Goal: Task Accomplishment & Management: Manage account settings

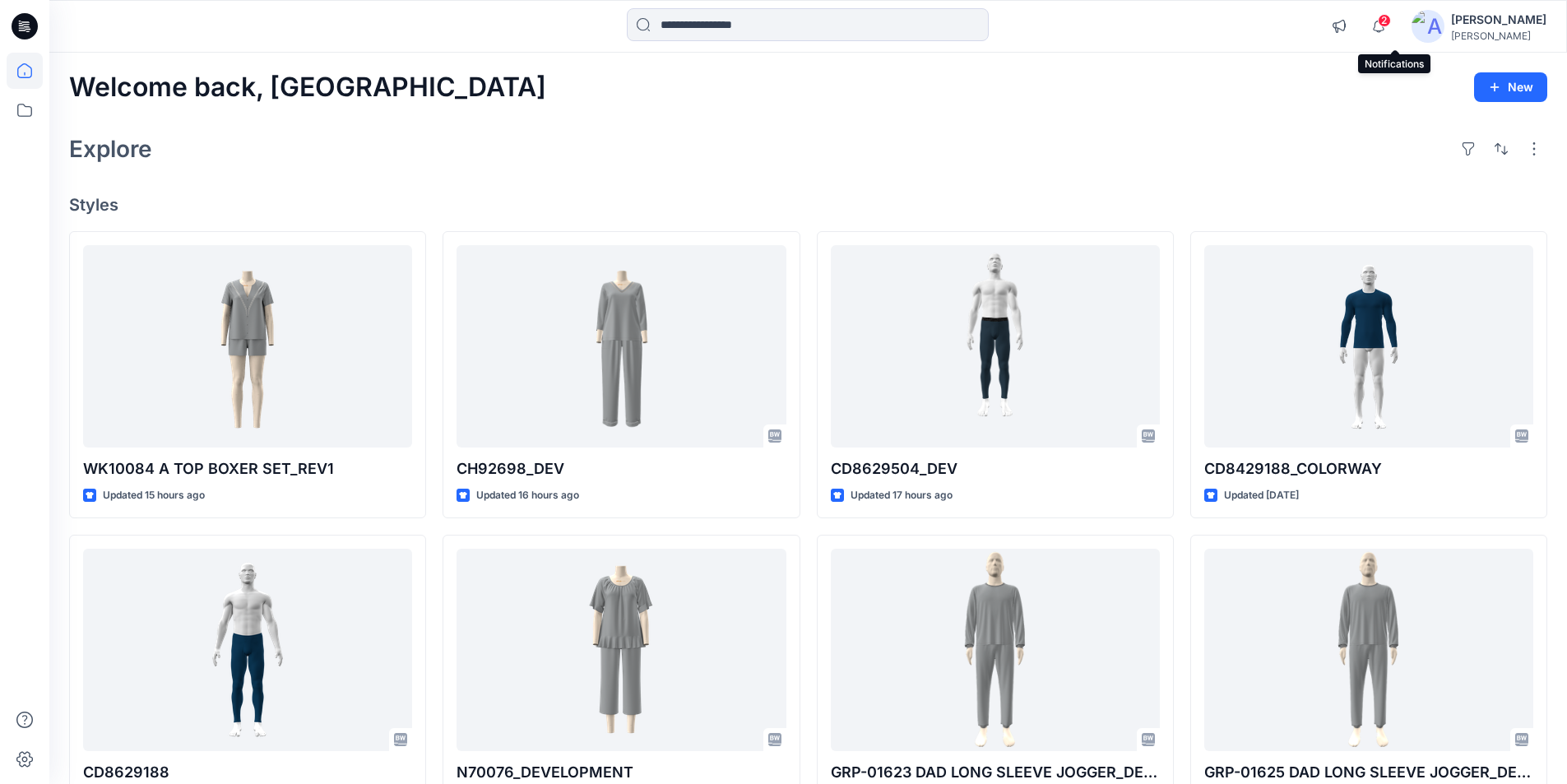
click at [1391, 25] on span "2" at bounding box center [1384, 21] width 13 height 13
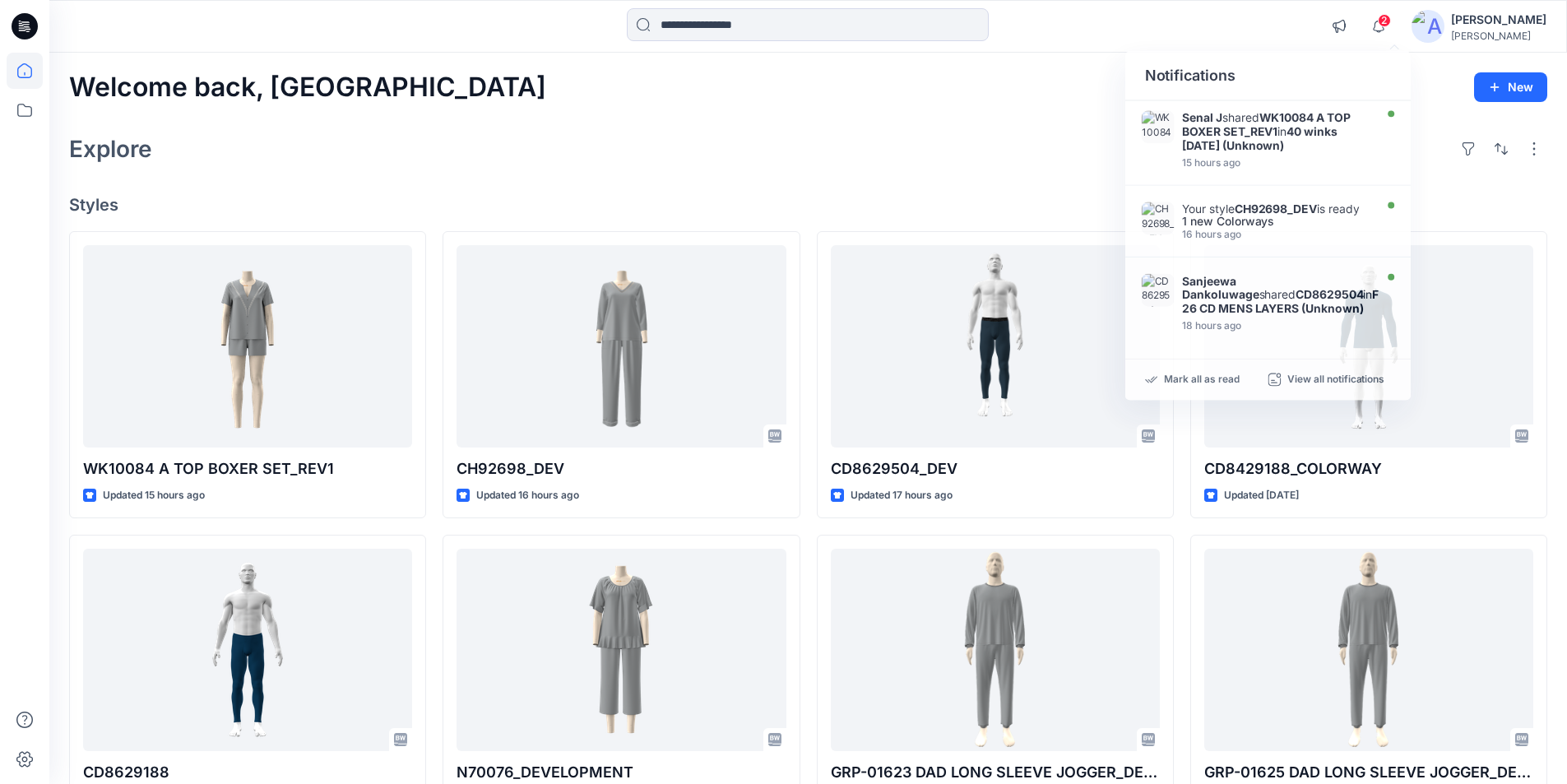
click at [608, 129] on div "Explore" at bounding box center [808, 149] width 1479 height 39
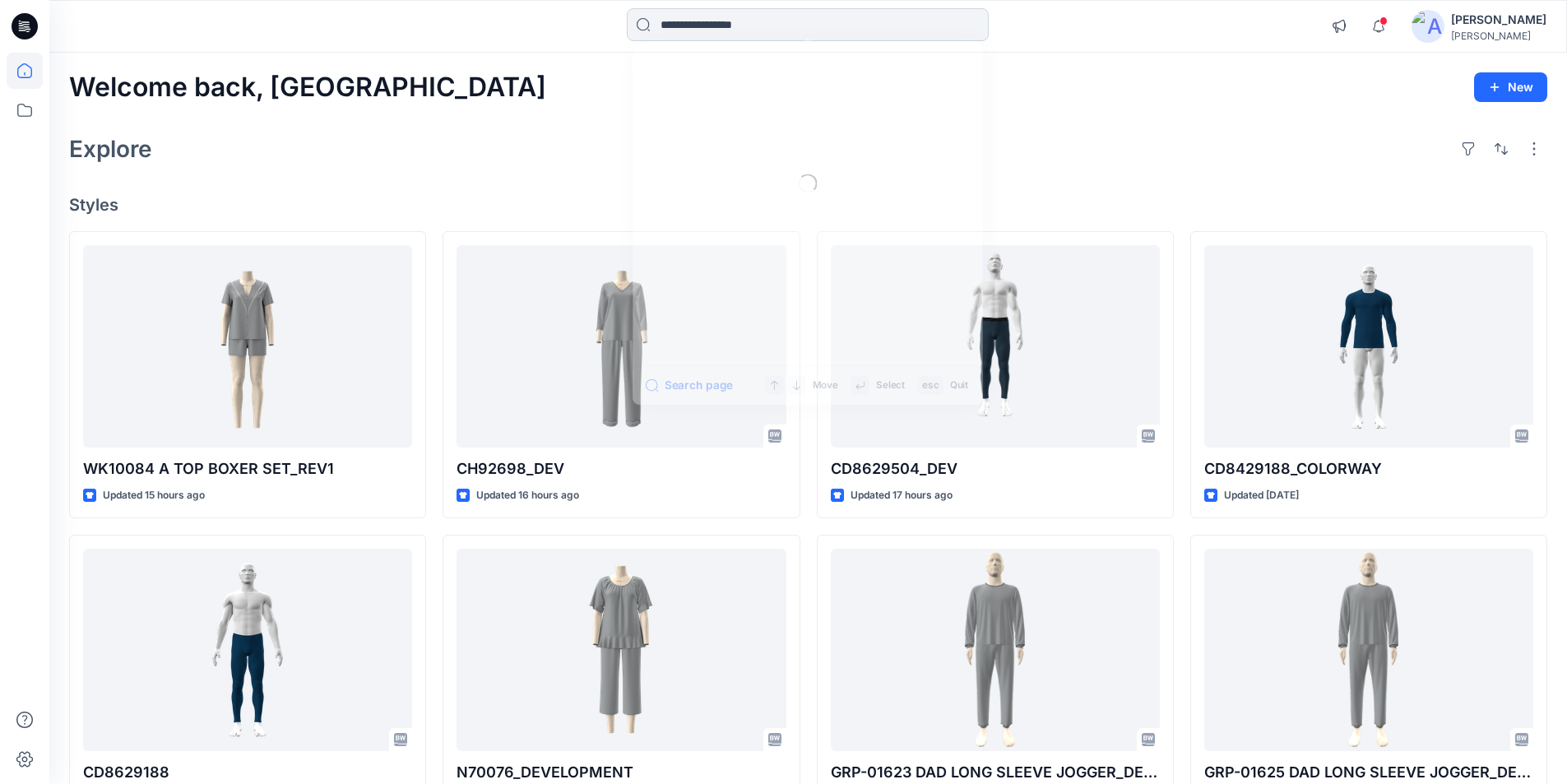
click at [725, 17] on input at bounding box center [808, 24] width 362 height 33
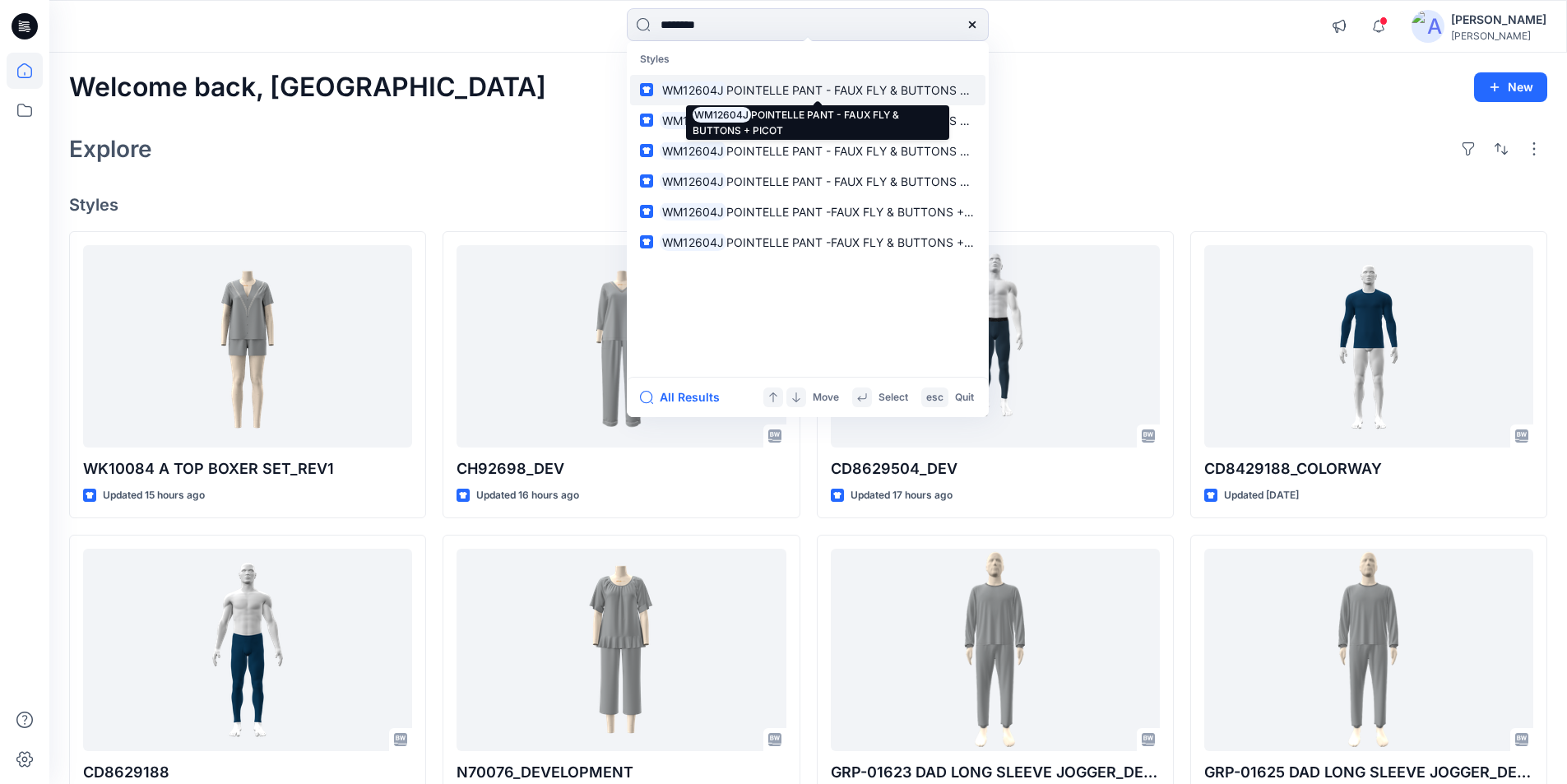
type input "********"
click at [759, 90] on span "POINTELLE PANT - FAUX FLY & BUTTONS + PICOT" at bounding box center [866, 90] width 280 height 14
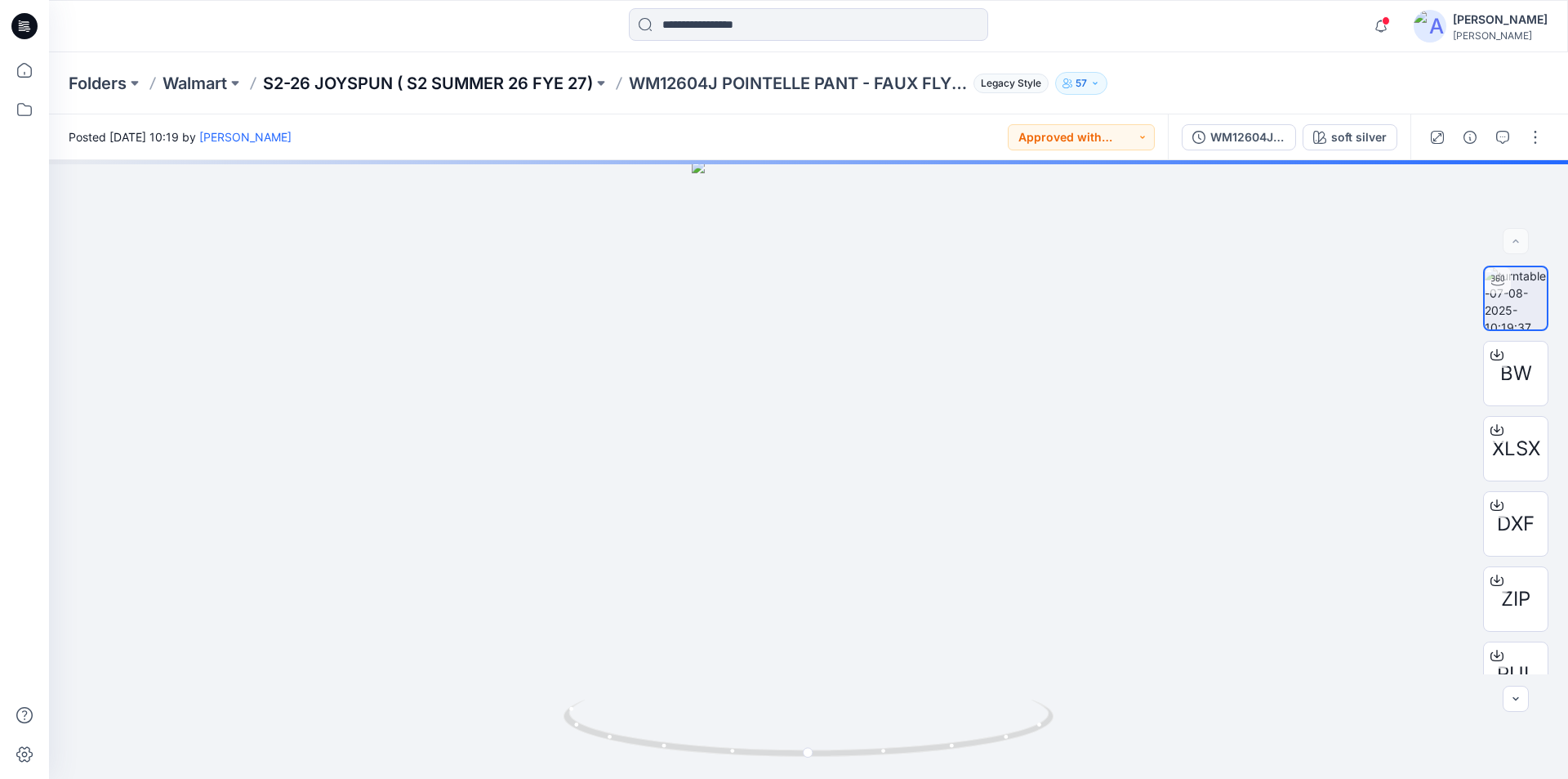
click at [455, 75] on p "S2-26 JOYSPUN ( S2 SUMMER 26 FYE 27)" at bounding box center [427, 83] width 330 height 23
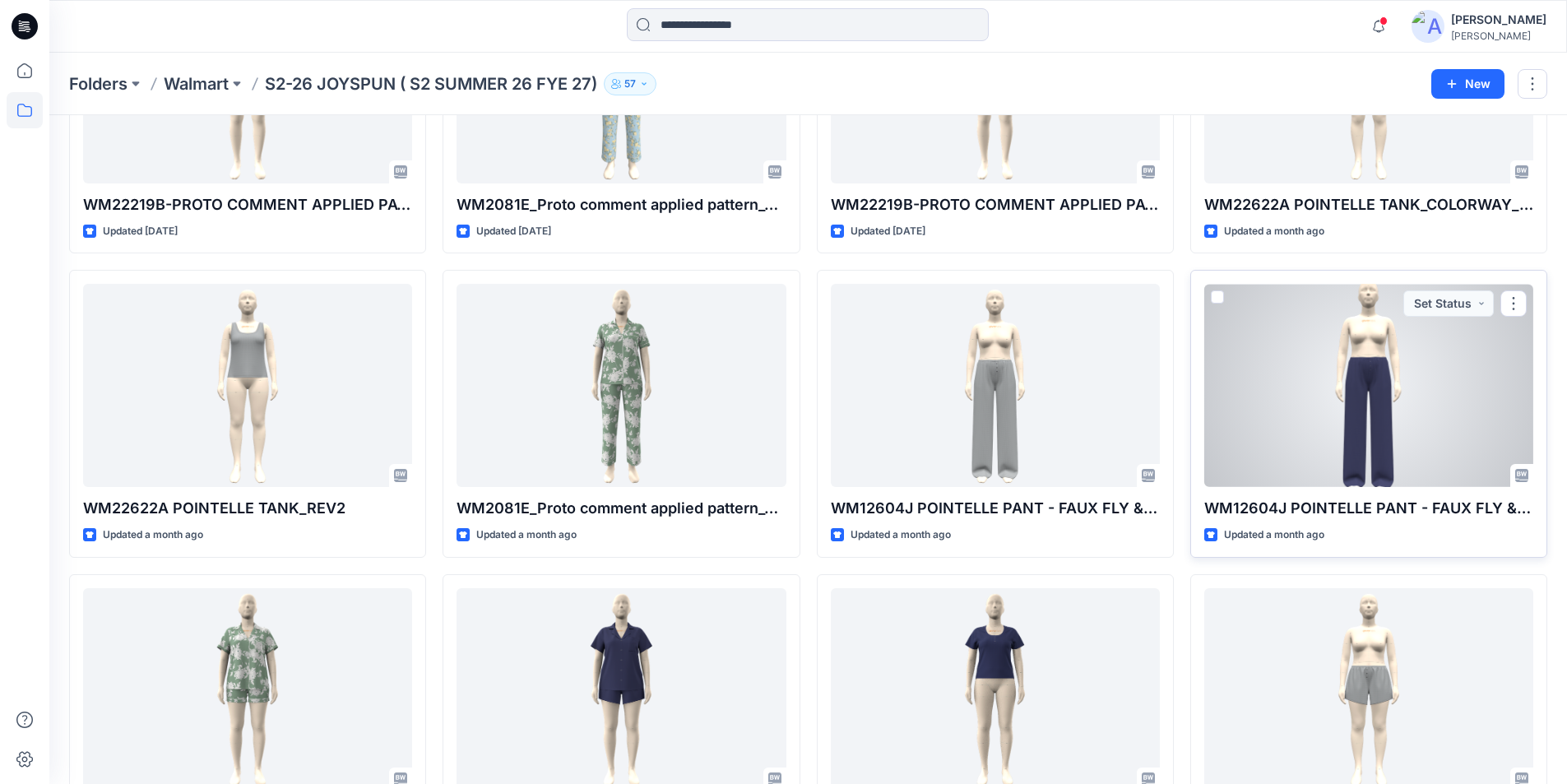
scroll to position [621, 0]
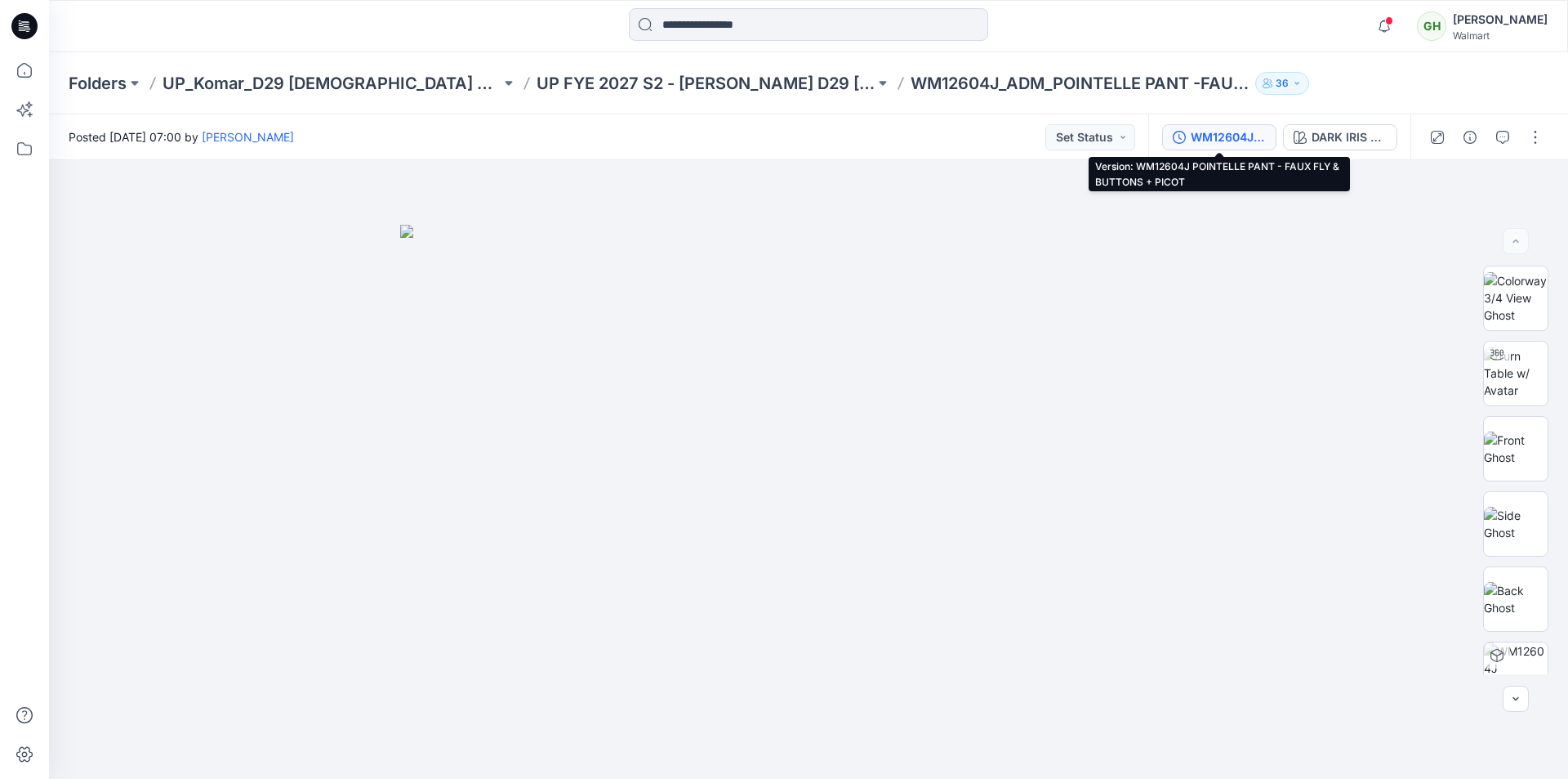
click at [1249, 138] on div "WM12604J POINTELLE PANT - FAUX FLY & BUTTONS + PICOT" at bounding box center [1228, 138] width 75 height 18
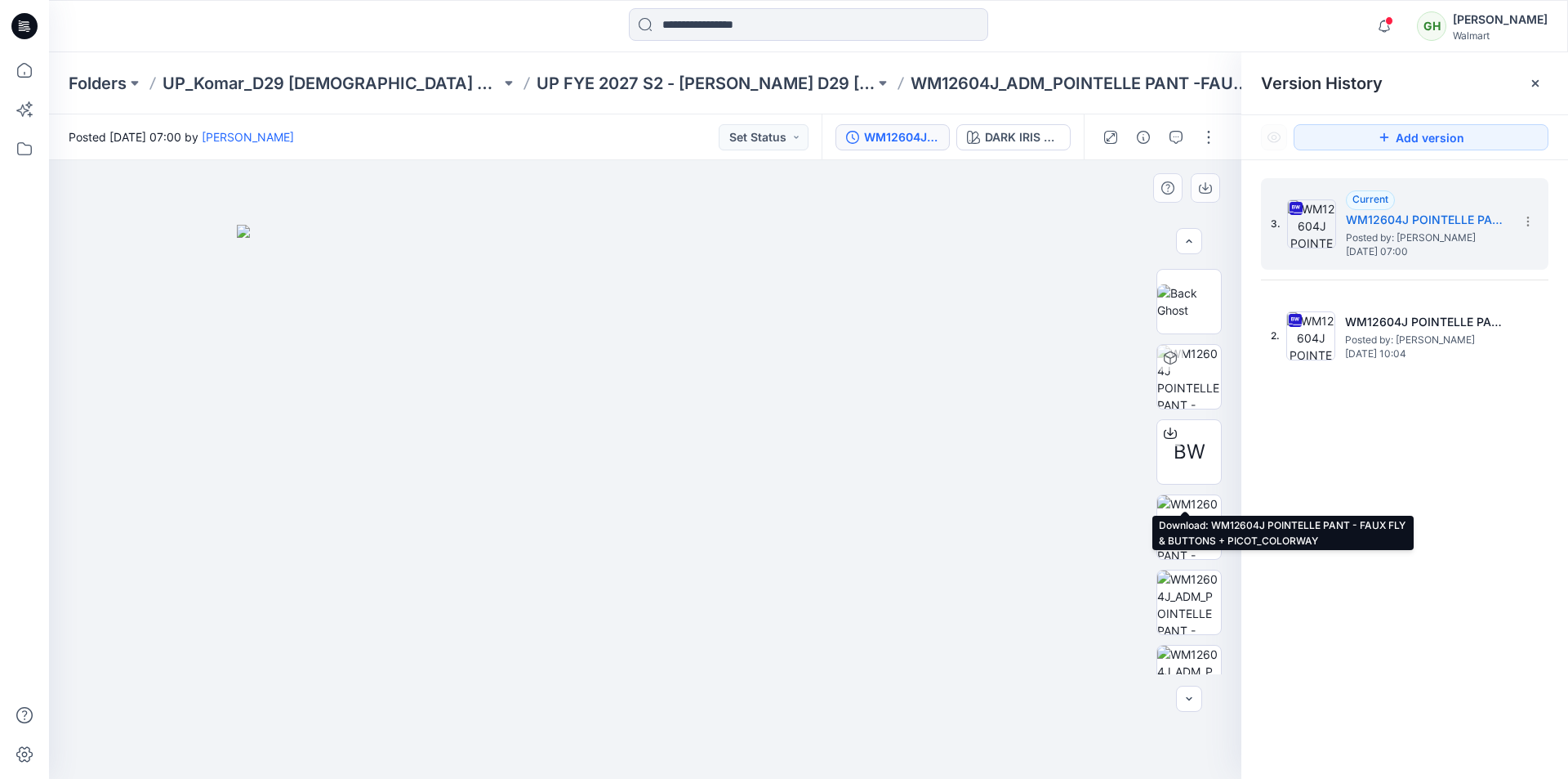
scroll to position [320, 0]
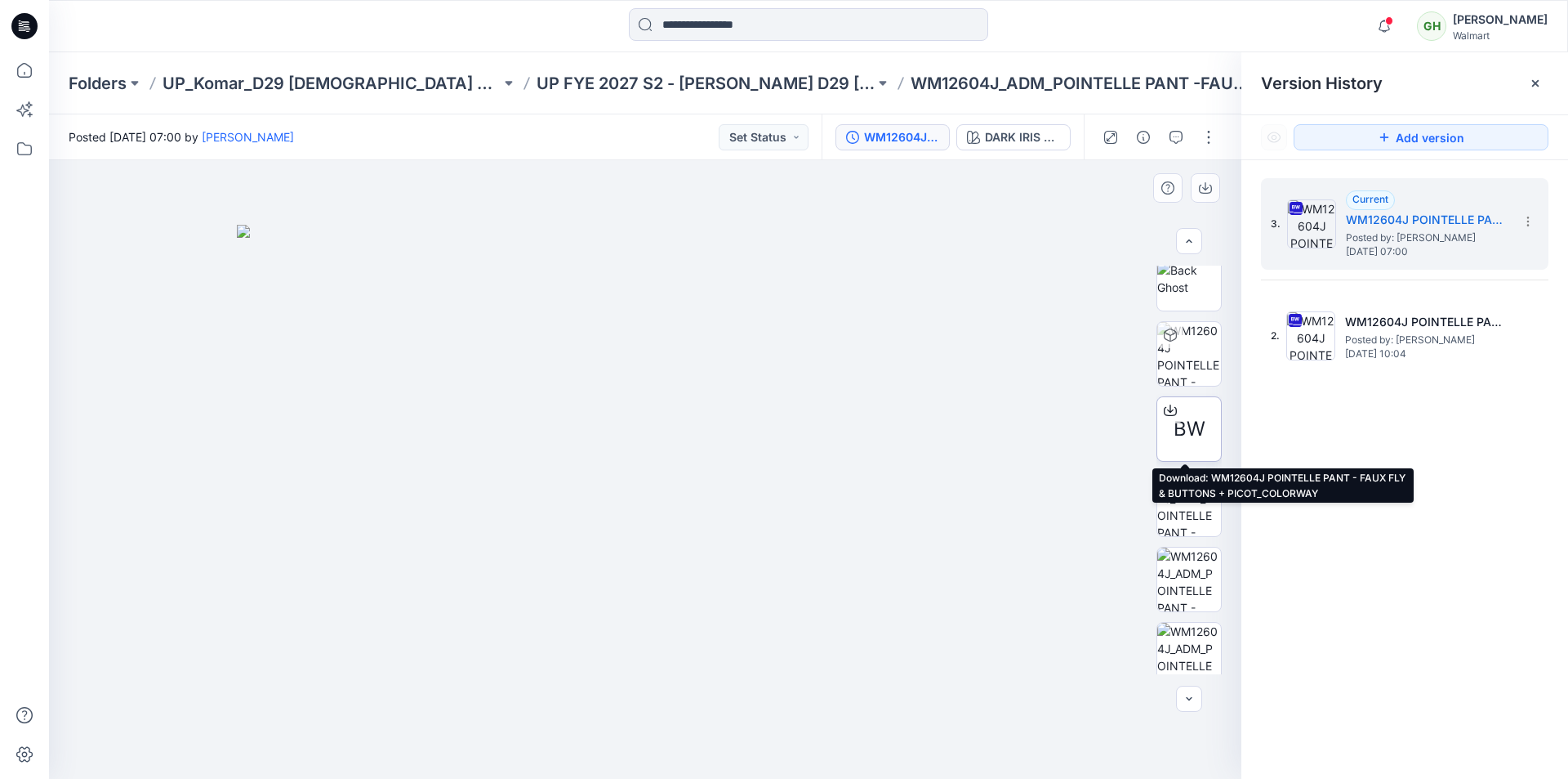
click at [1164, 407] on icon at bounding box center [1170, 410] width 13 height 13
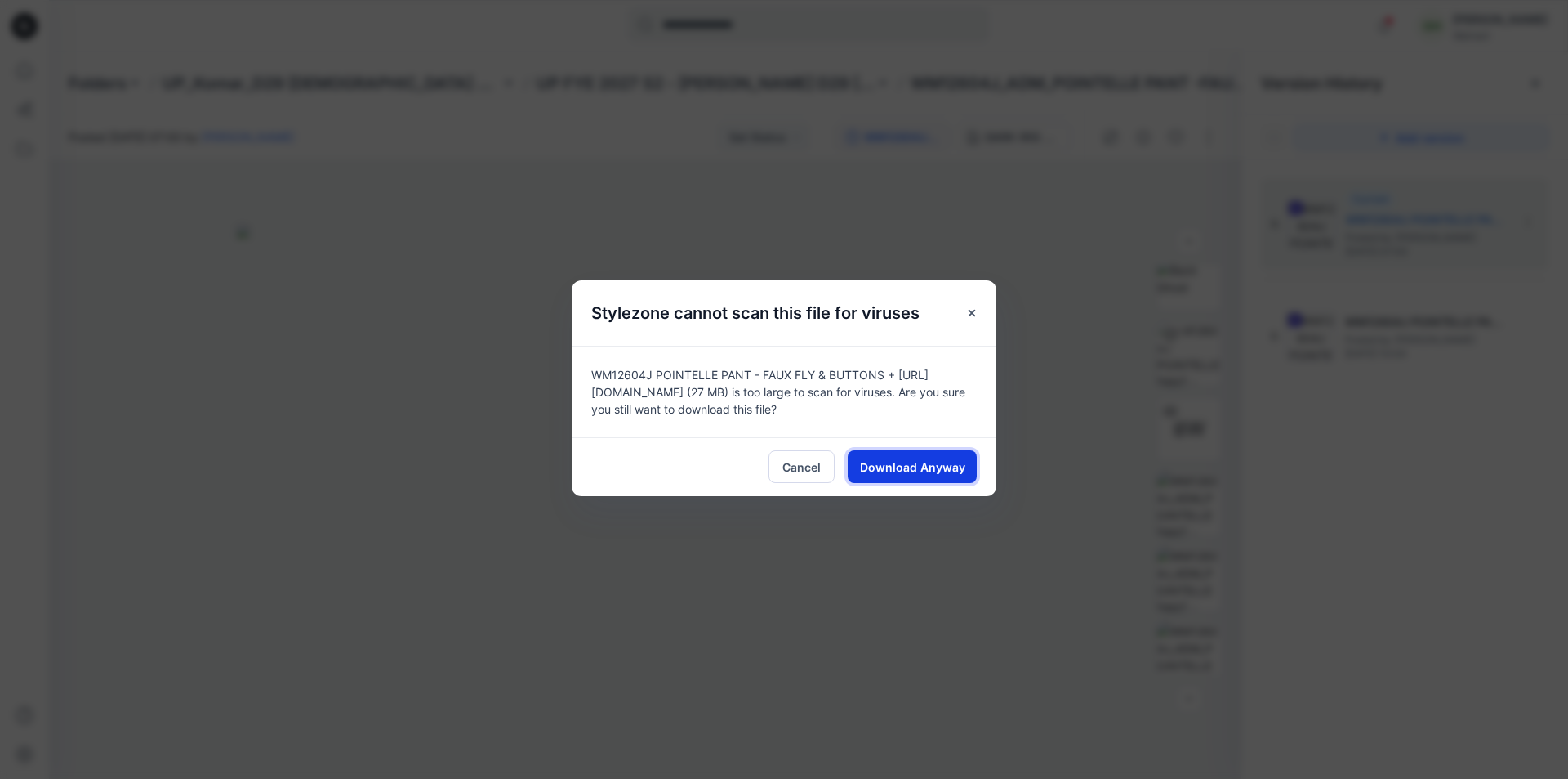
click at [921, 468] on span "Download Anyway" at bounding box center [913, 467] width 106 height 17
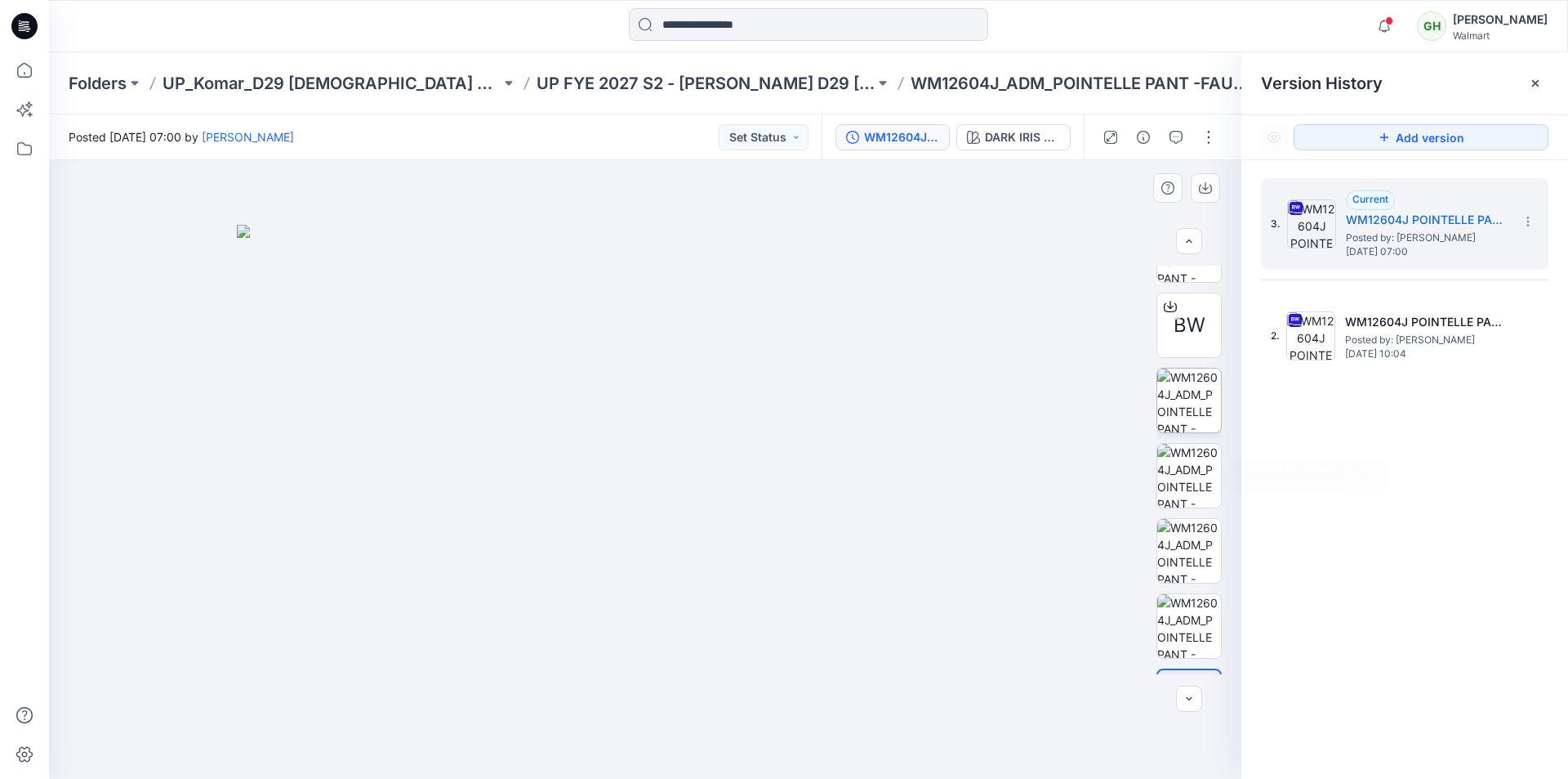
scroll to position [402, 0]
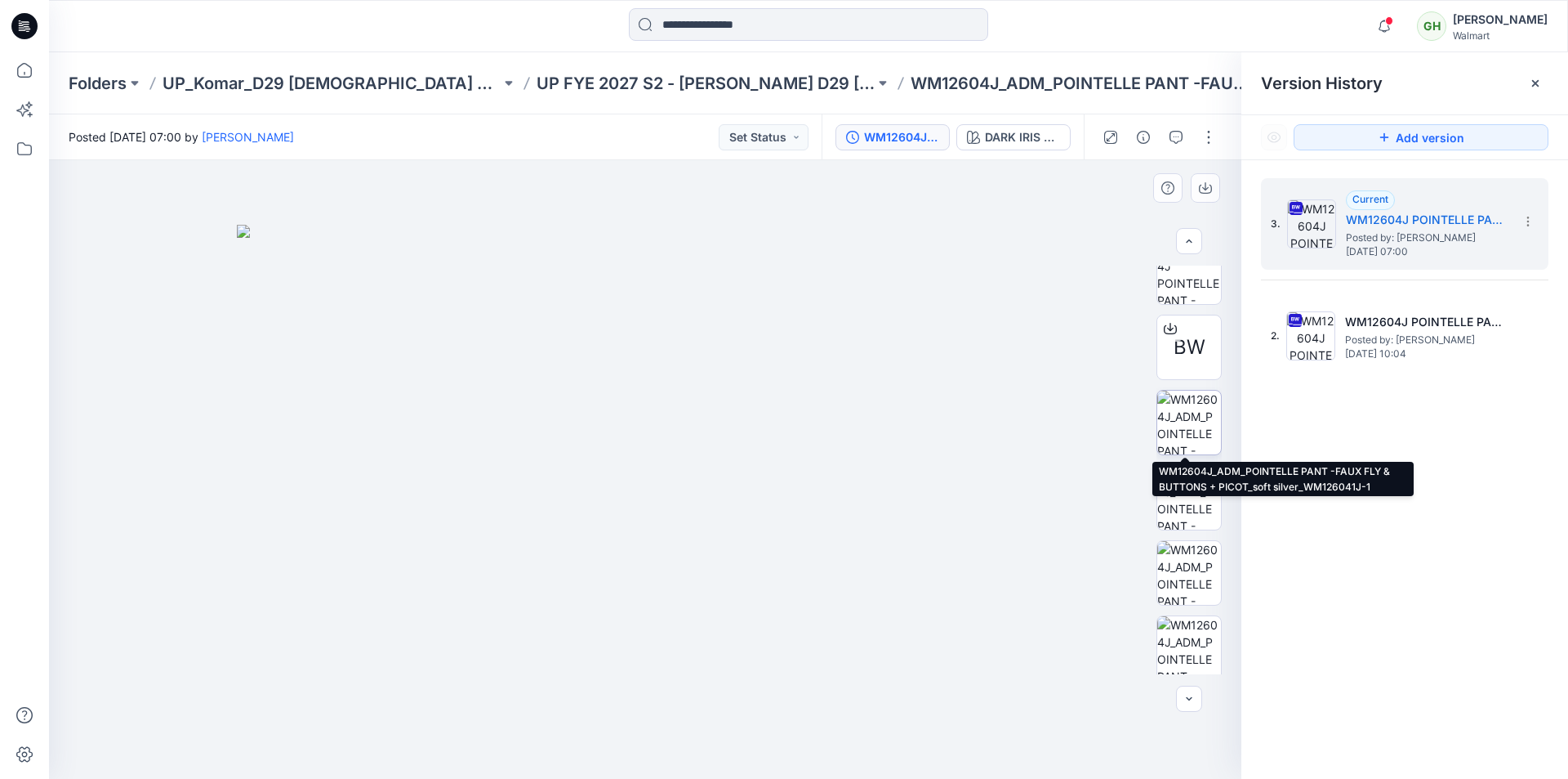
click at [1188, 417] on img at bounding box center [1189, 422] width 64 height 64
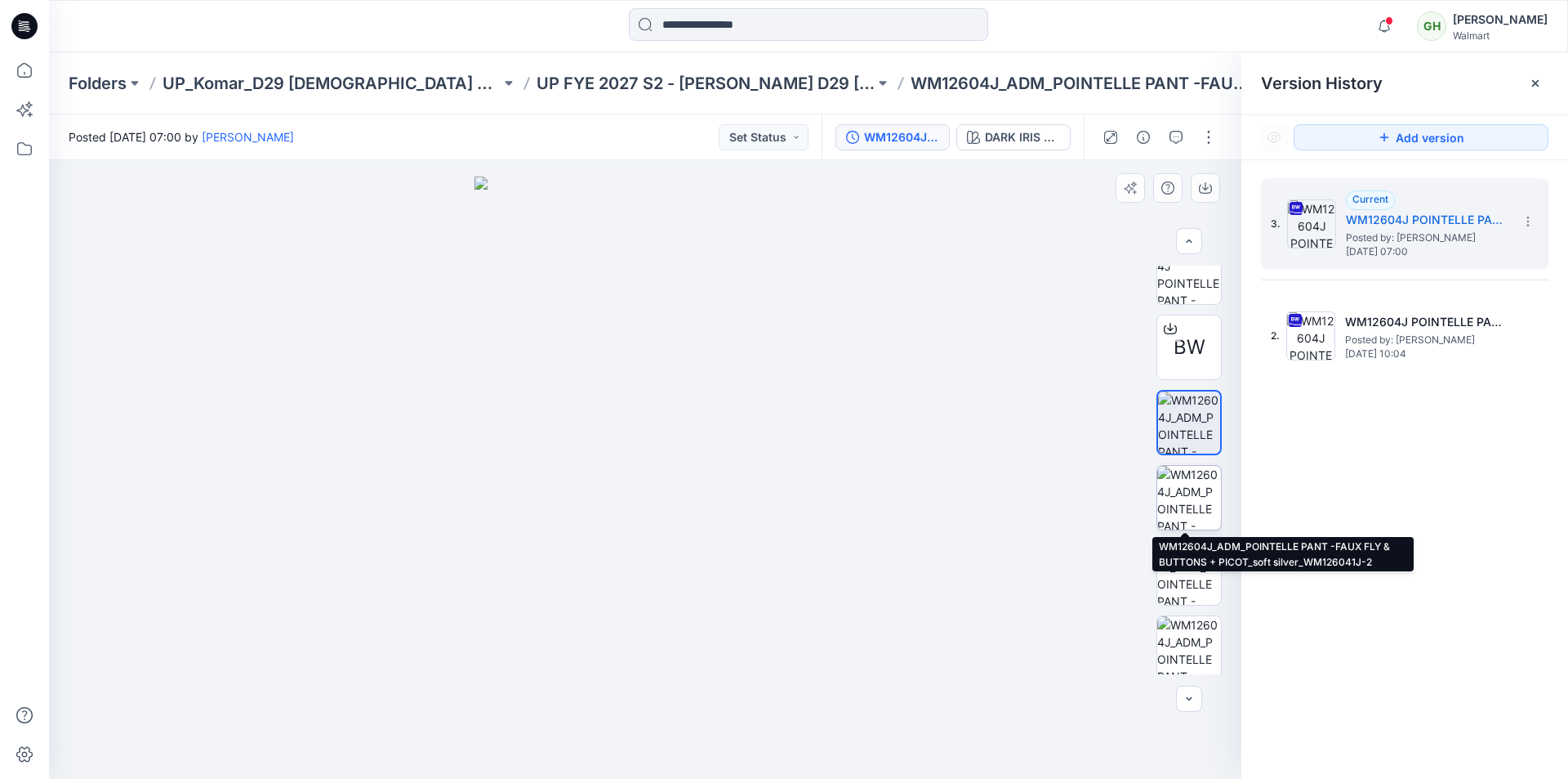
click at [1188, 507] on img at bounding box center [1189, 498] width 64 height 64
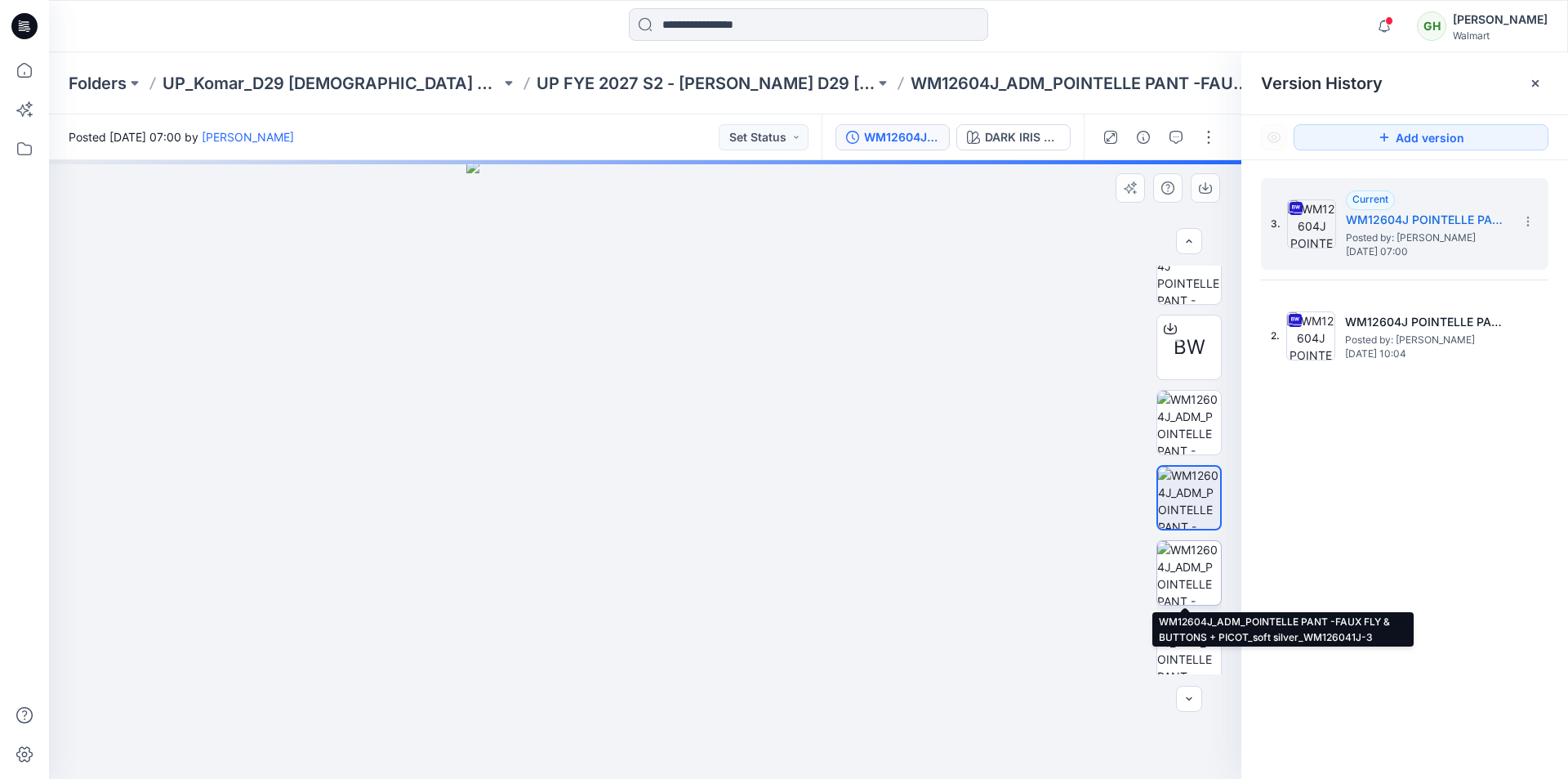
click at [1187, 572] on img at bounding box center [1189, 573] width 64 height 64
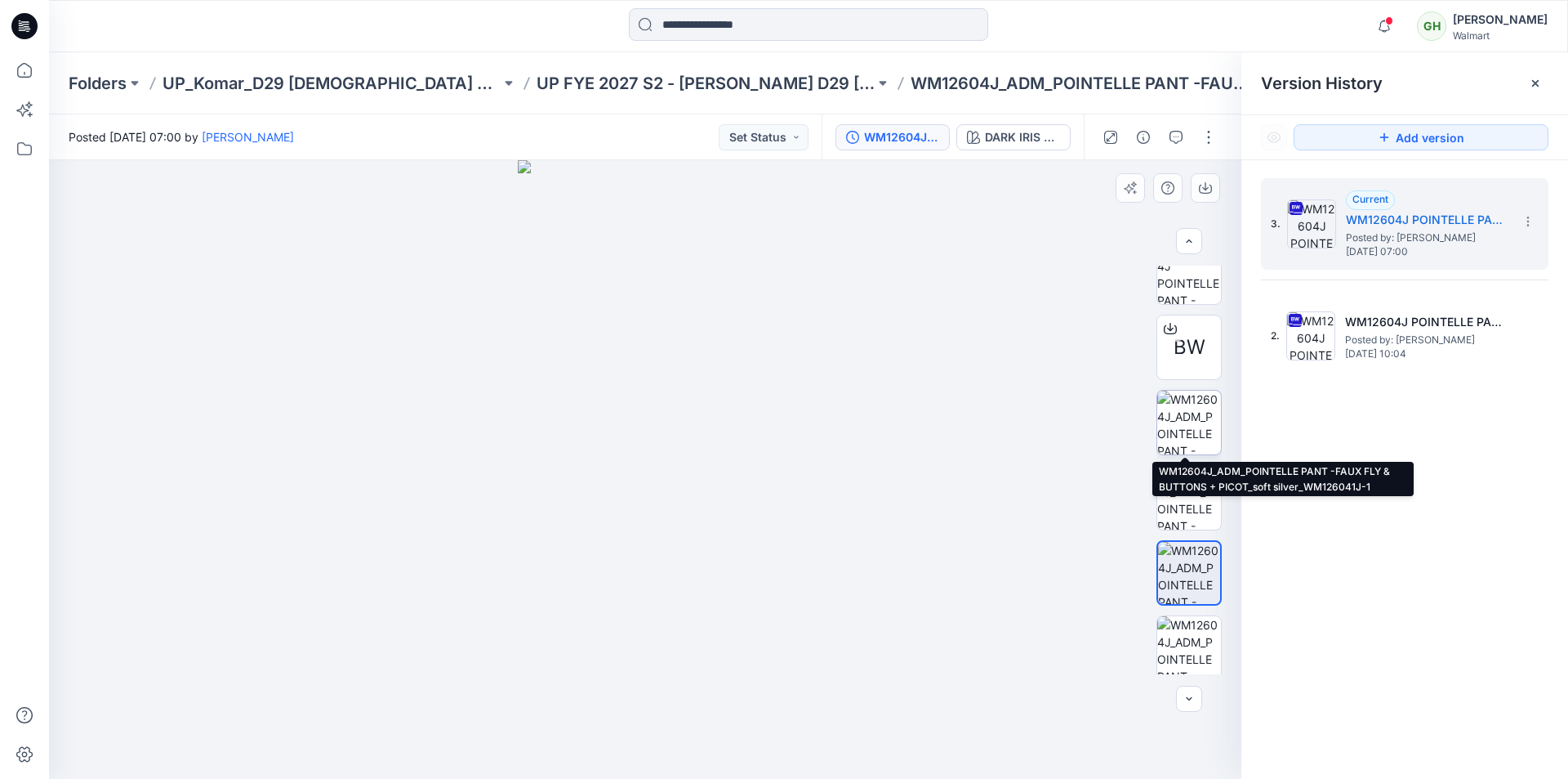
click at [1196, 421] on img at bounding box center [1189, 422] width 64 height 64
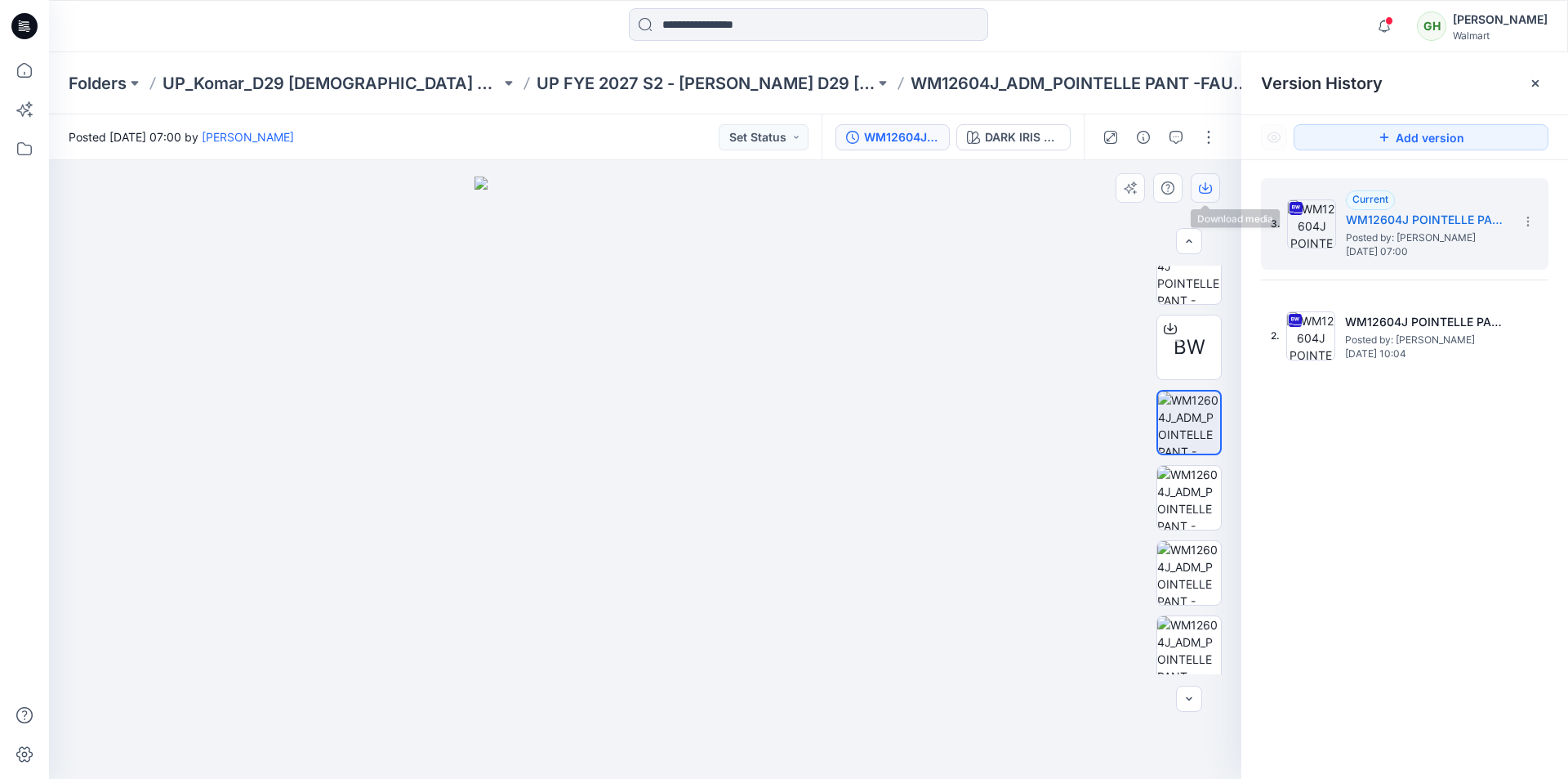
click at [1211, 191] on icon "button" at bounding box center [1205, 187] width 13 height 13
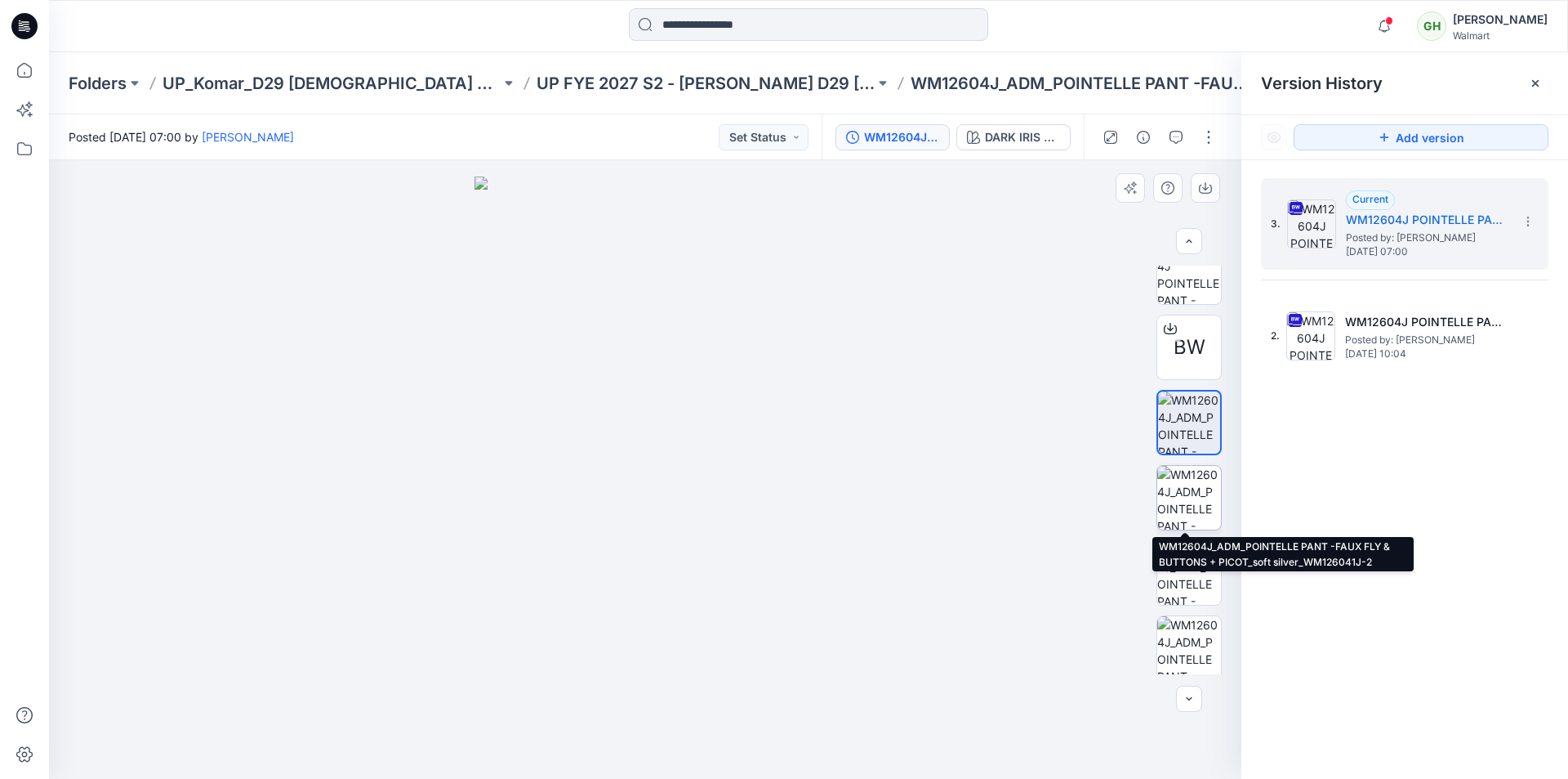
click at [1188, 490] on img at bounding box center [1189, 498] width 64 height 64
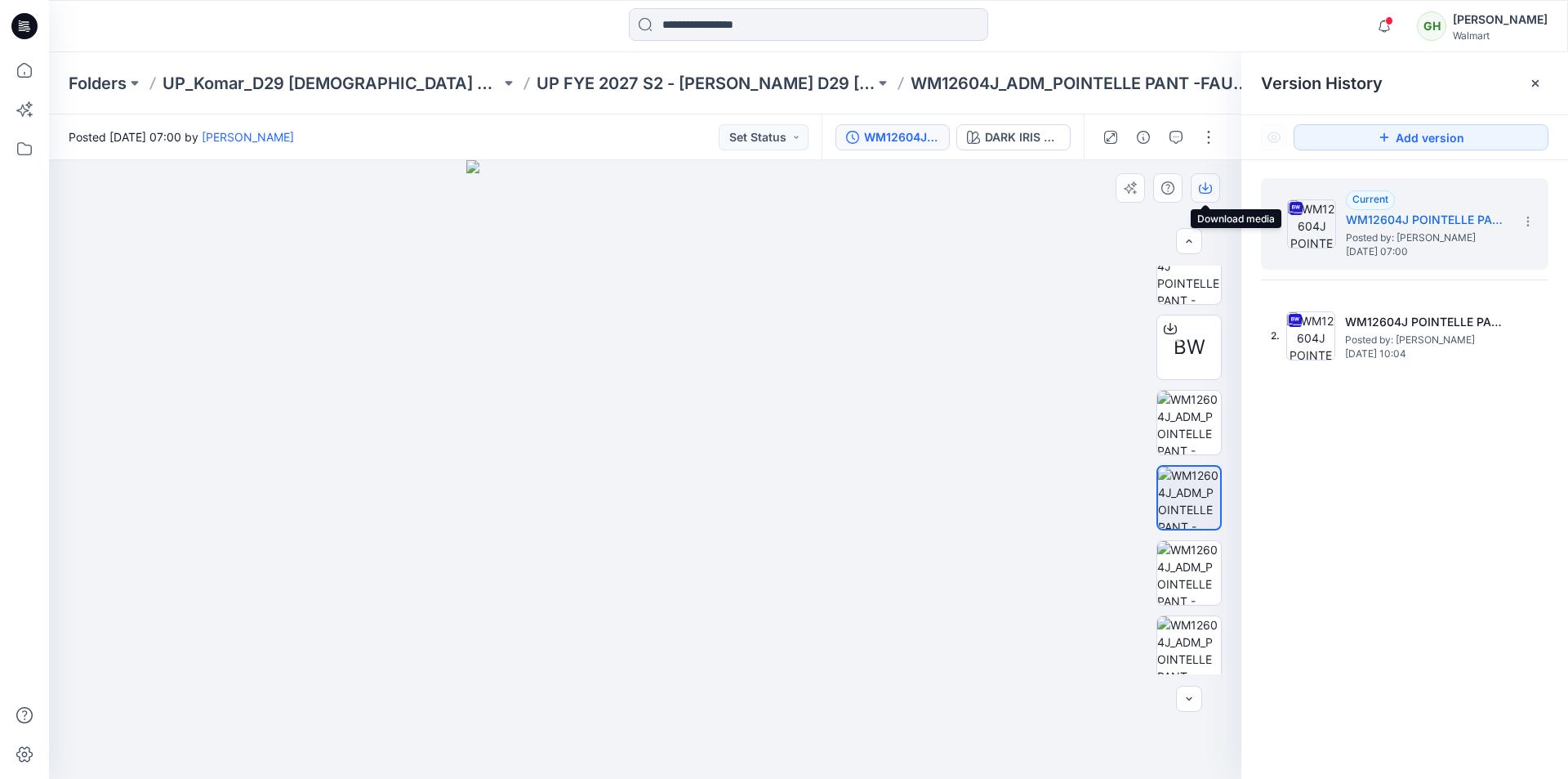
click at [1209, 189] on icon "button" at bounding box center [1205, 187] width 13 height 13
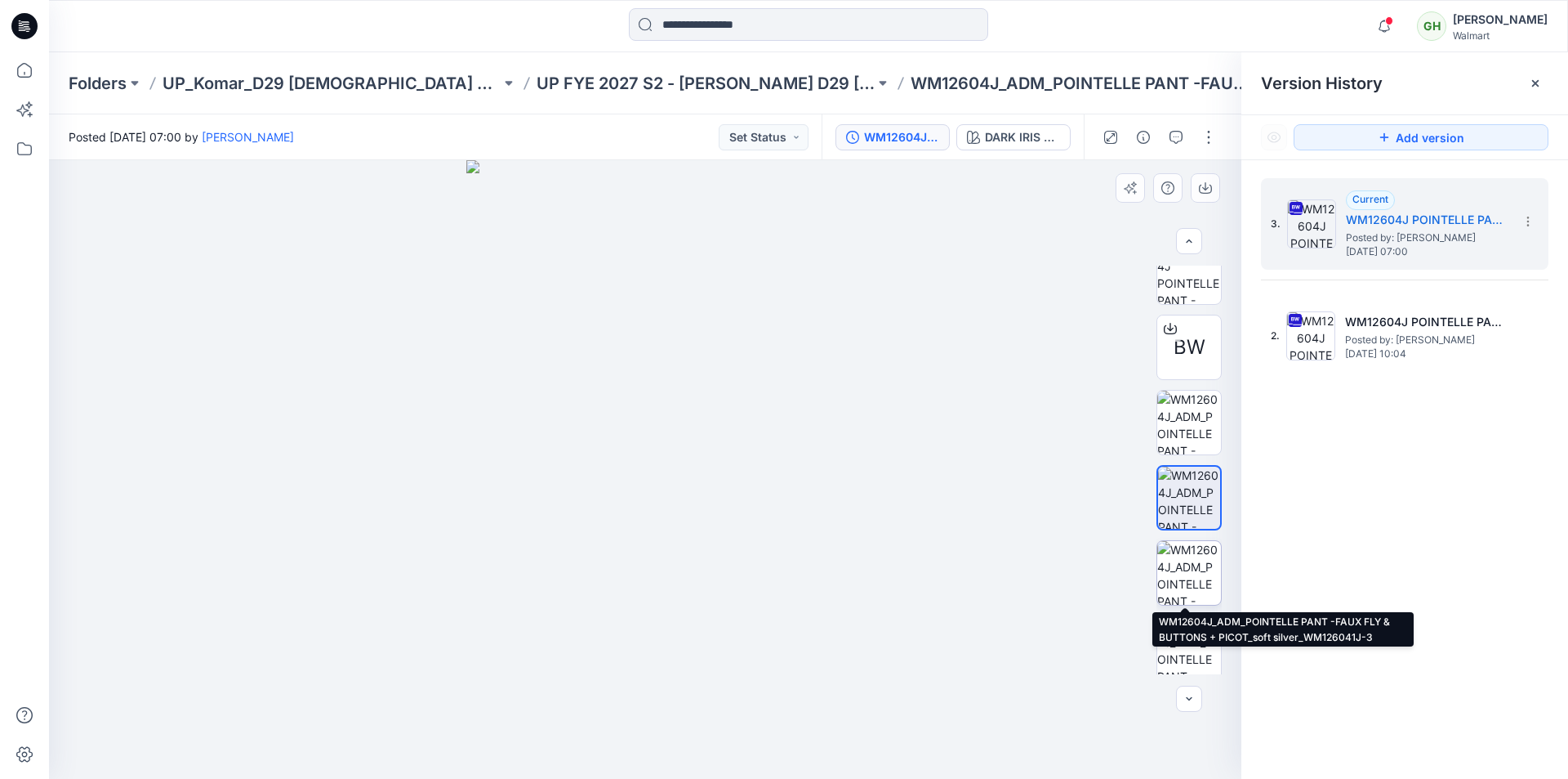
click at [1180, 570] on img at bounding box center [1189, 573] width 64 height 64
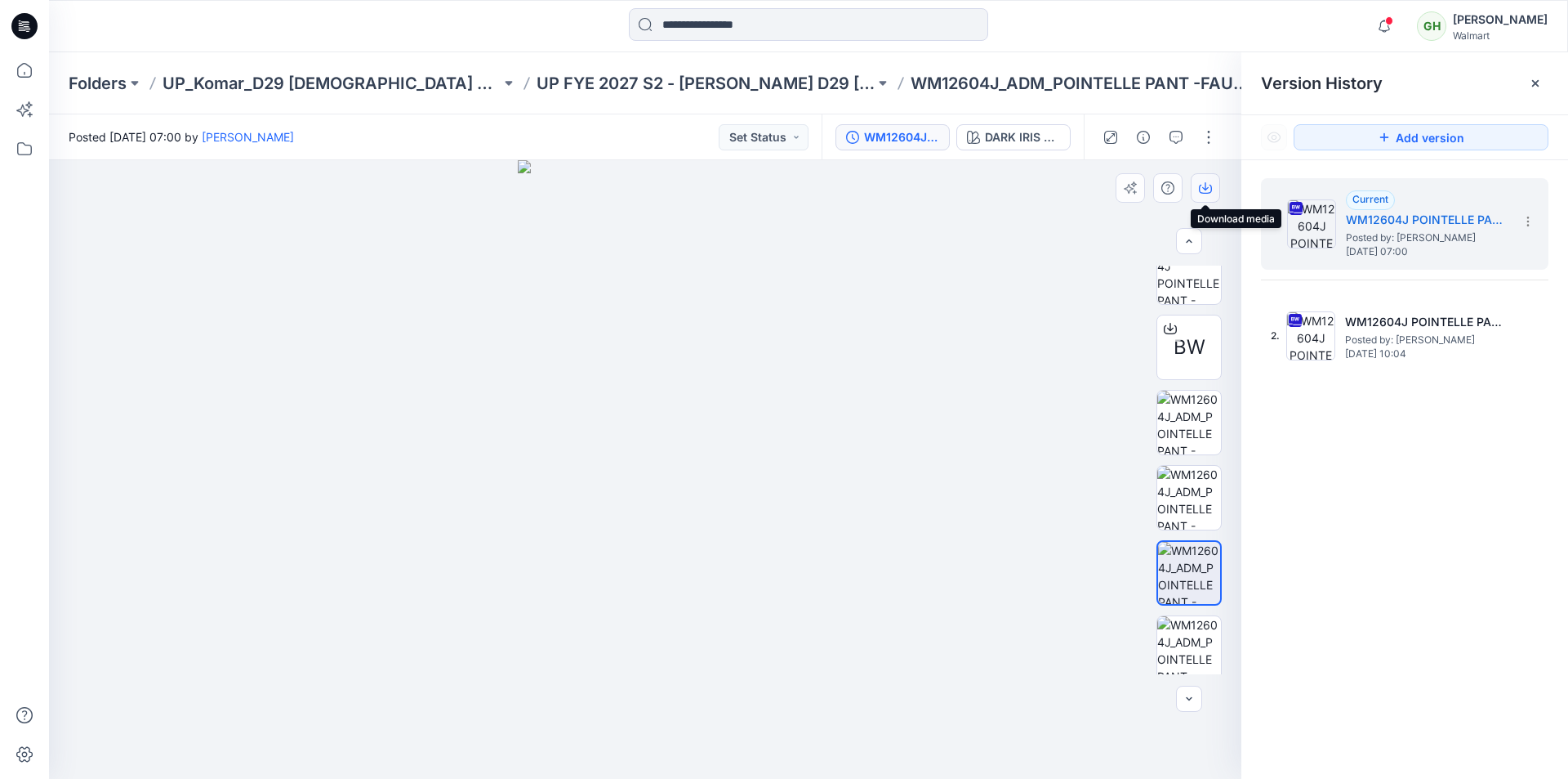
click at [1203, 189] on icon "button" at bounding box center [1205, 187] width 13 height 13
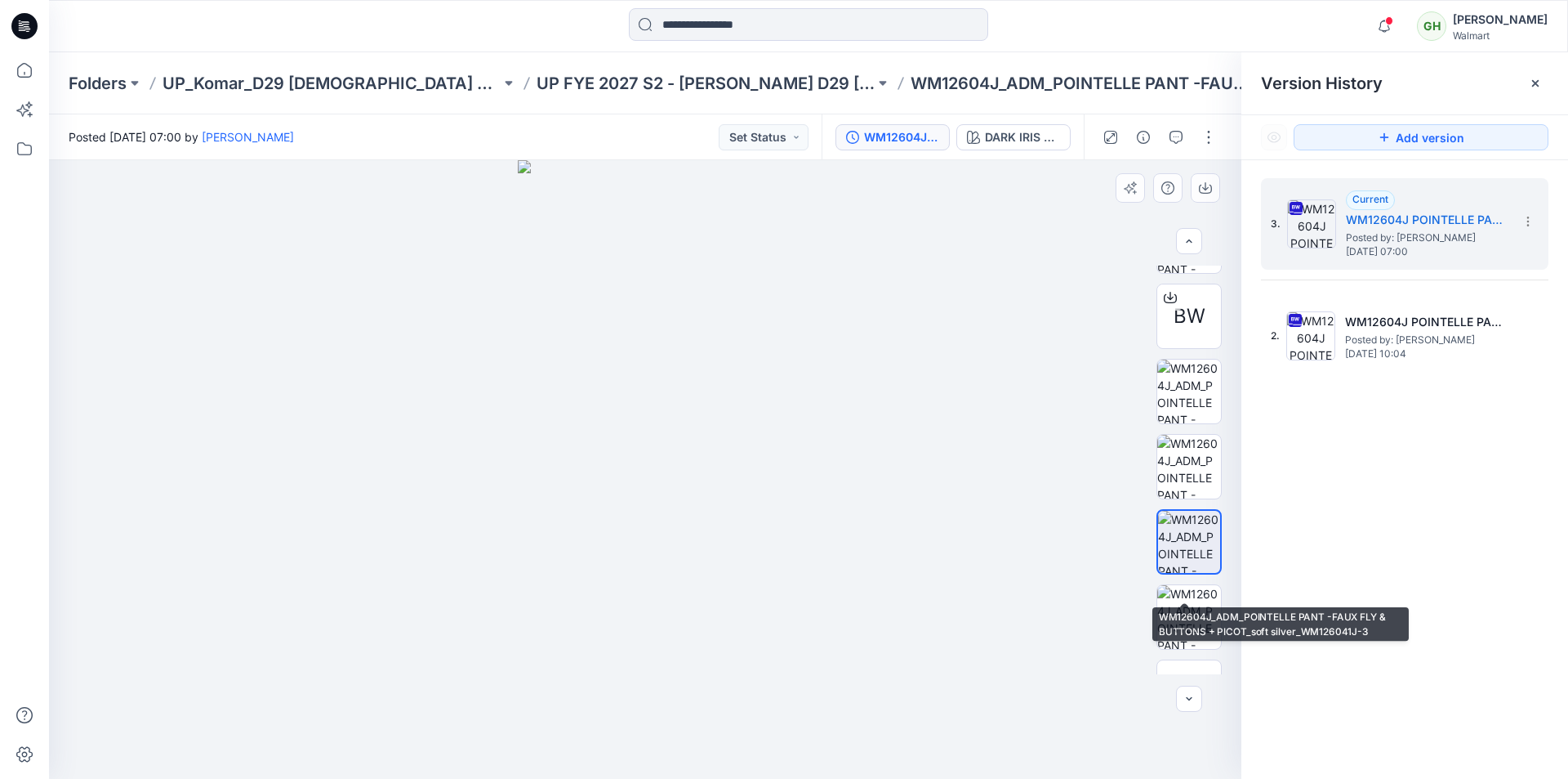
scroll to position [484, 0]
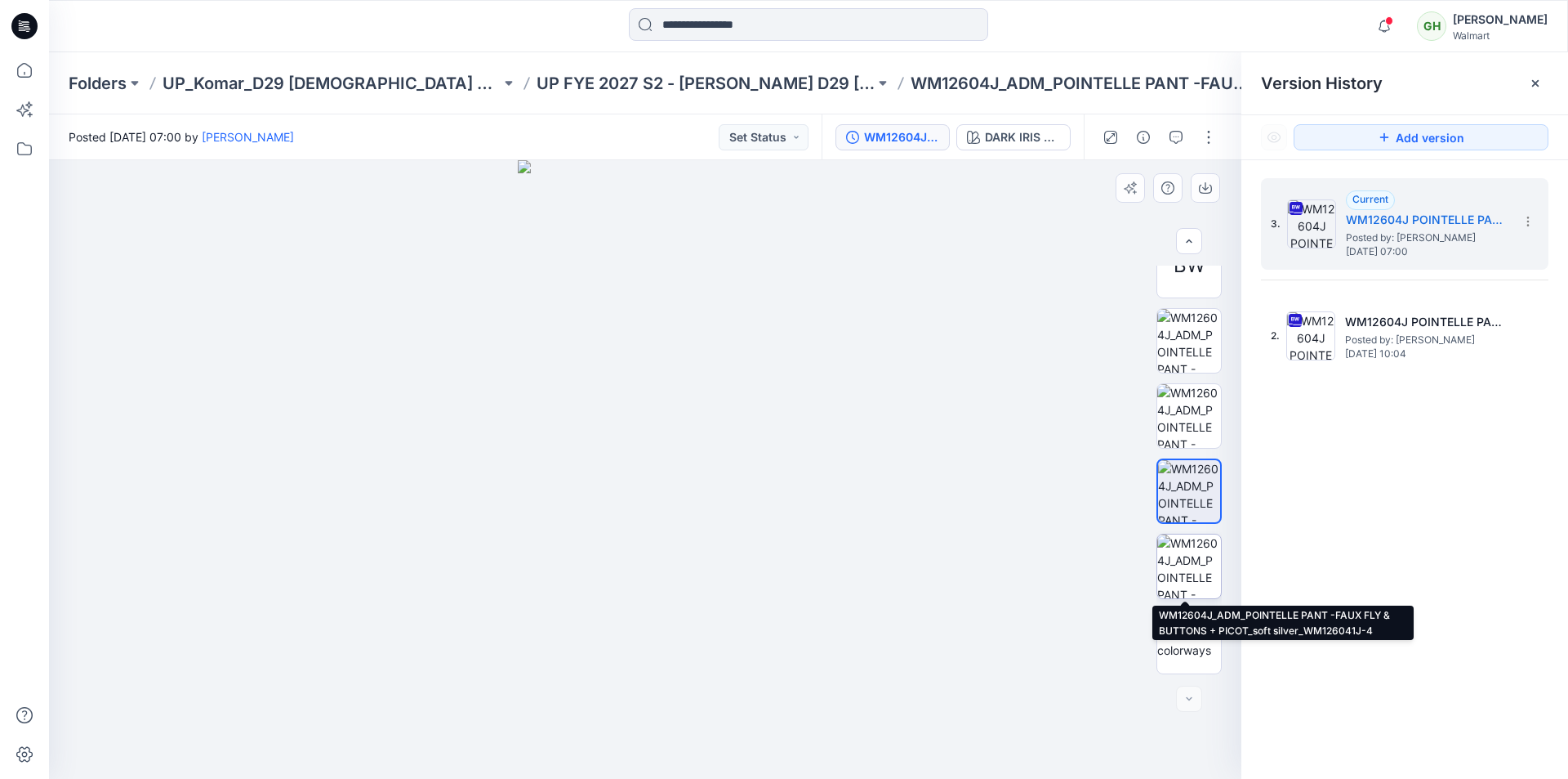
click at [1176, 566] on img at bounding box center [1189, 566] width 64 height 64
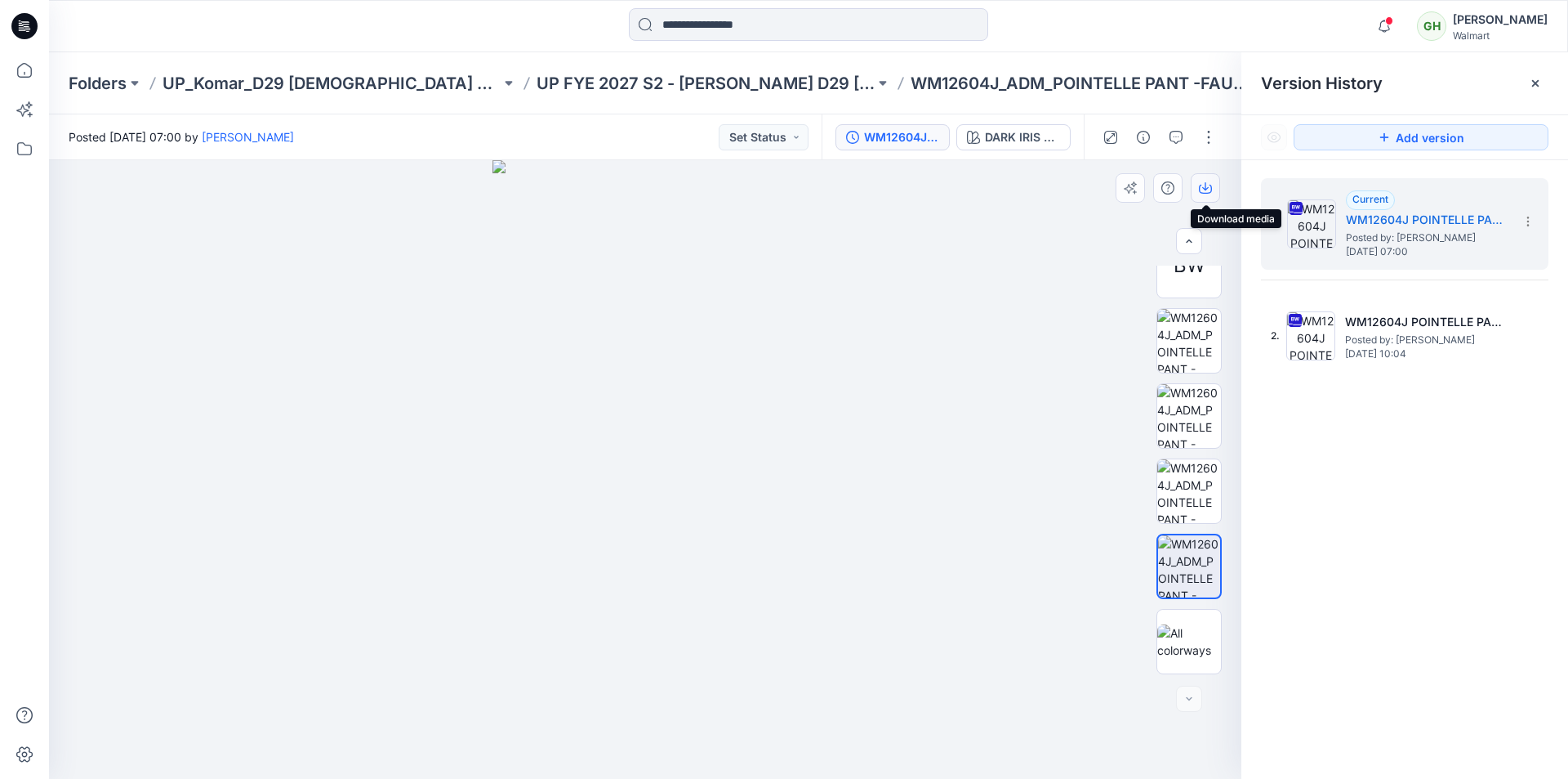
click at [1209, 185] on icon "button" at bounding box center [1205, 187] width 13 height 13
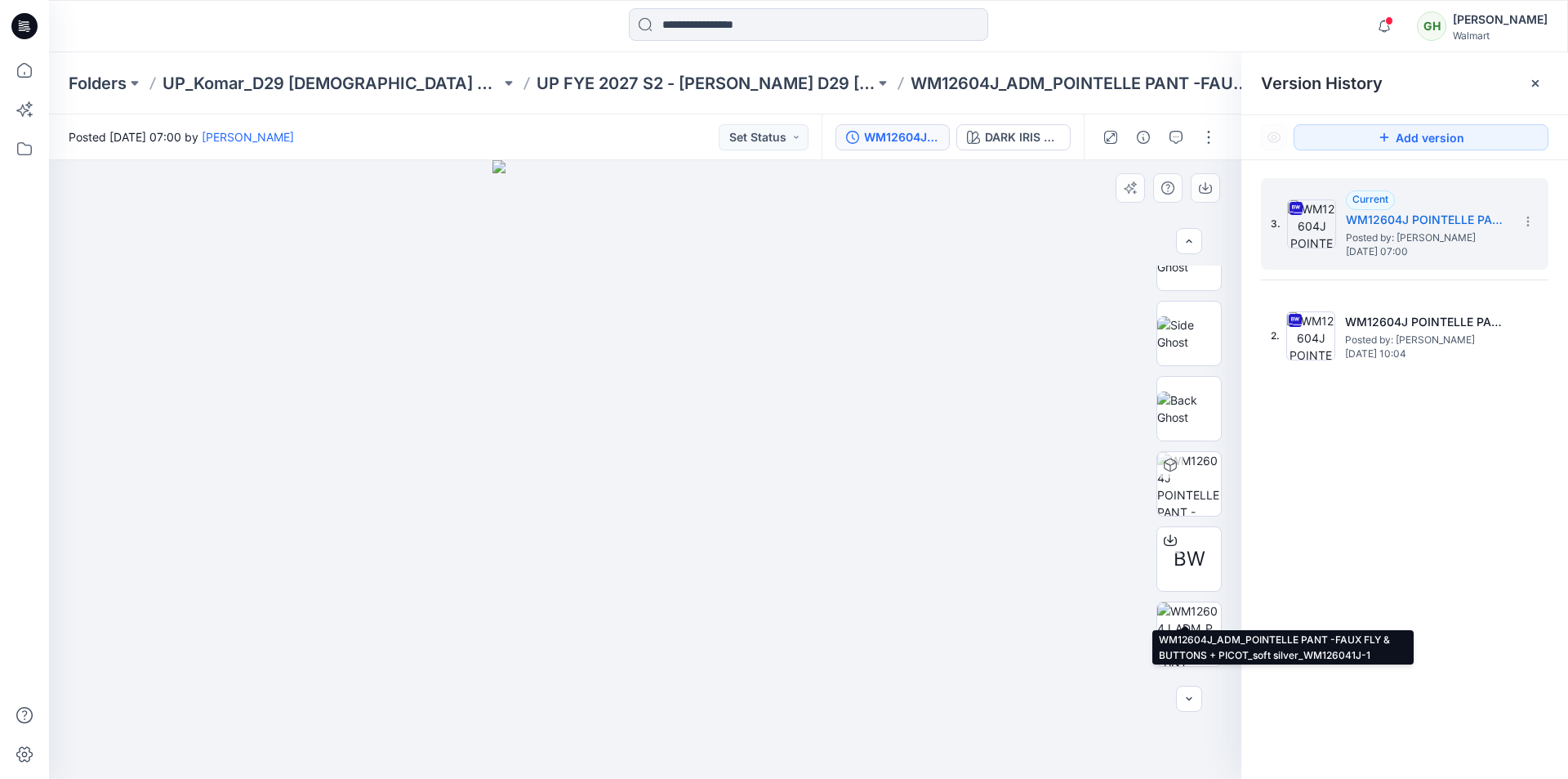
scroll to position [0, 0]
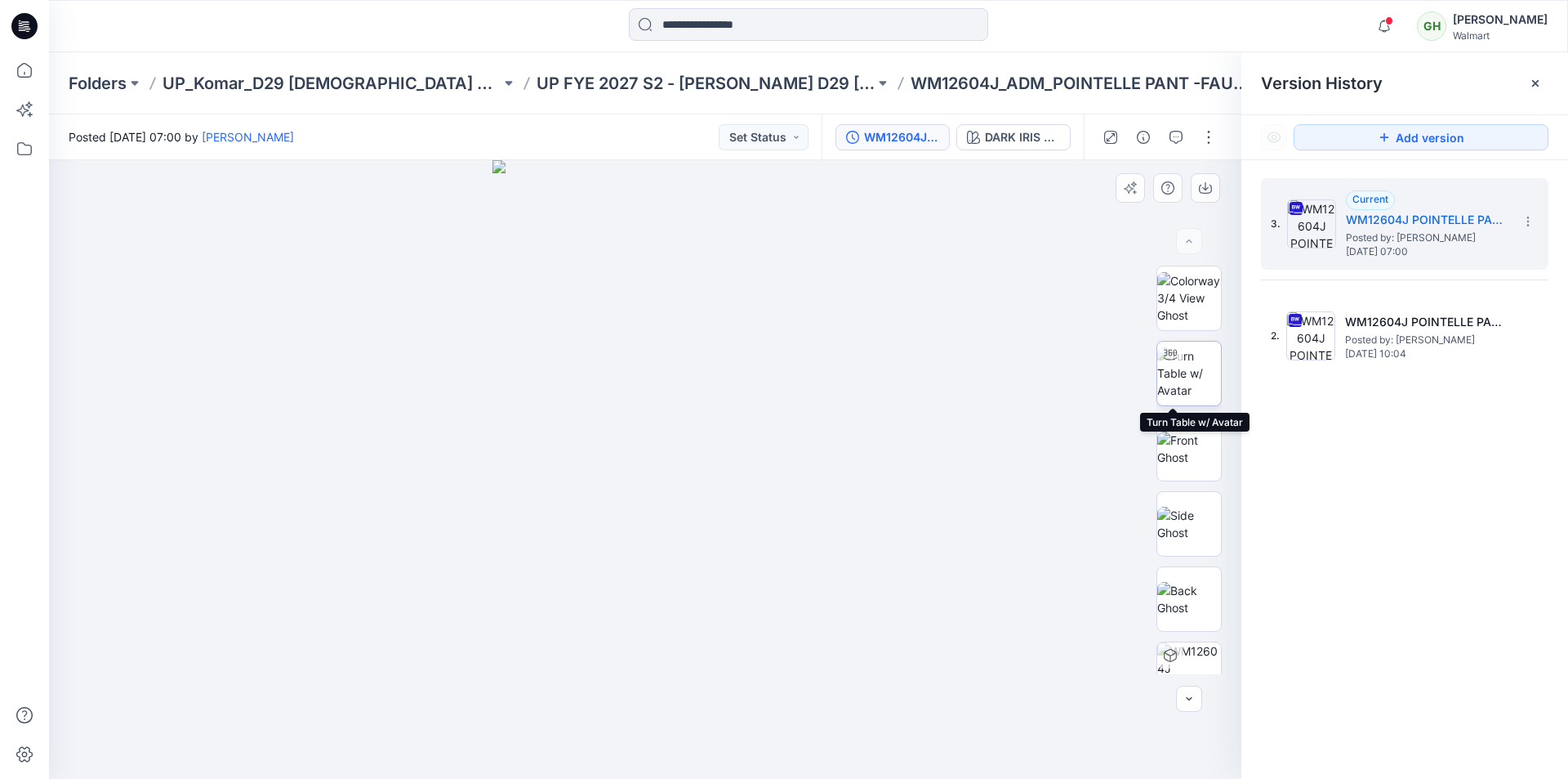
click at [1188, 383] on img at bounding box center [1189, 373] width 64 height 51
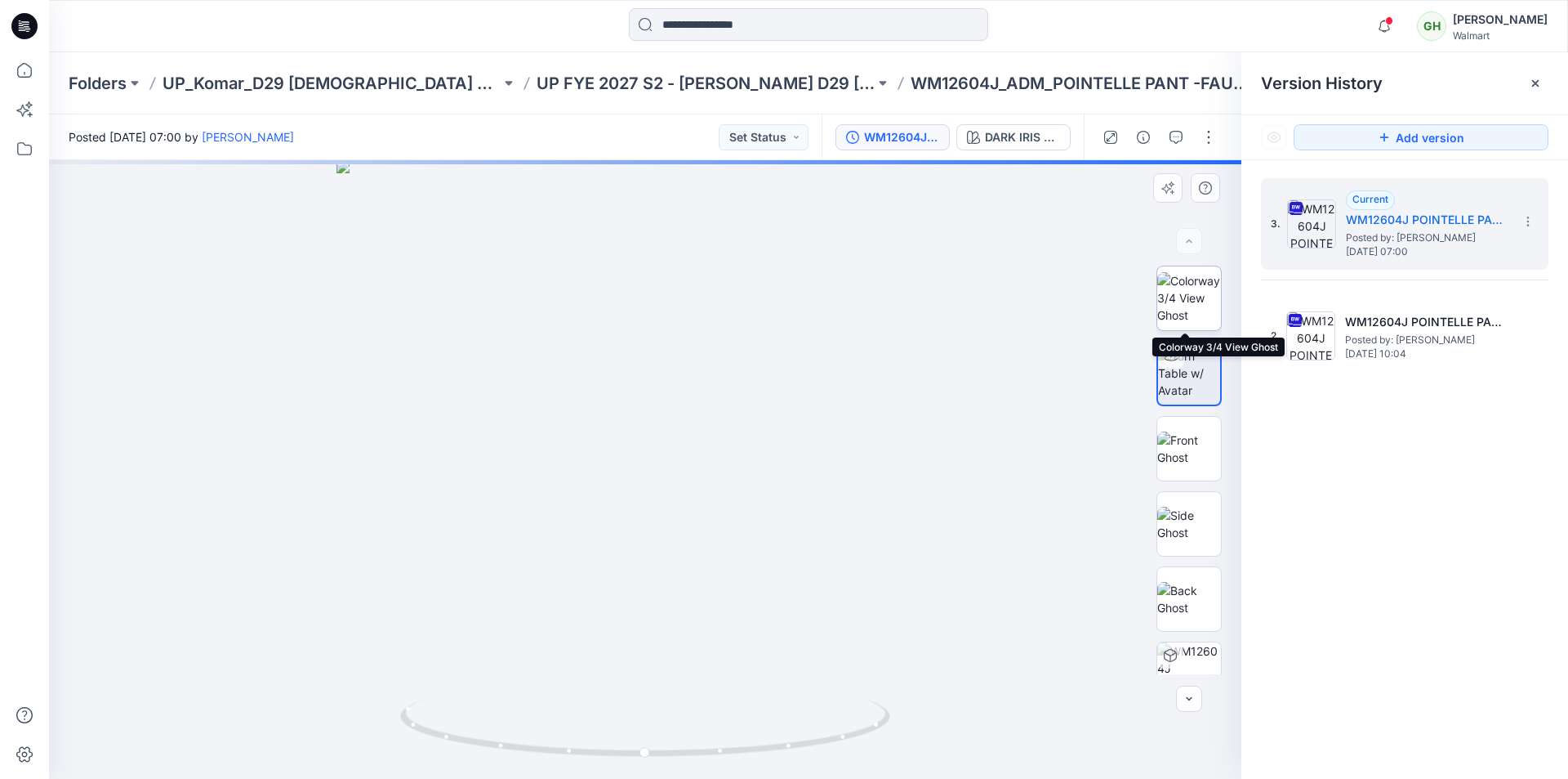
click at [1180, 295] on img at bounding box center [1189, 298] width 64 height 51
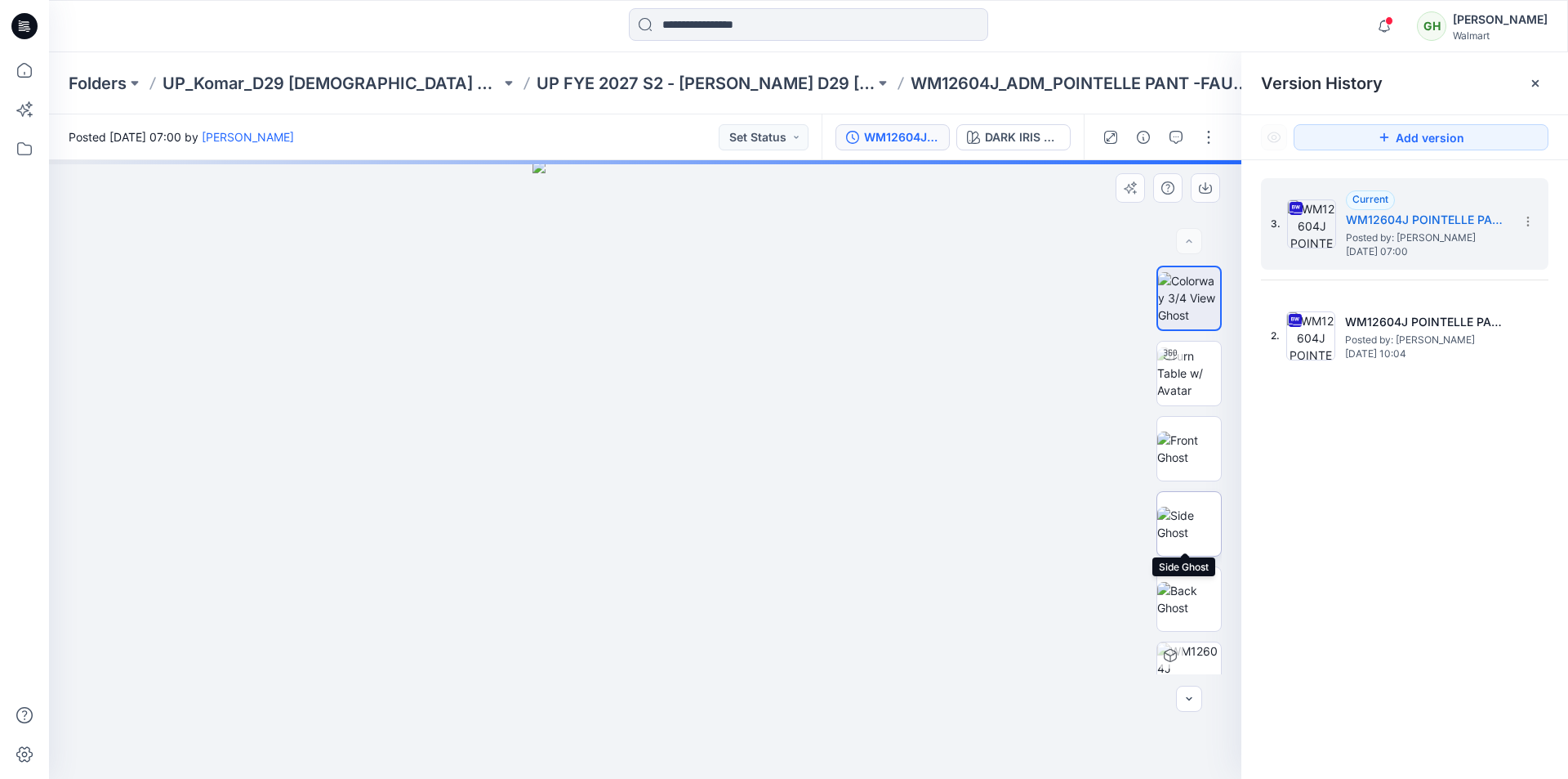
scroll to position [484, 0]
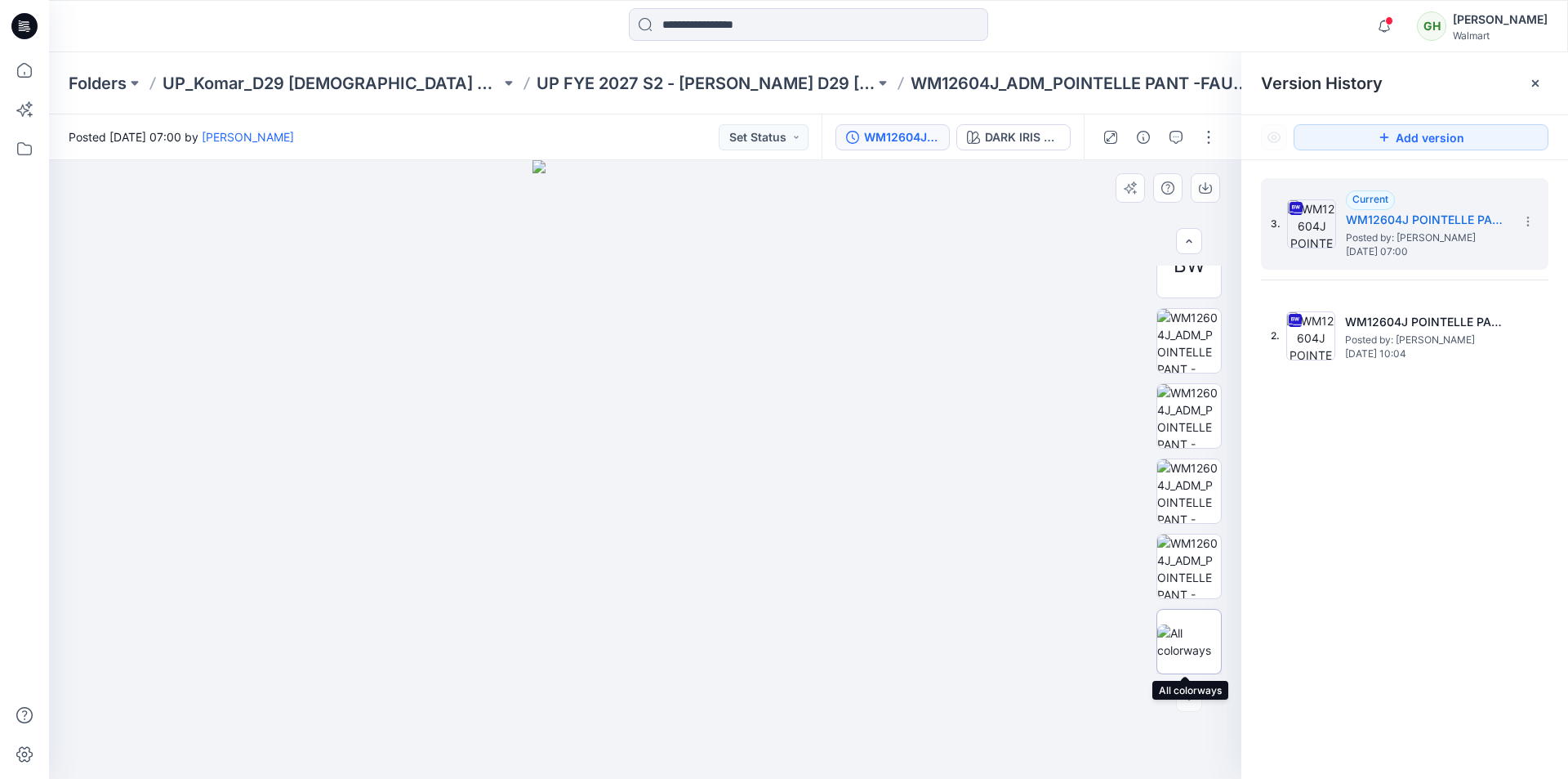
click at [1184, 638] on img at bounding box center [1189, 641] width 64 height 35
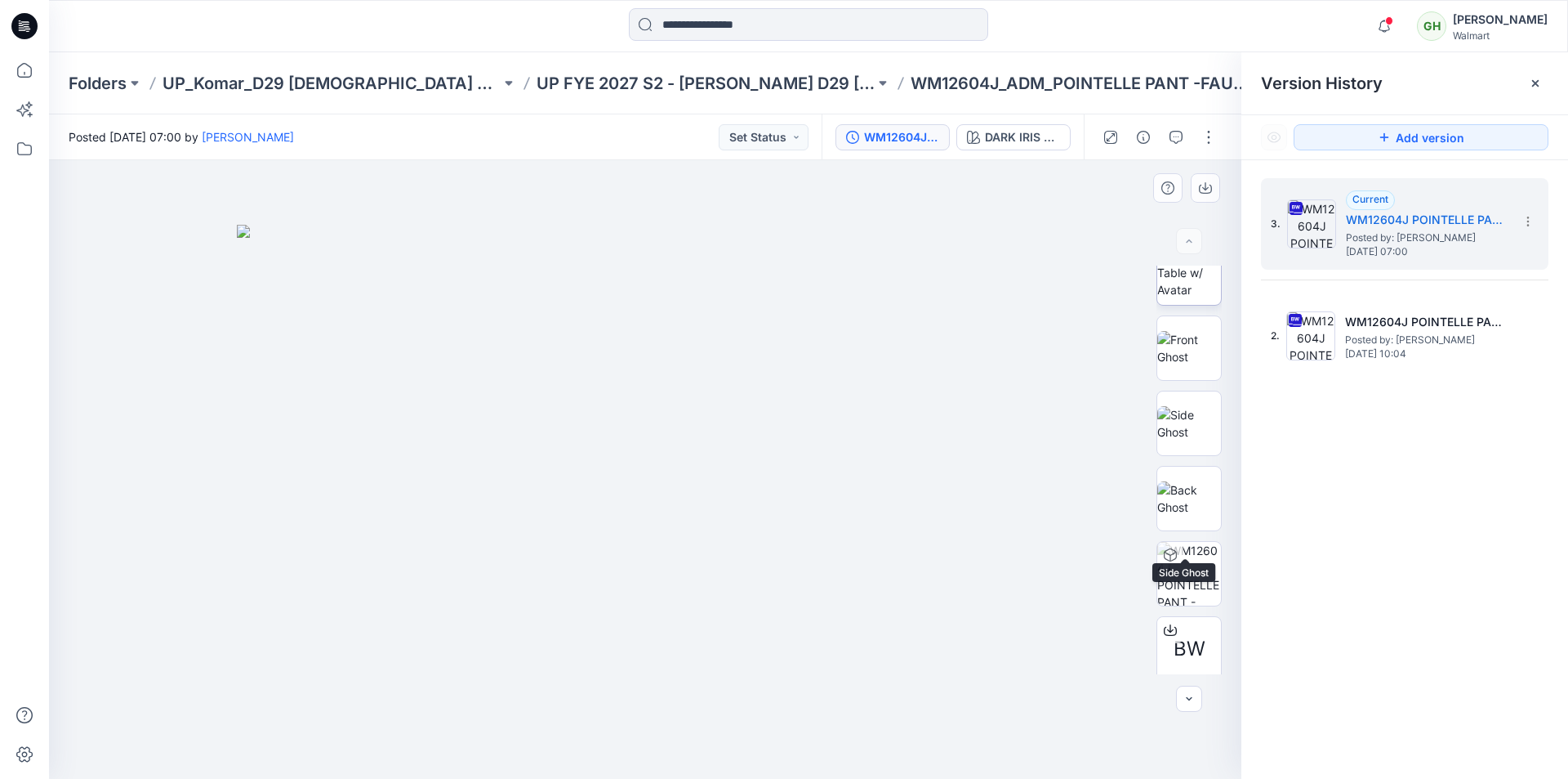
scroll to position [0, 0]
click at [1197, 370] on img at bounding box center [1189, 373] width 64 height 51
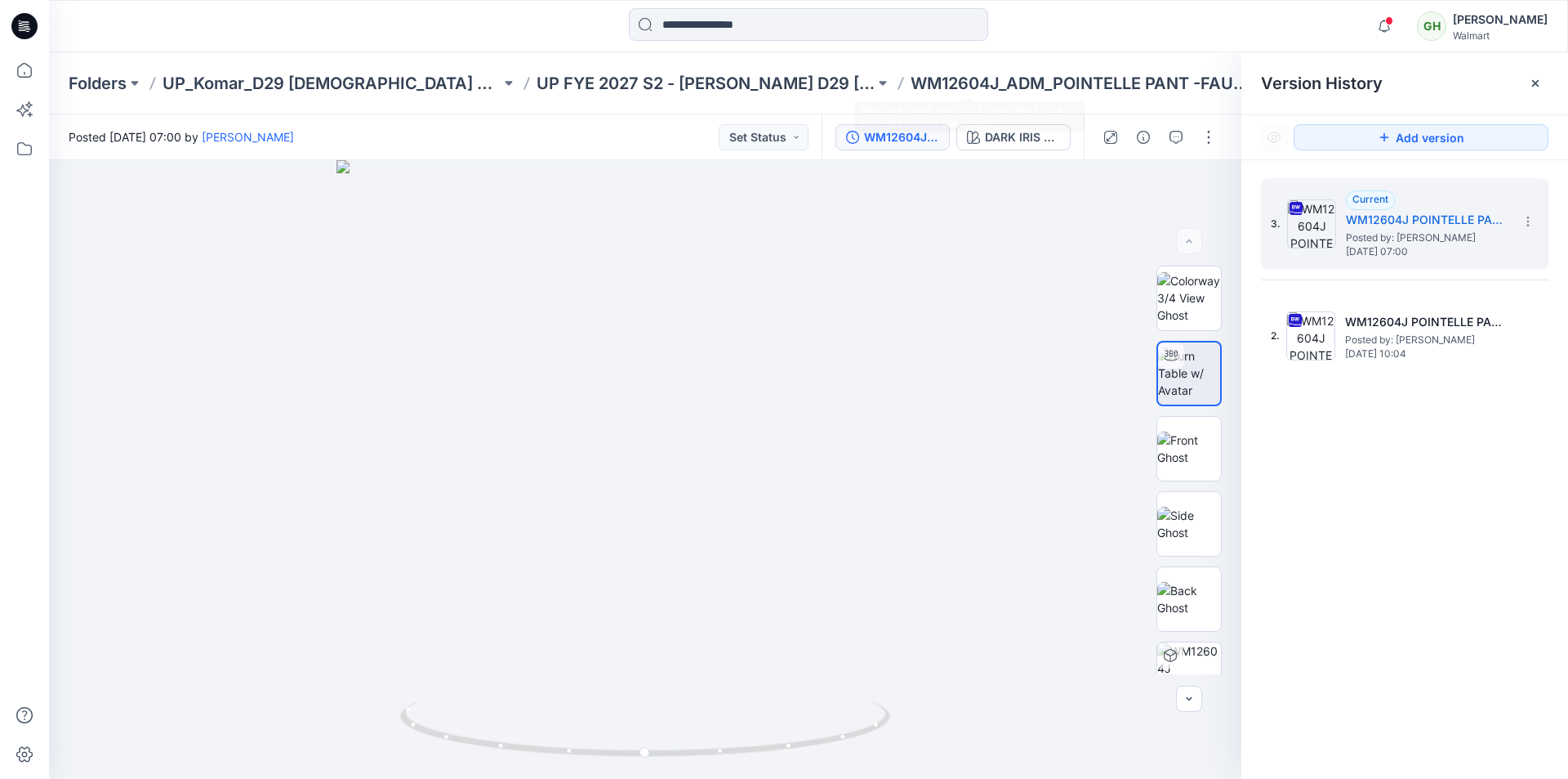
click at [1024, 24] on div at bounding box center [808, 26] width 759 height 36
click at [25, 68] on icon at bounding box center [24, 70] width 36 height 36
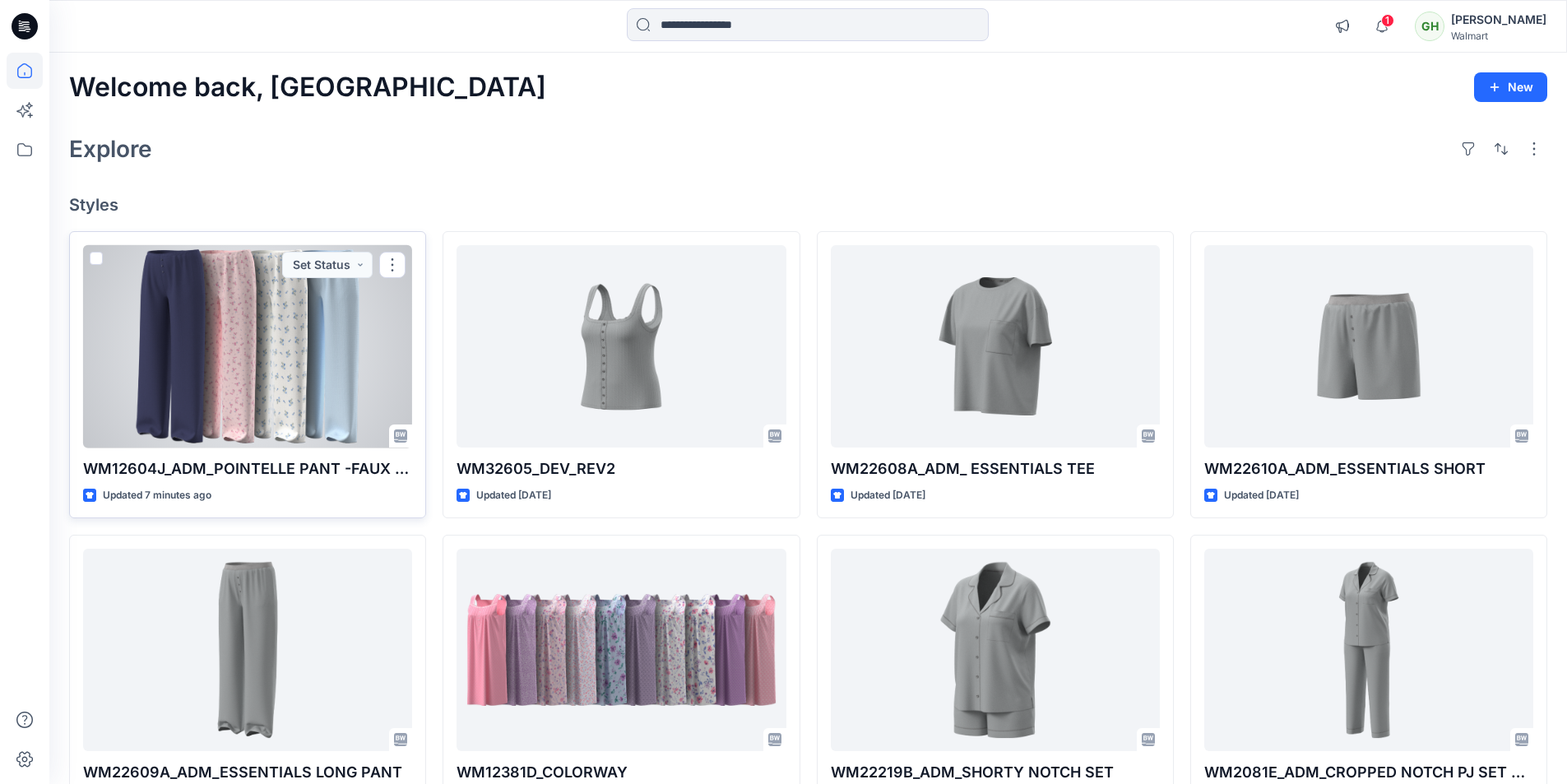
click at [348, 344] on div at bounding box center [247, 346] width 329 height 203
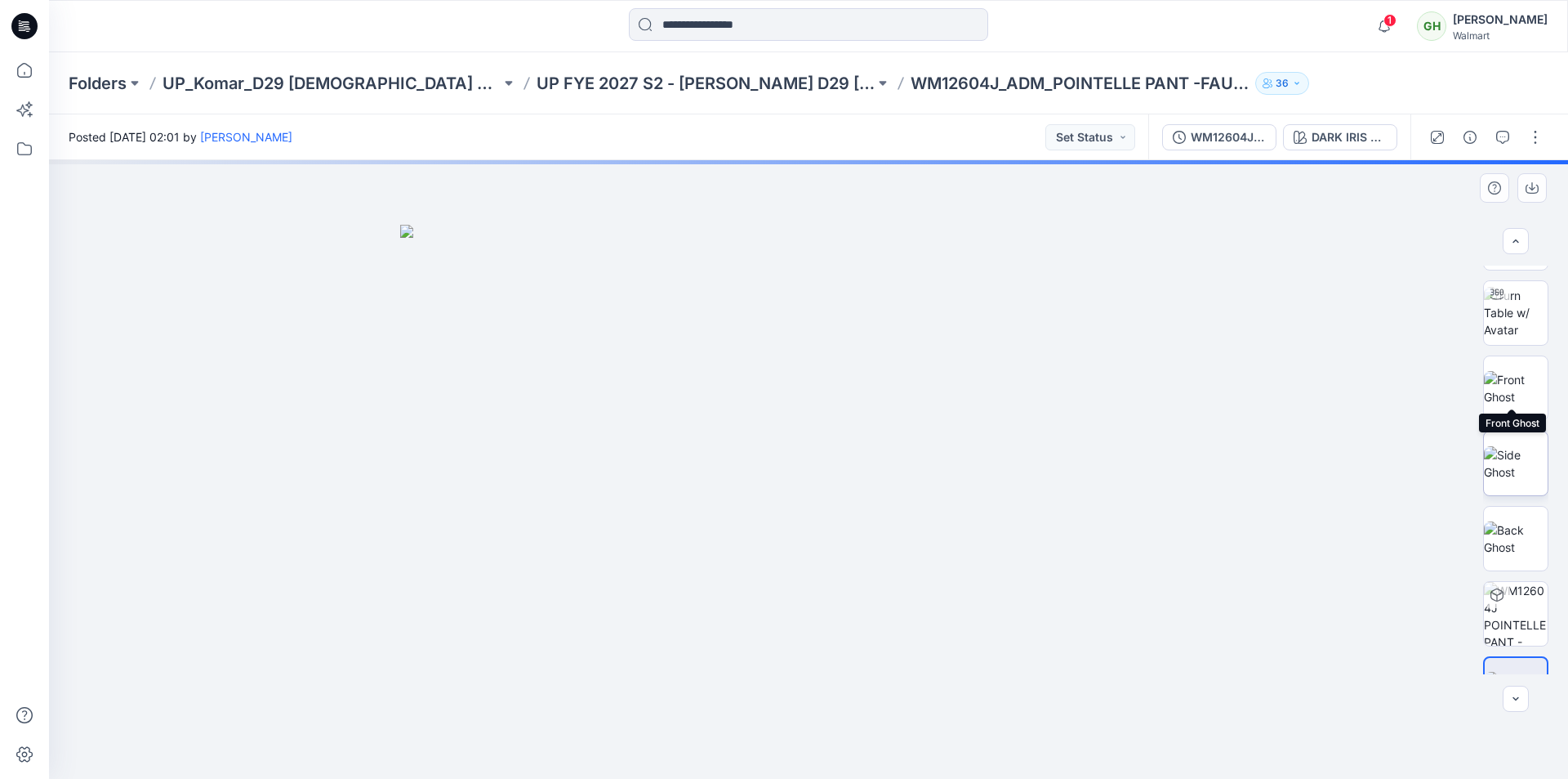
scroll to position [108, 0]
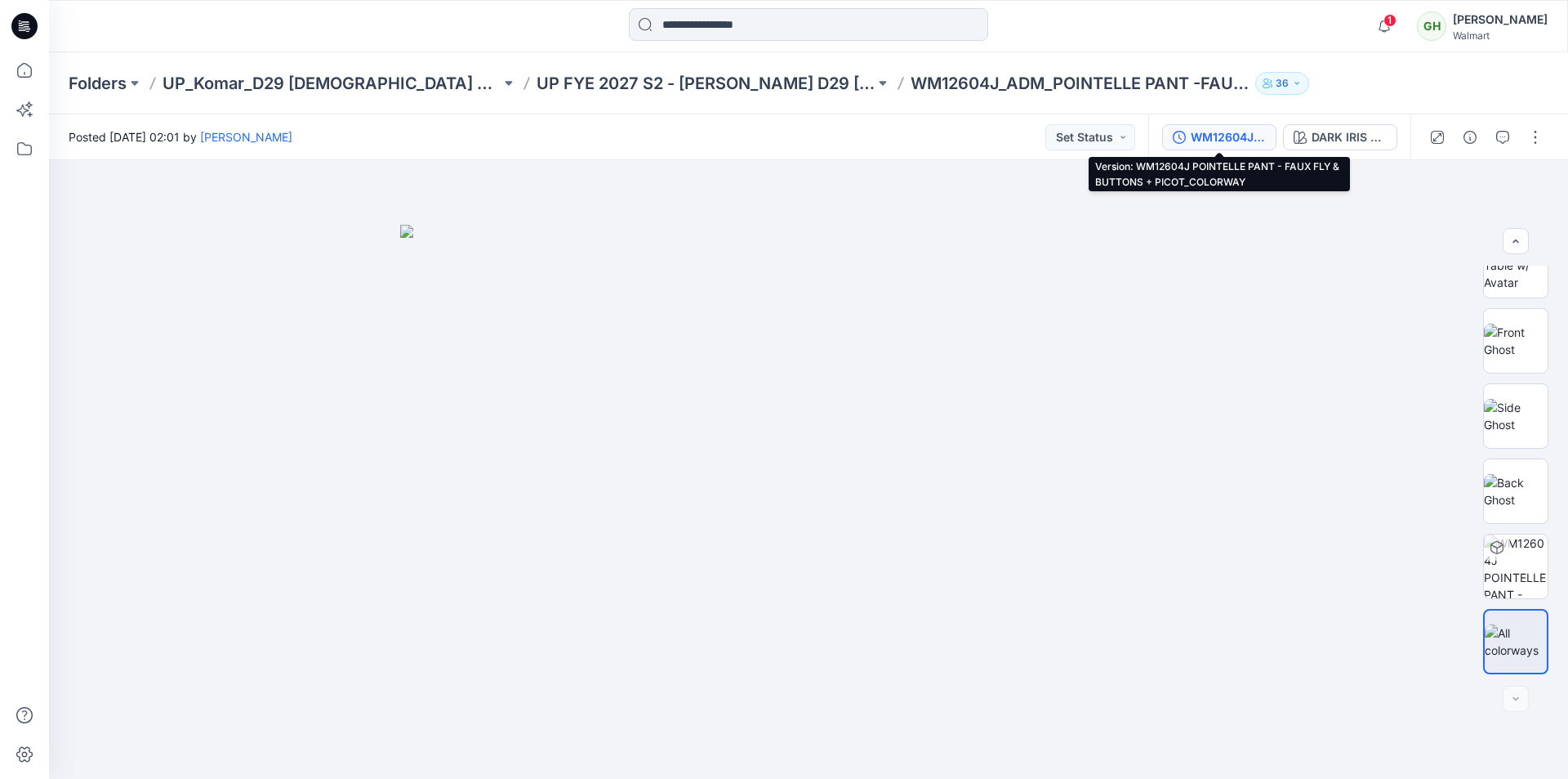
click at [1211, 142] on div "WM12604J POINTELLE PANT - FAUX FLY & BUTTONS + PICOT_COLORWAY" at bounding box center [1228, 138] width 75 height 18
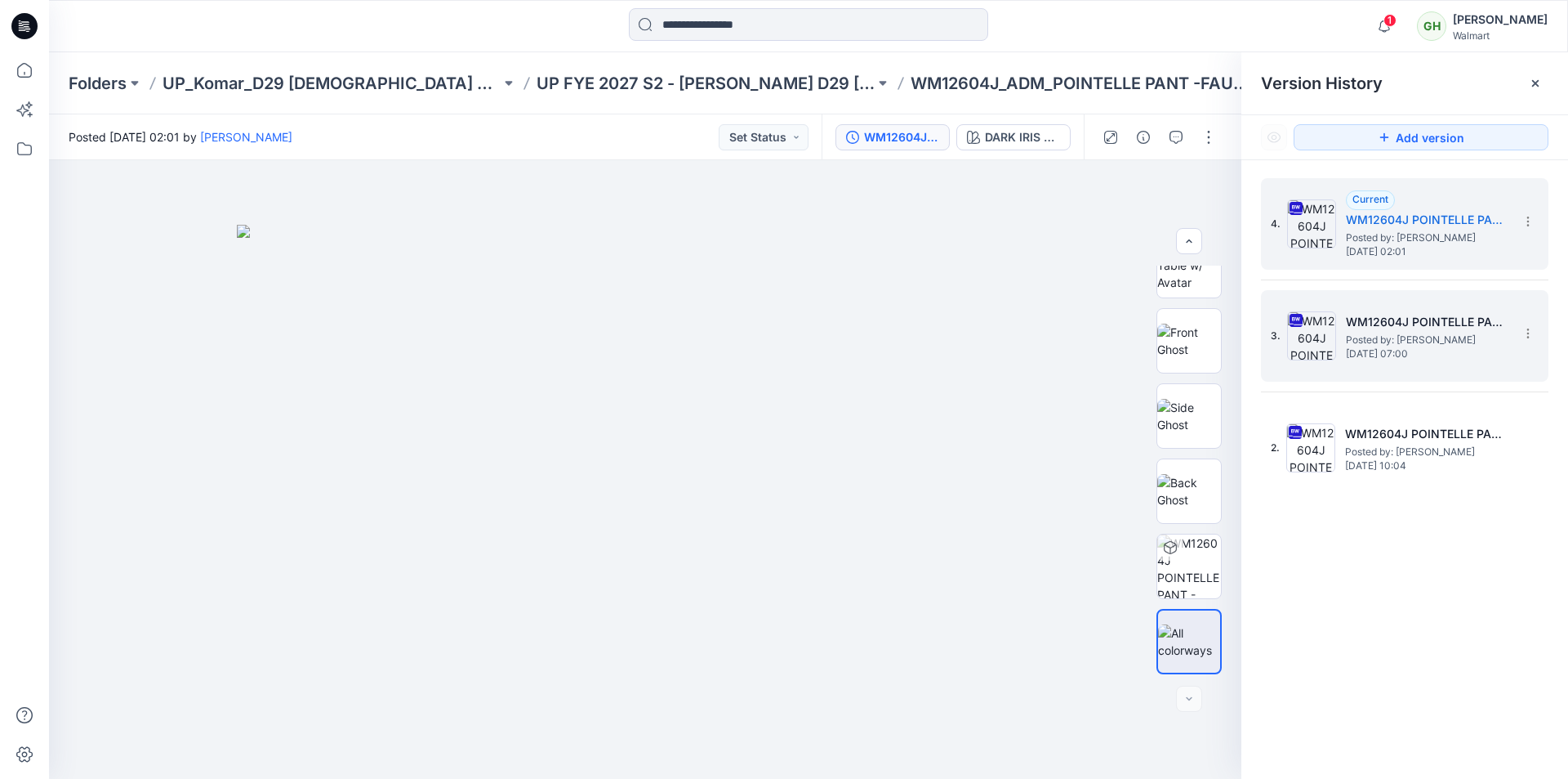
click at [1452, 345] on span "Posted by: Gayan Hettiarachchi" at bounding box center [1427, 340] width 163 height 16
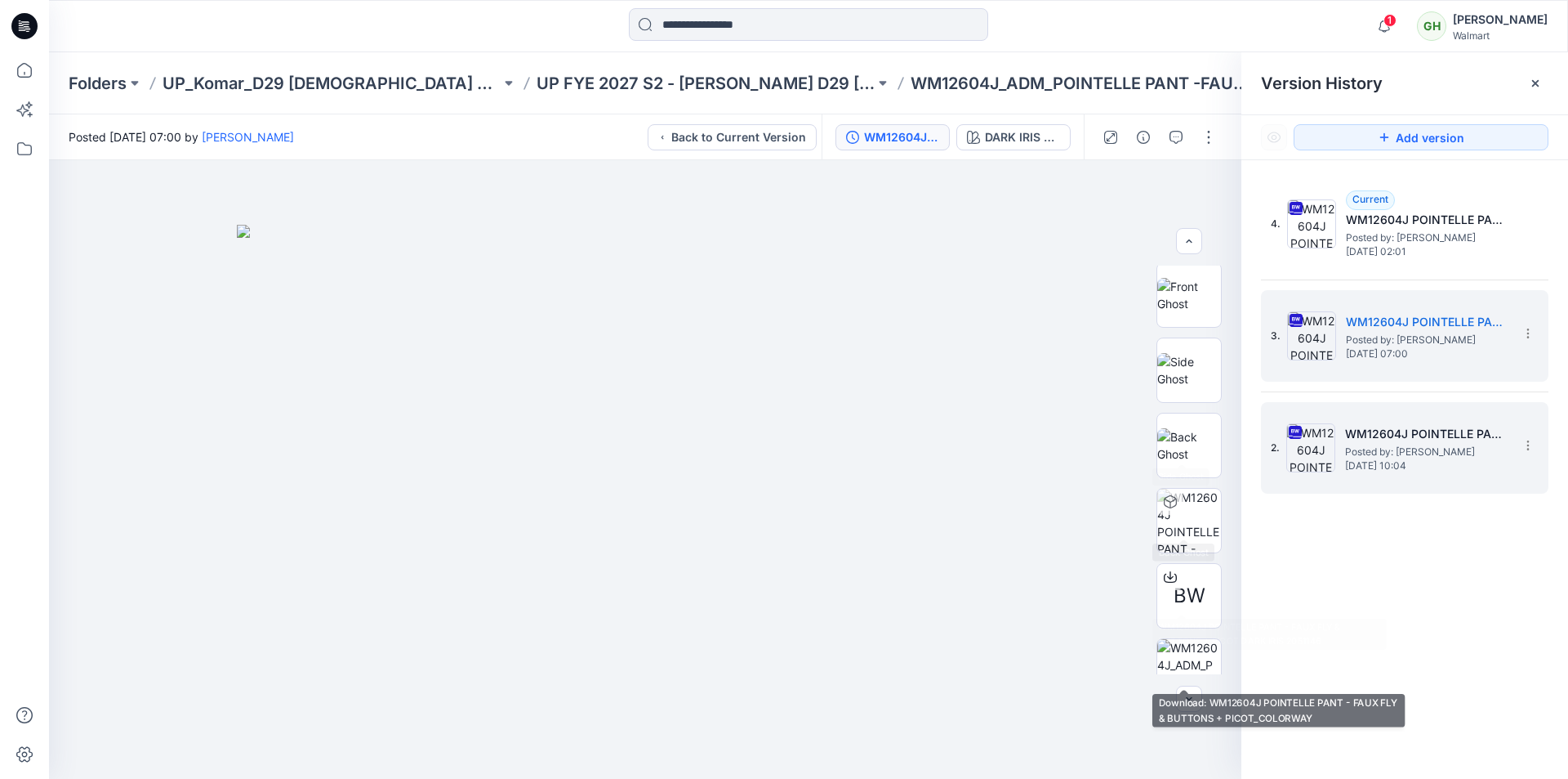
scroll to position [75, 0]
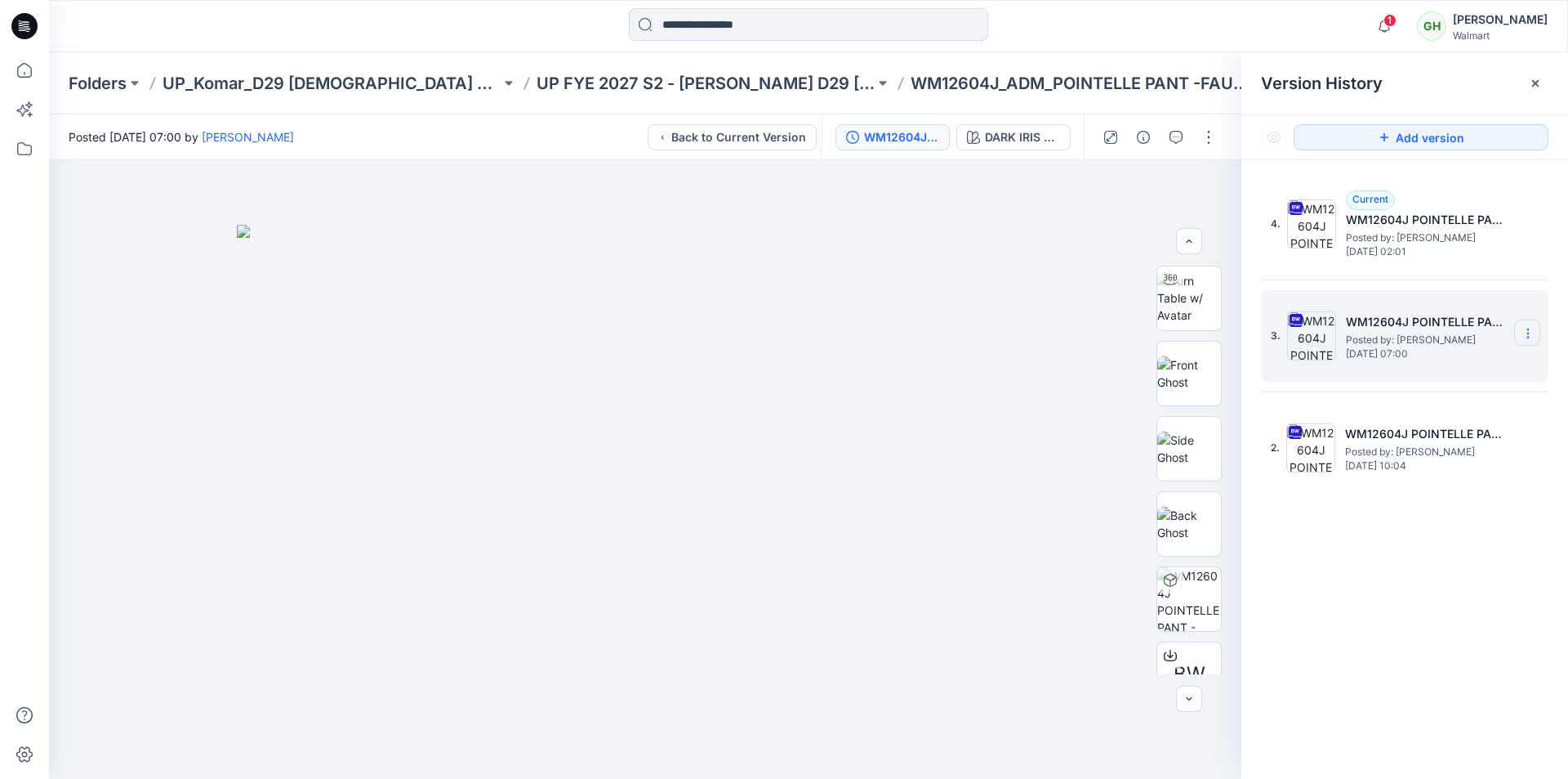
click at [1530, 334] on icon at bounding box center [1527, 333] width 13 height 13
click at [1424, 510] on span "Delete Version" at bounding box center [1415, 503] width 76 height 20
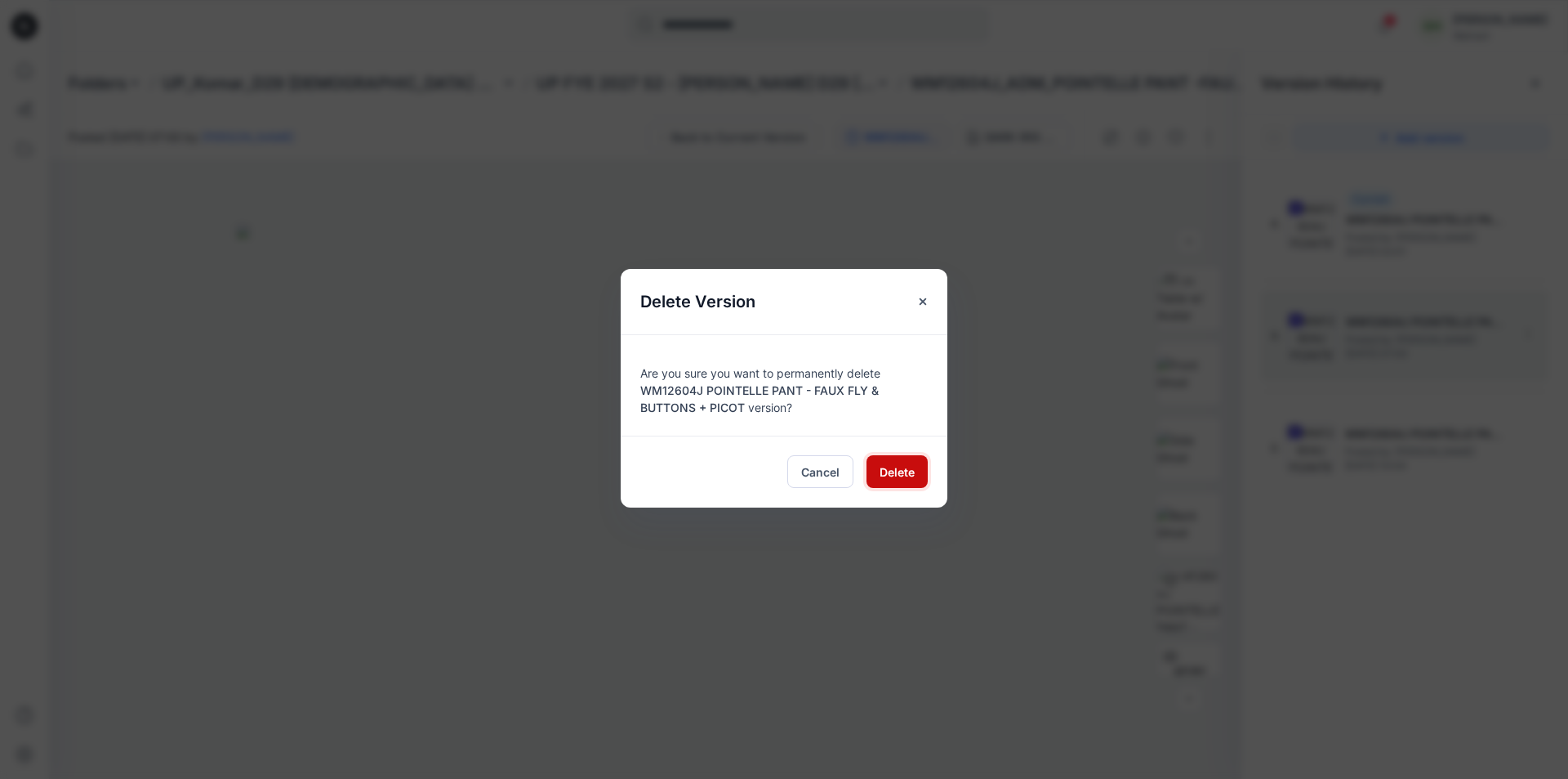
click at [890, 476] on span "Delete" at bounding box center [898, 471] width 35 height 17
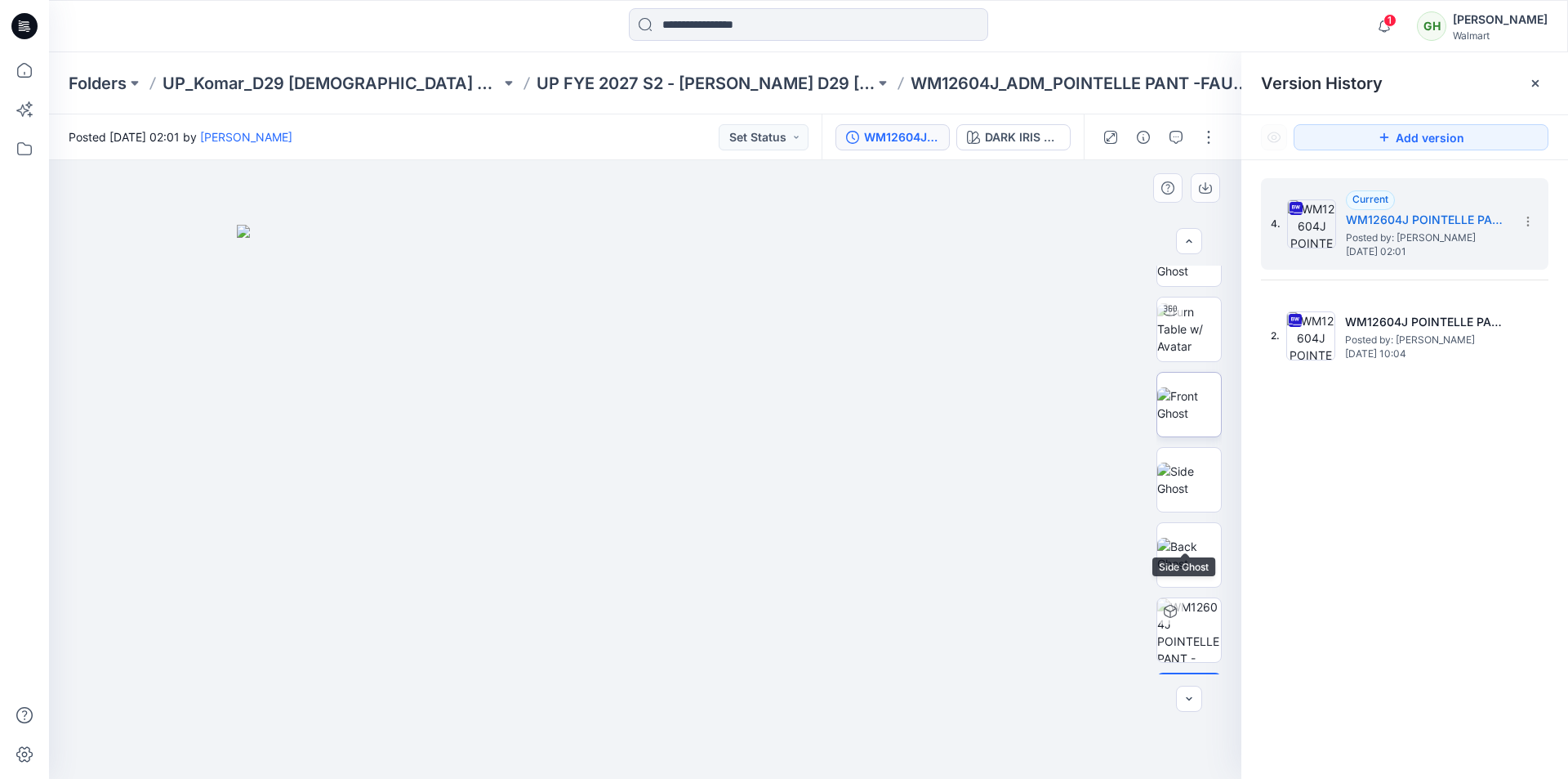
scroll to position [0, 0]
click at [1200, 451] on img at bounding box center [1189, 448] width 64 height 35
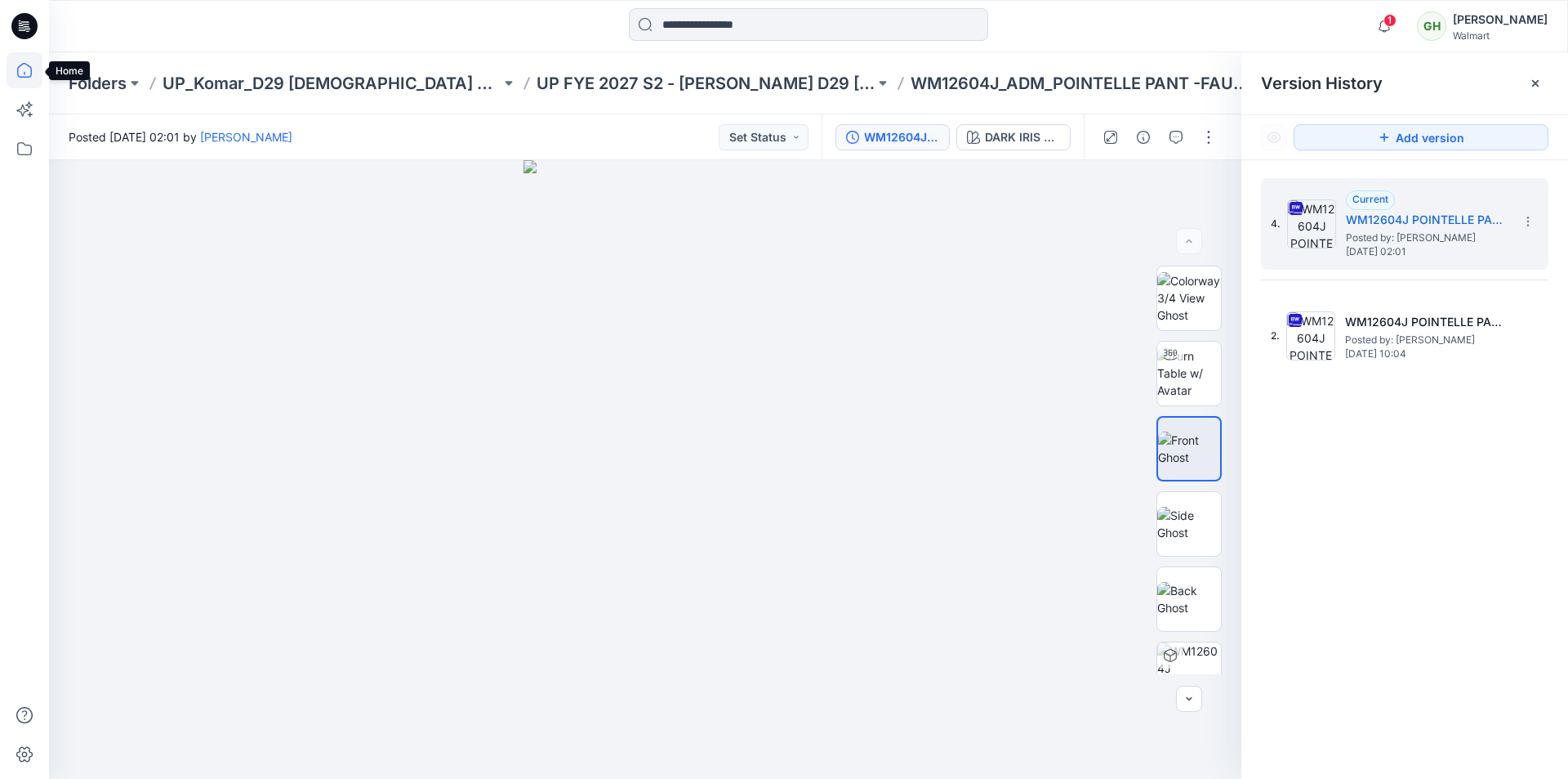
click at [26, 69] on icon at bounding box center [24, 70] width 36 height 36
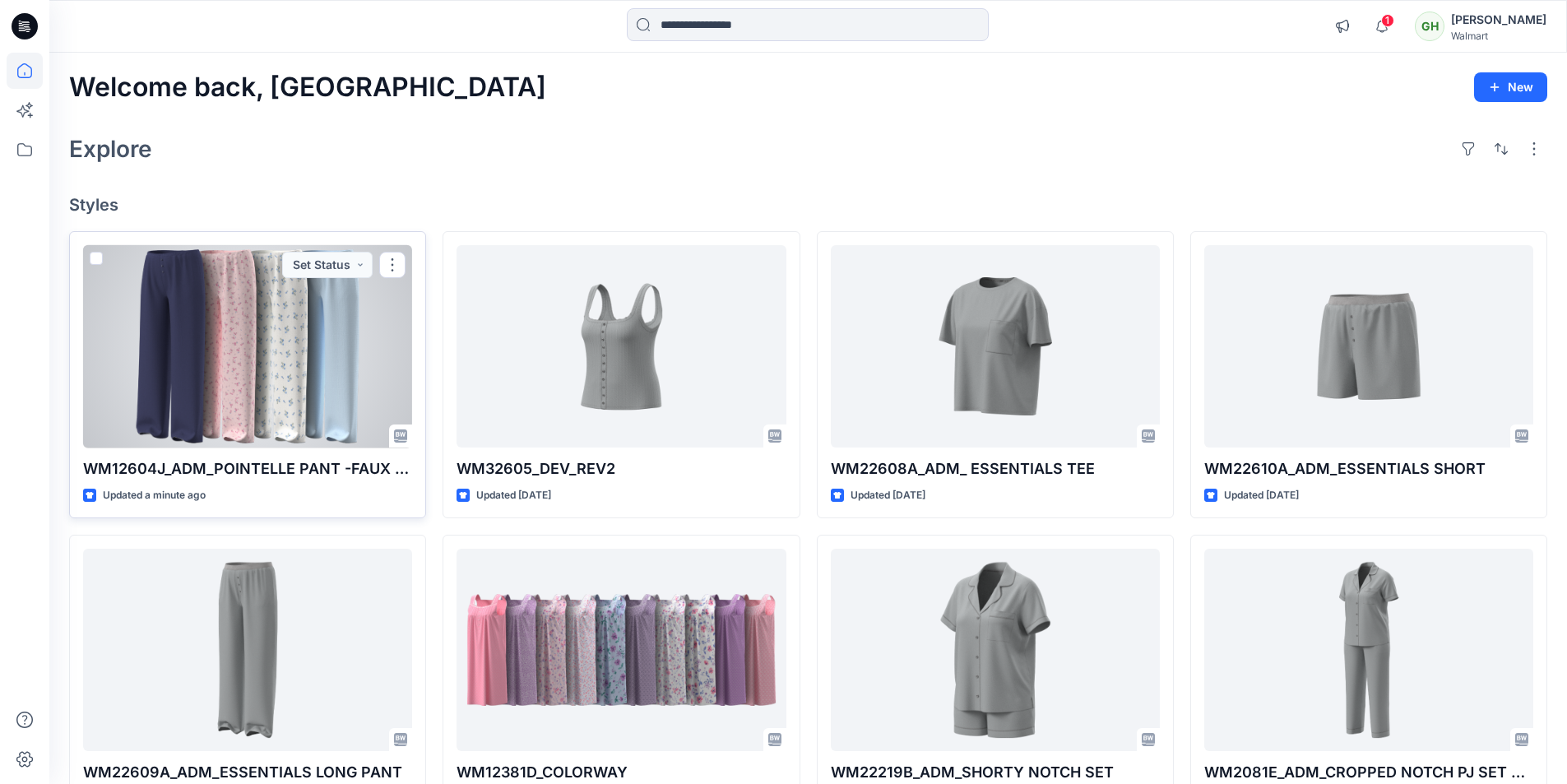
click at [279, 376] on div at bounding box center [247, 346] width 329 height 203
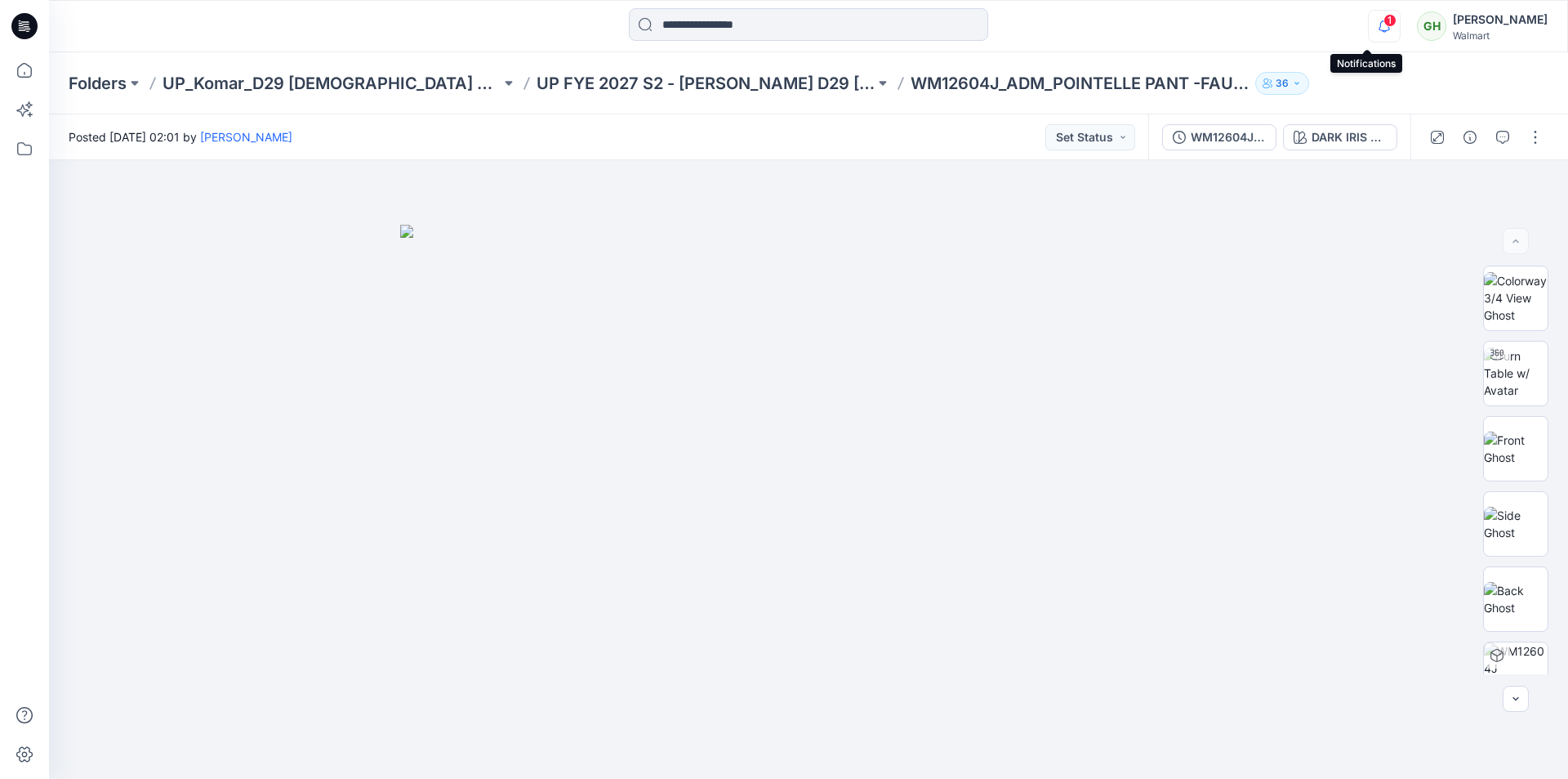
click at [1368, 19] on icon "button" at bounding box center [1384, 26] width 31 height 33
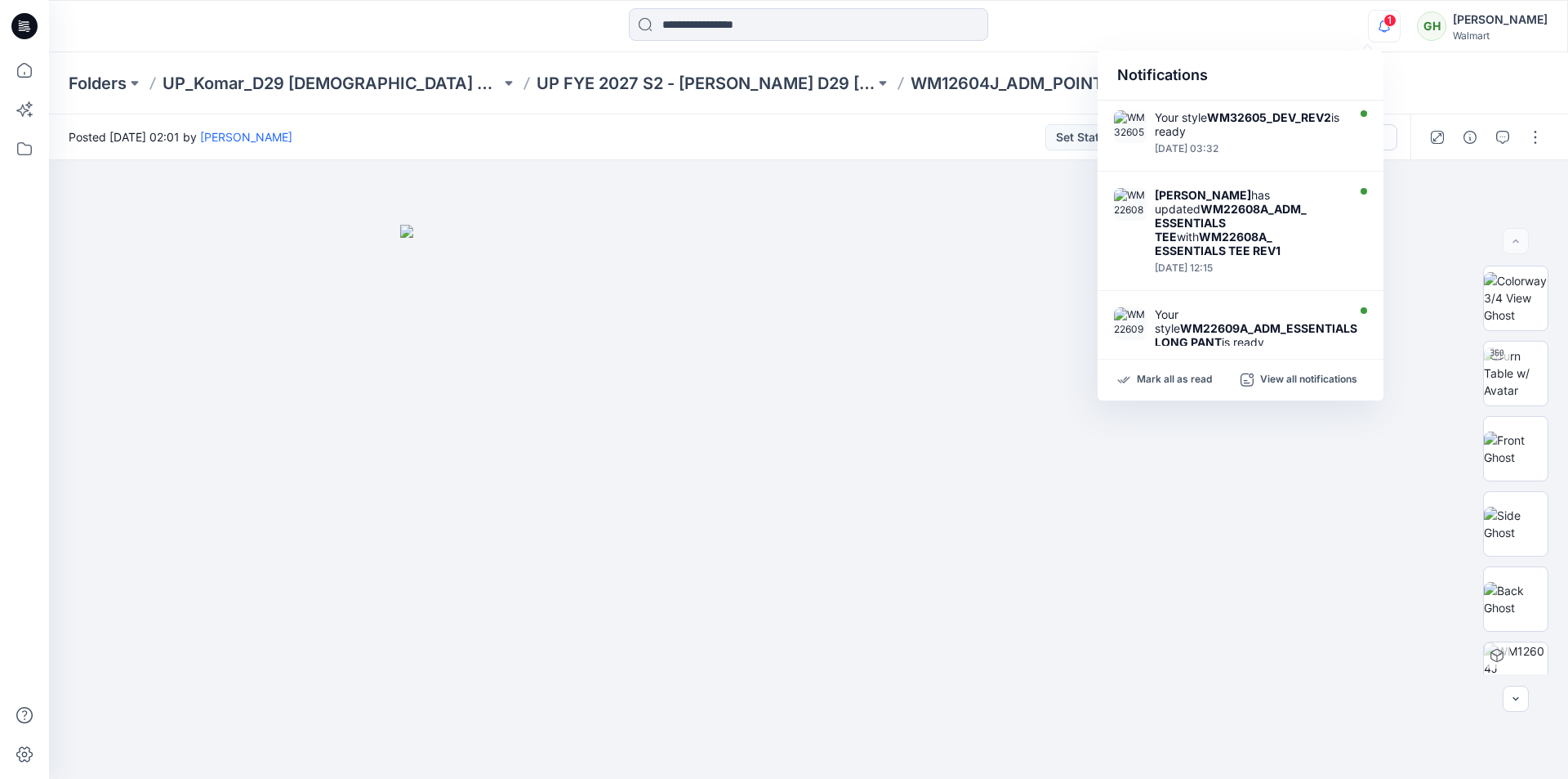
click at [1378, 22] on icon "button" at bounding box center [1384, 26] width 12 height 11
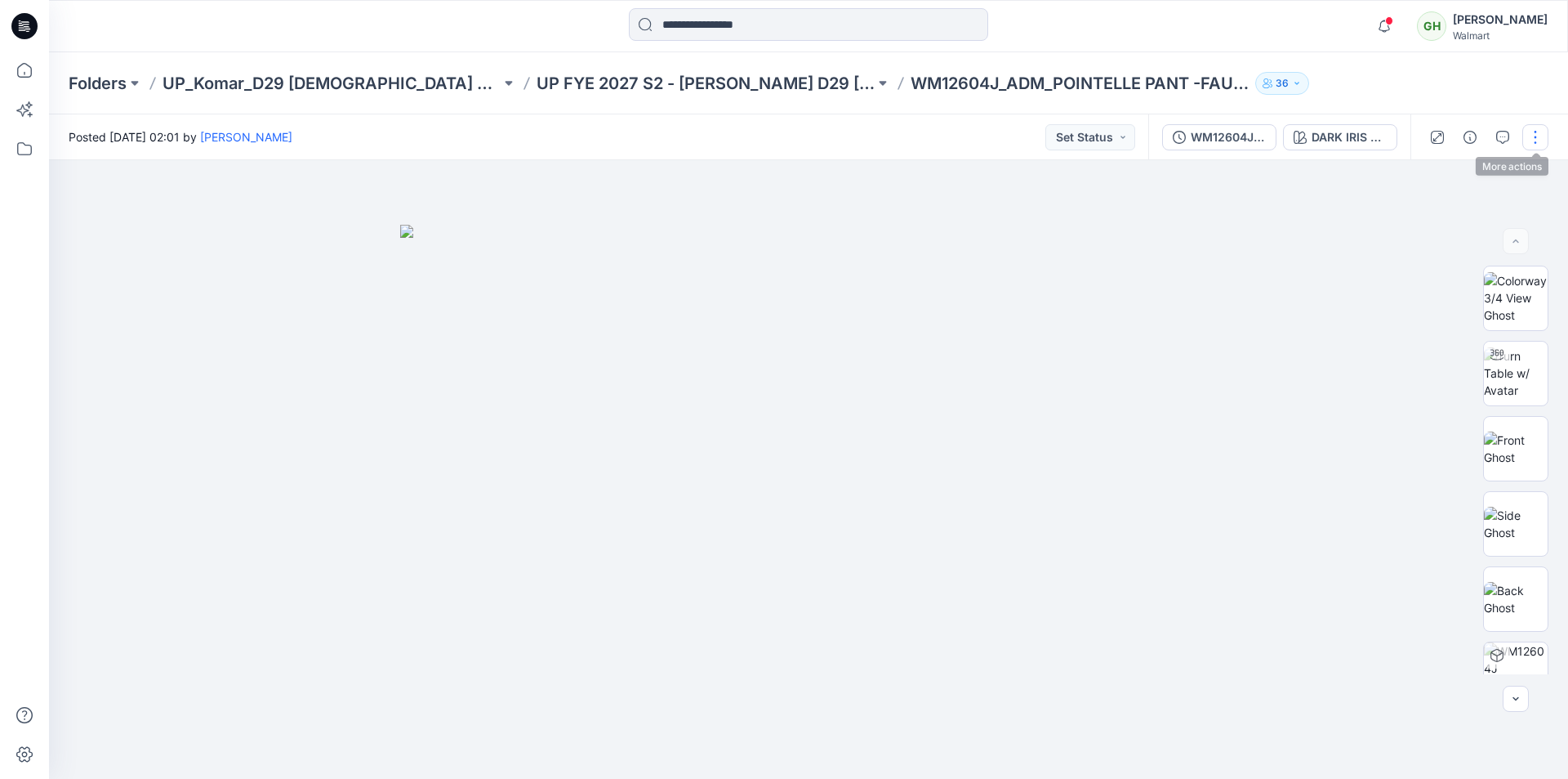
click at [1536, 136] on button "button" at bounding box center [1534, 137] width 26 height 26
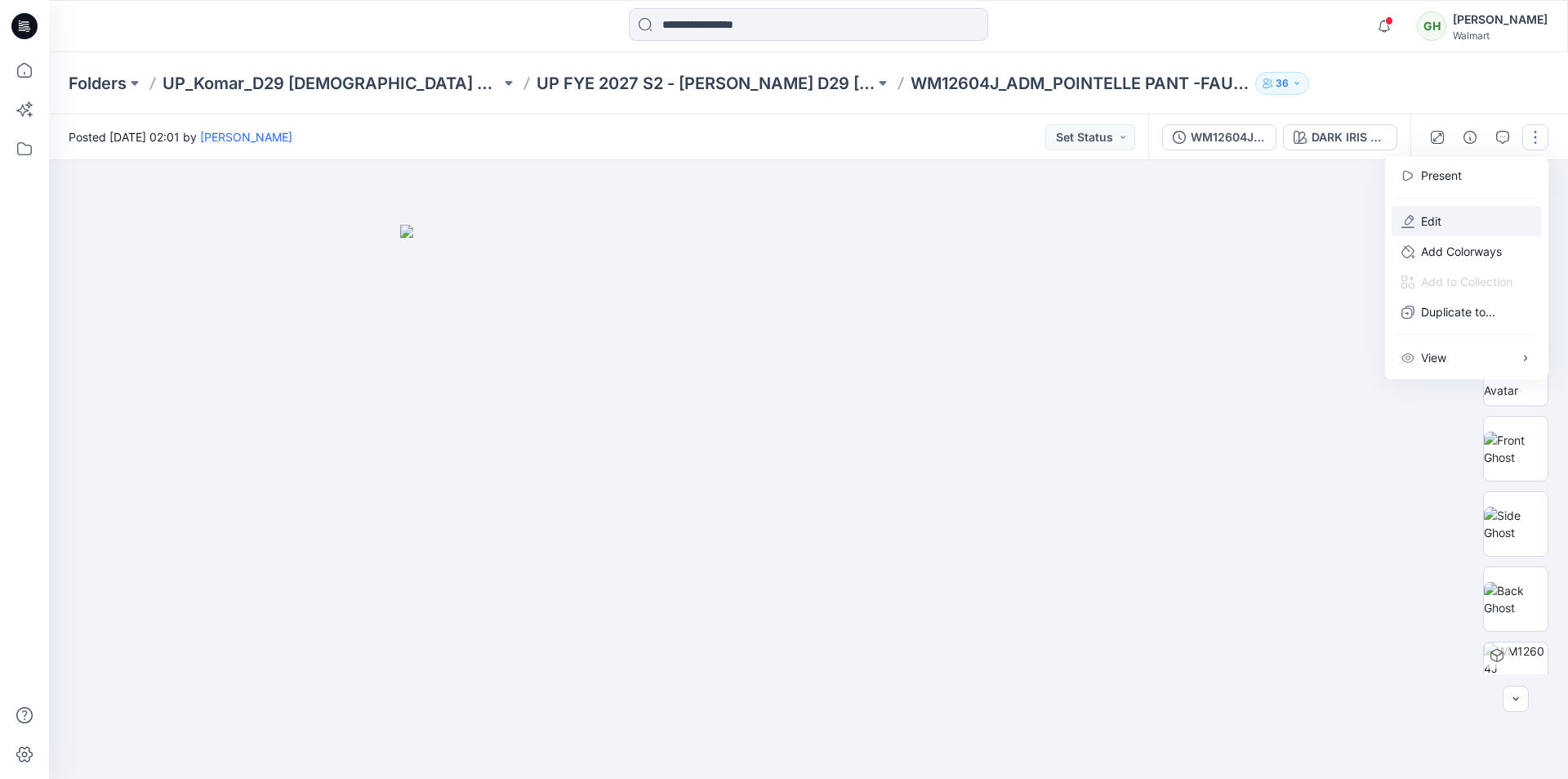
click at [1418, 225] on button "Edit" at bounding box center [1466, 221] width 150 height 30
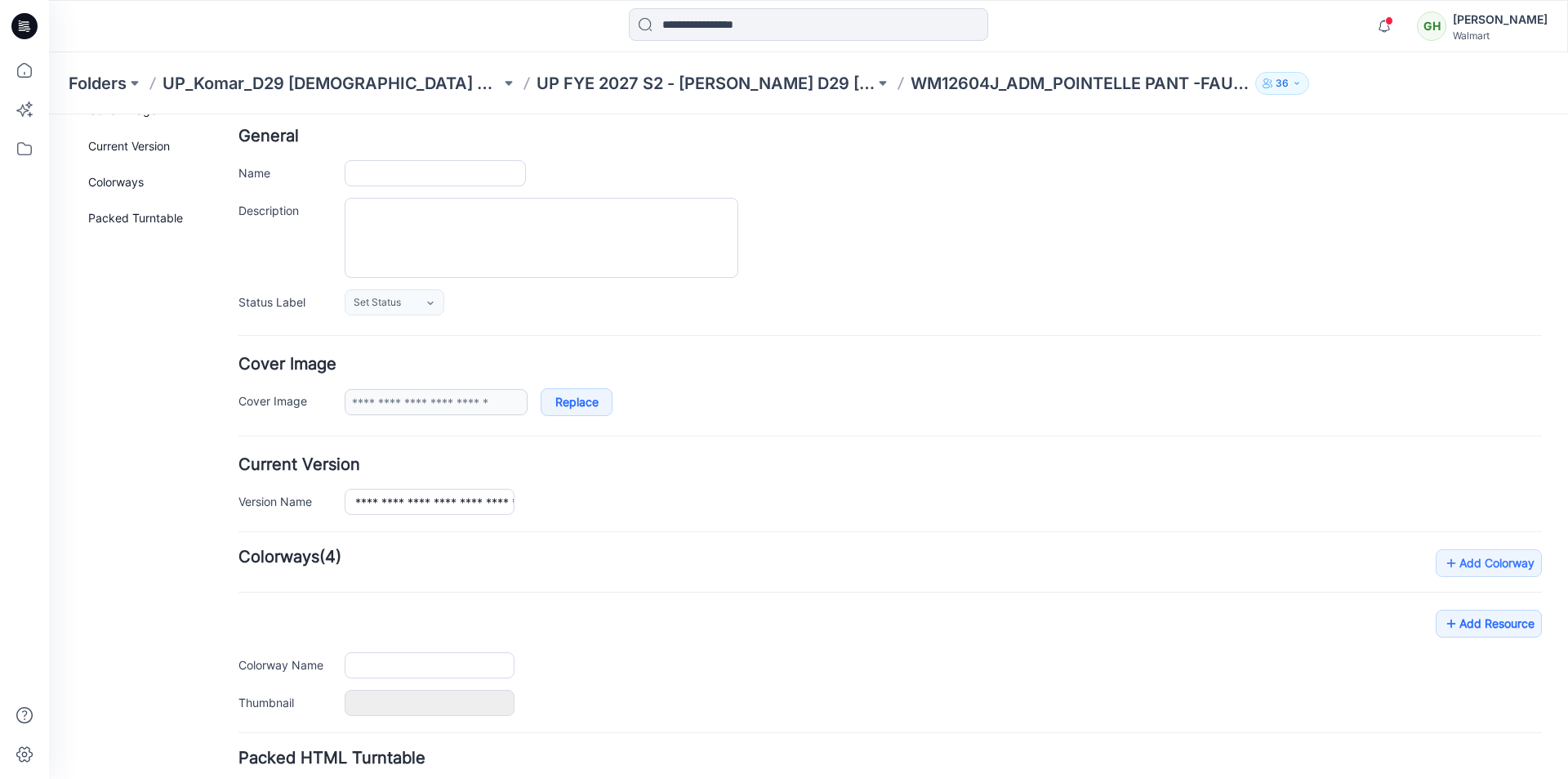
type input "**********"
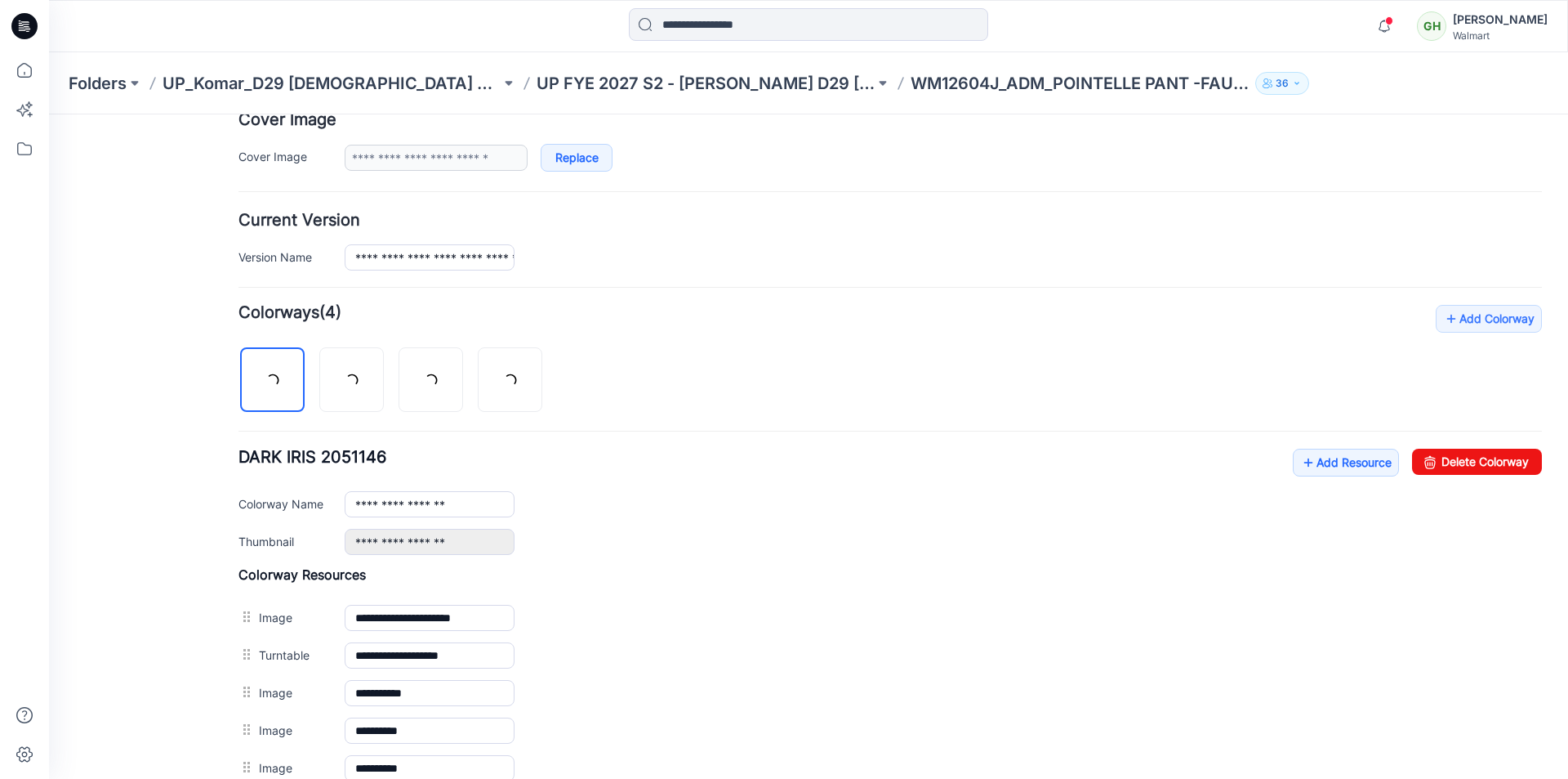
scroll to position [445, 0]
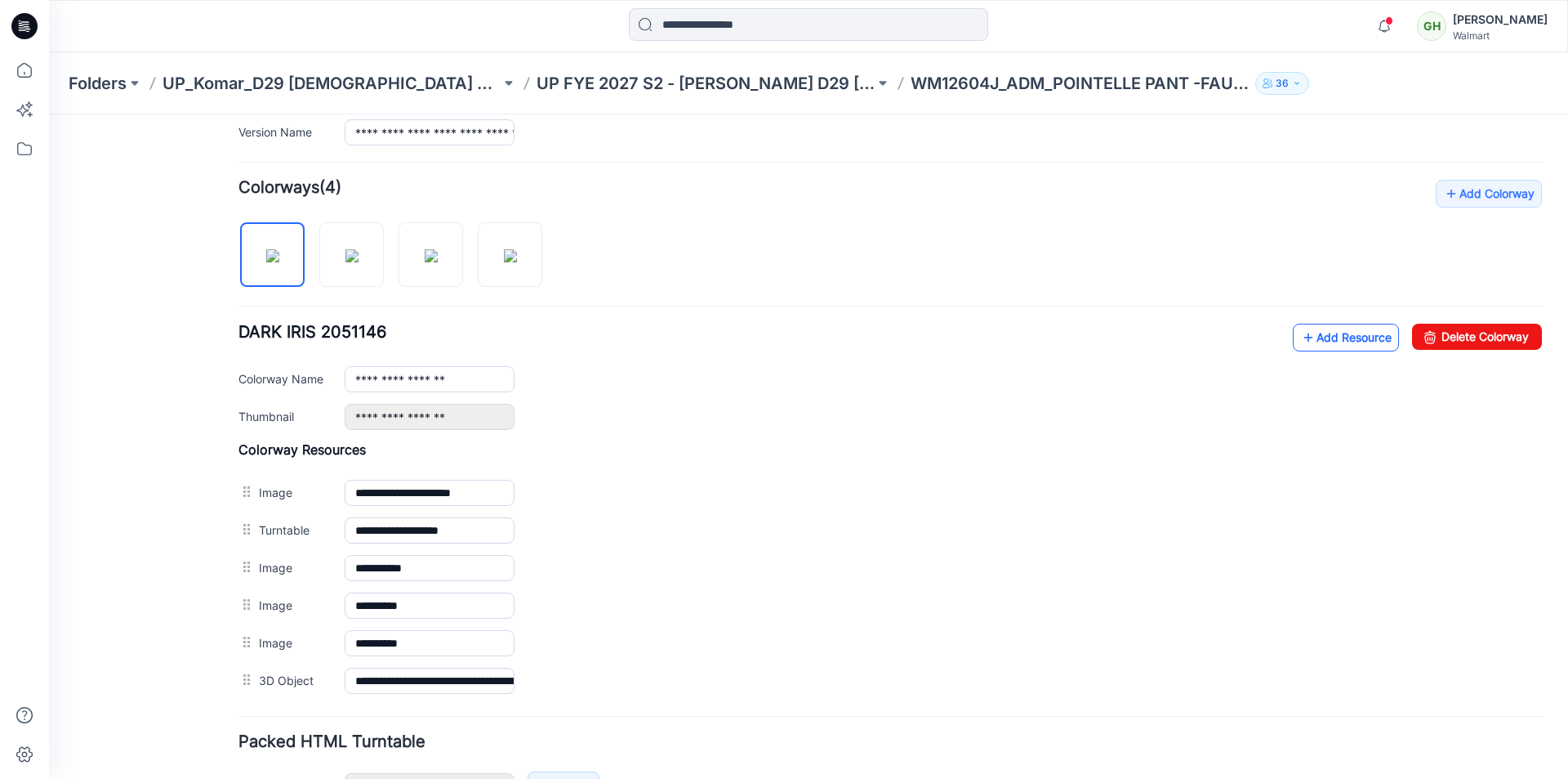
click at [1308, 334] on link "Add Resource" at bounding box center [1346, 337] width 106 height 28
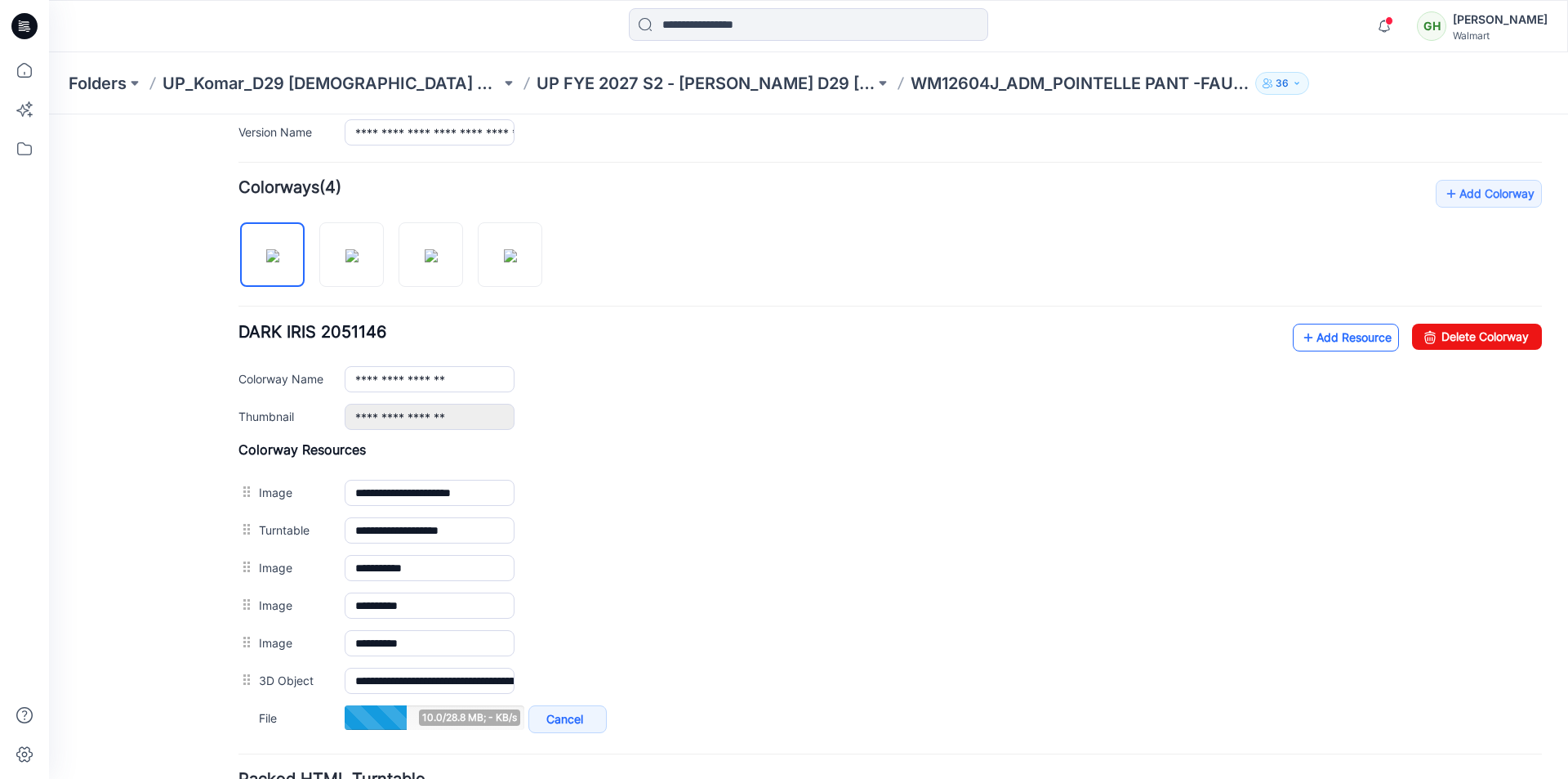
click at [1309, 335] on link "Add Resource" at bounding box center [1346, 337] width 106 height 28
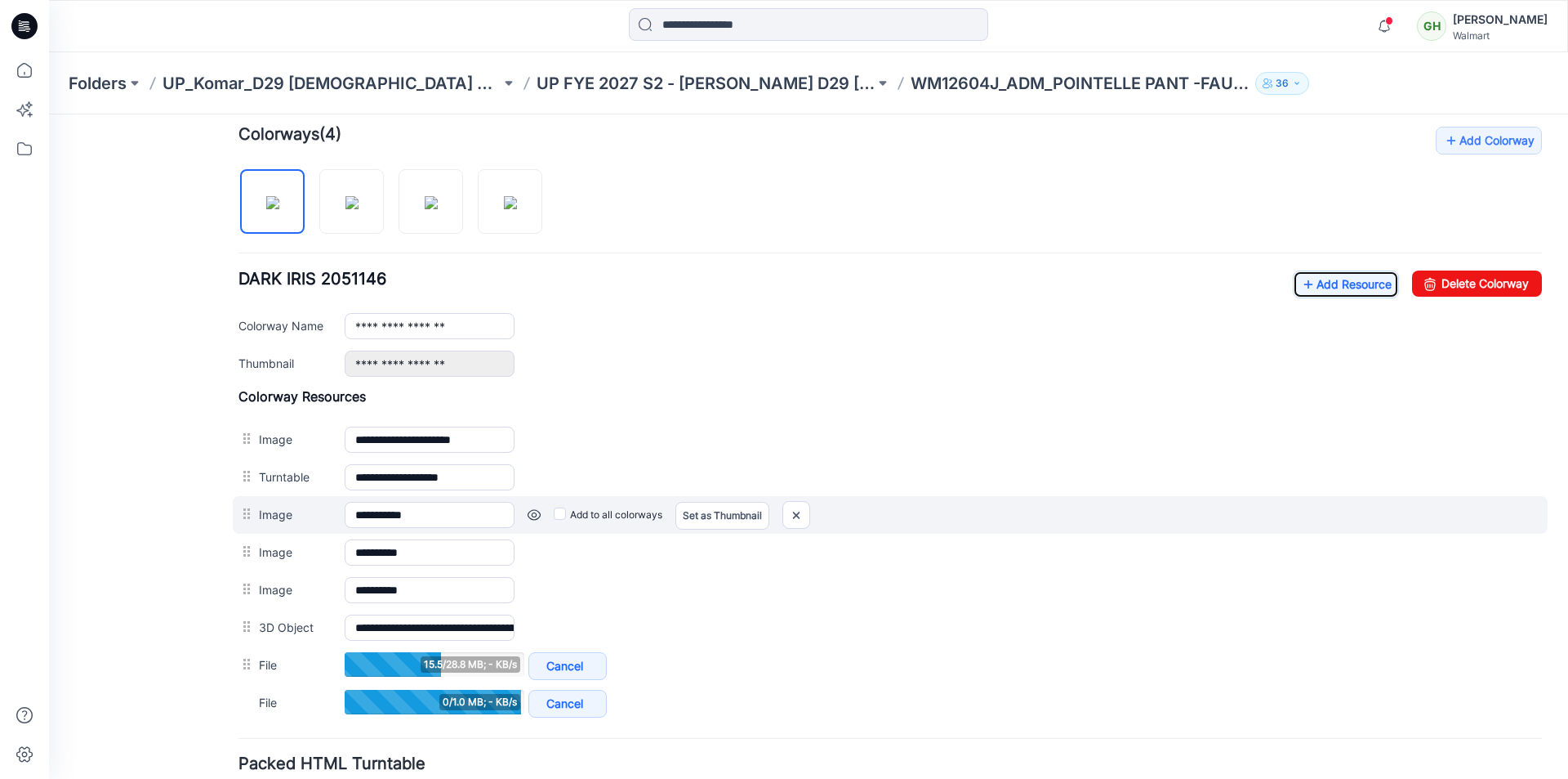
scroll to position [527, 0]
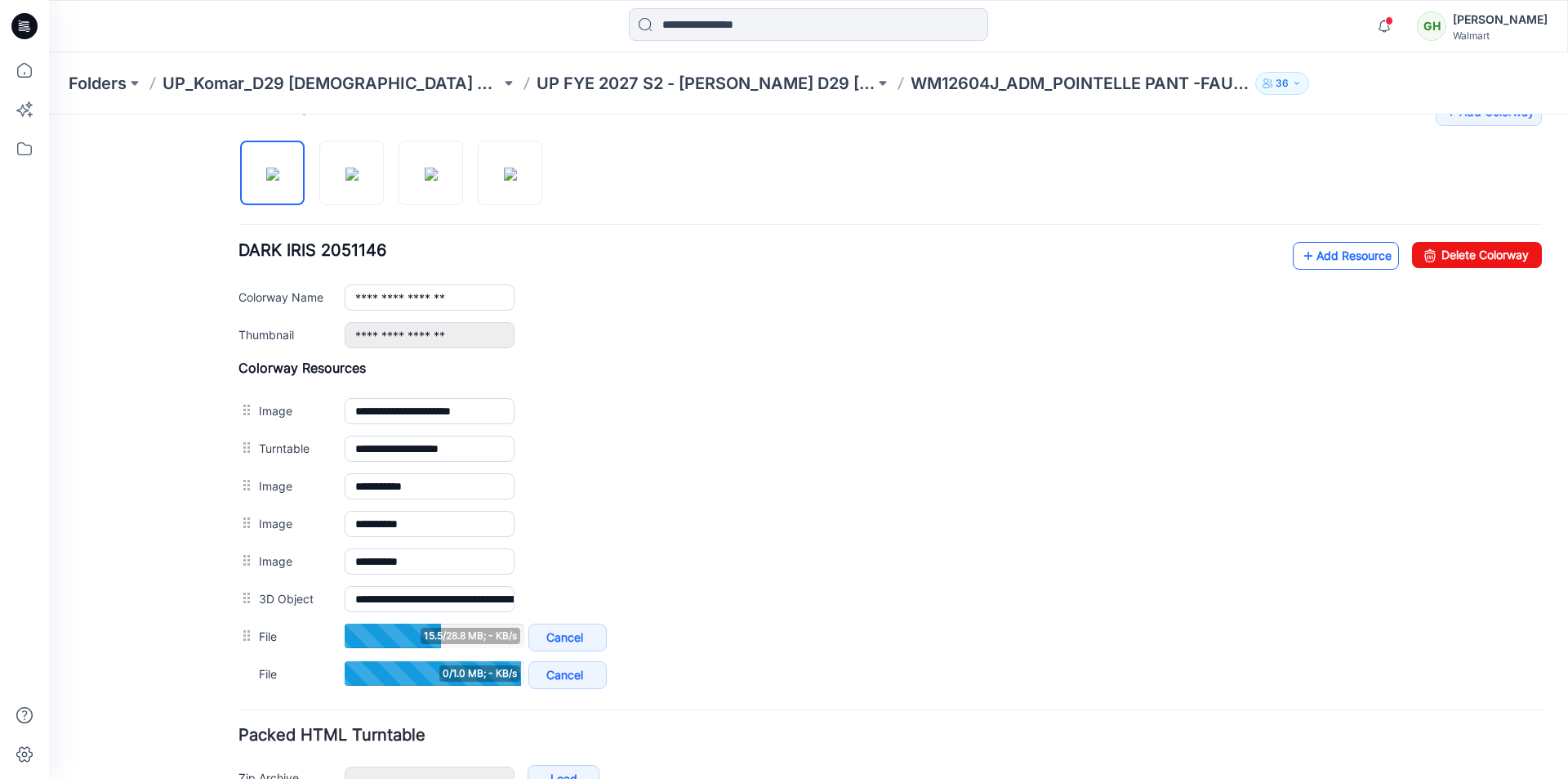
click at [1319, 256] on link "Add Resource" at bounding box center [1346, 256] width 106 height 28
click at [1310, 257] on link "Add Resource" at bounding box center [1346, 256] width 106 height 28
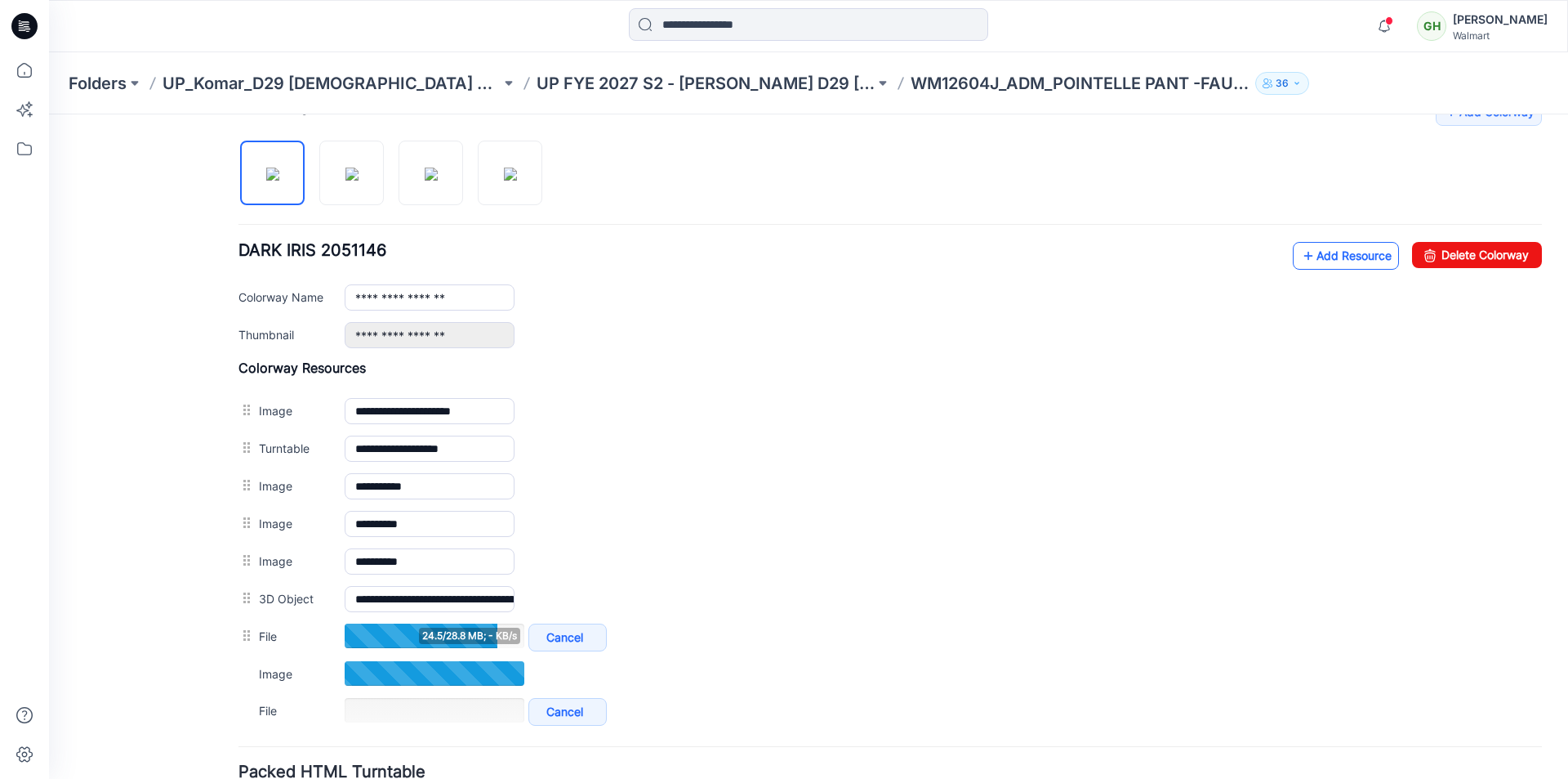
click at [1317, 259] on link "Add Resource" at bounding box center [1346, 256] width 106 height 28
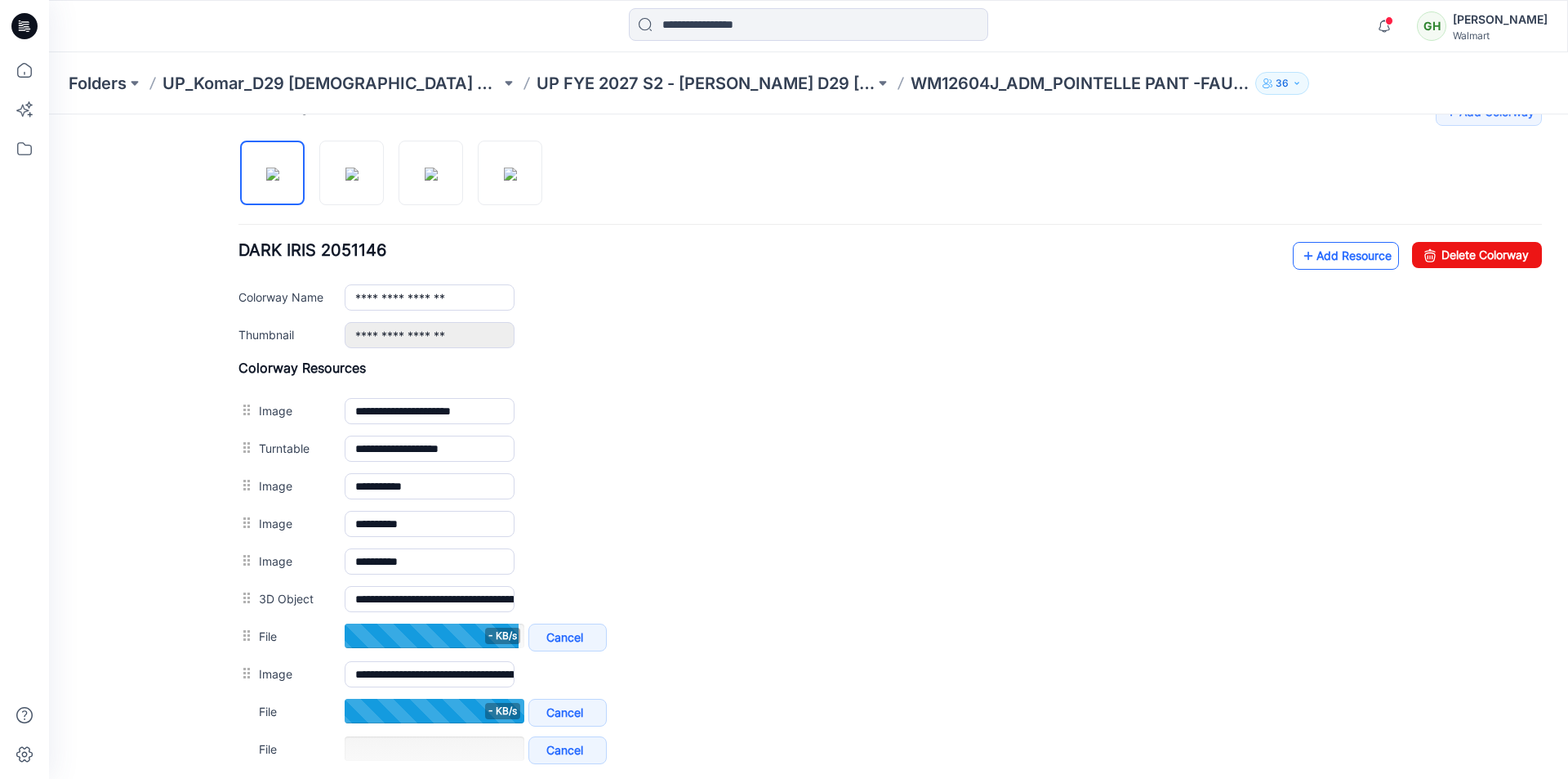
click at [1305, 255] on link "Add Resource" at bounding box center [1346, 256] width 106 height 28
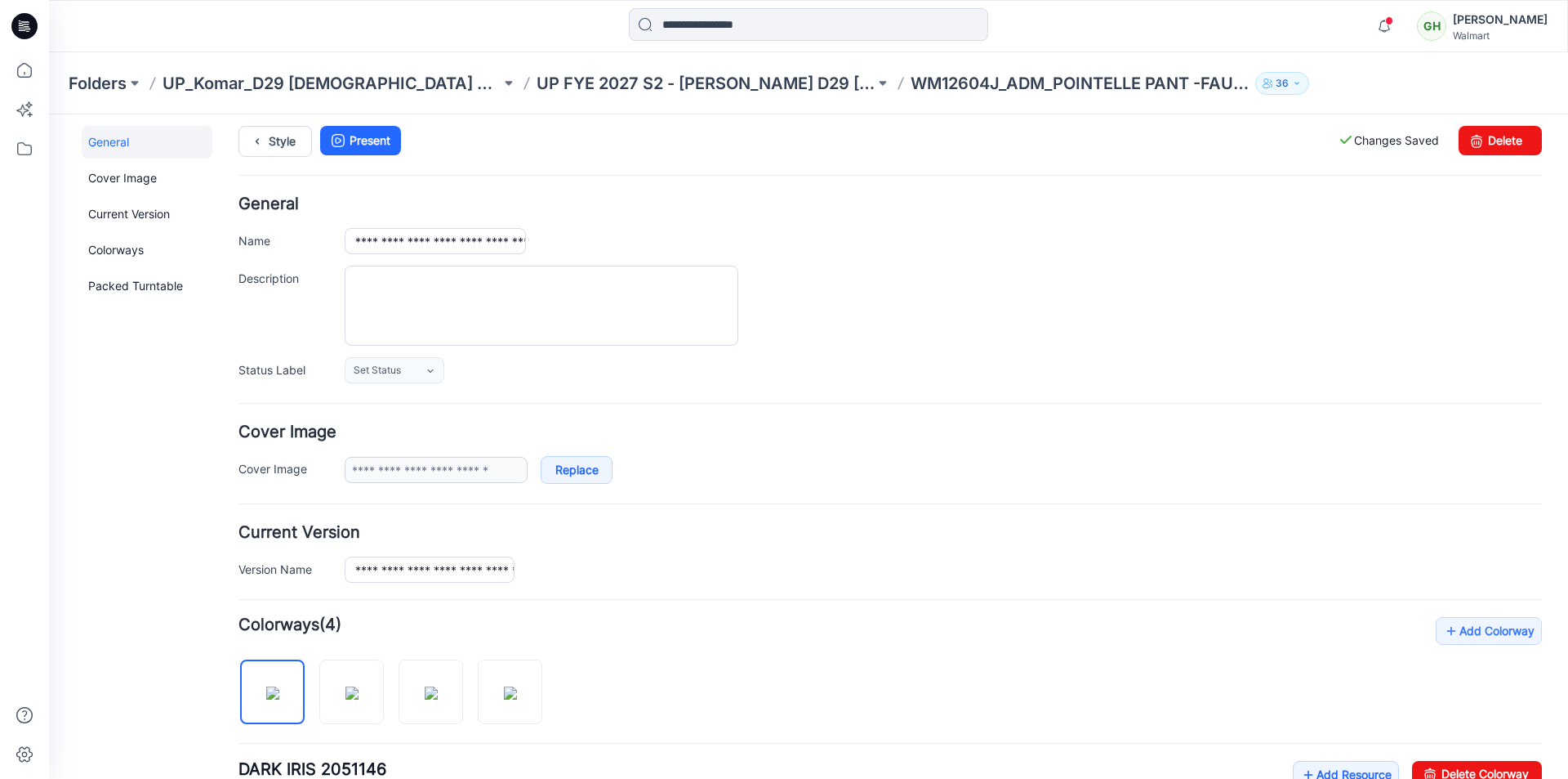
scroll to position [0, 0]
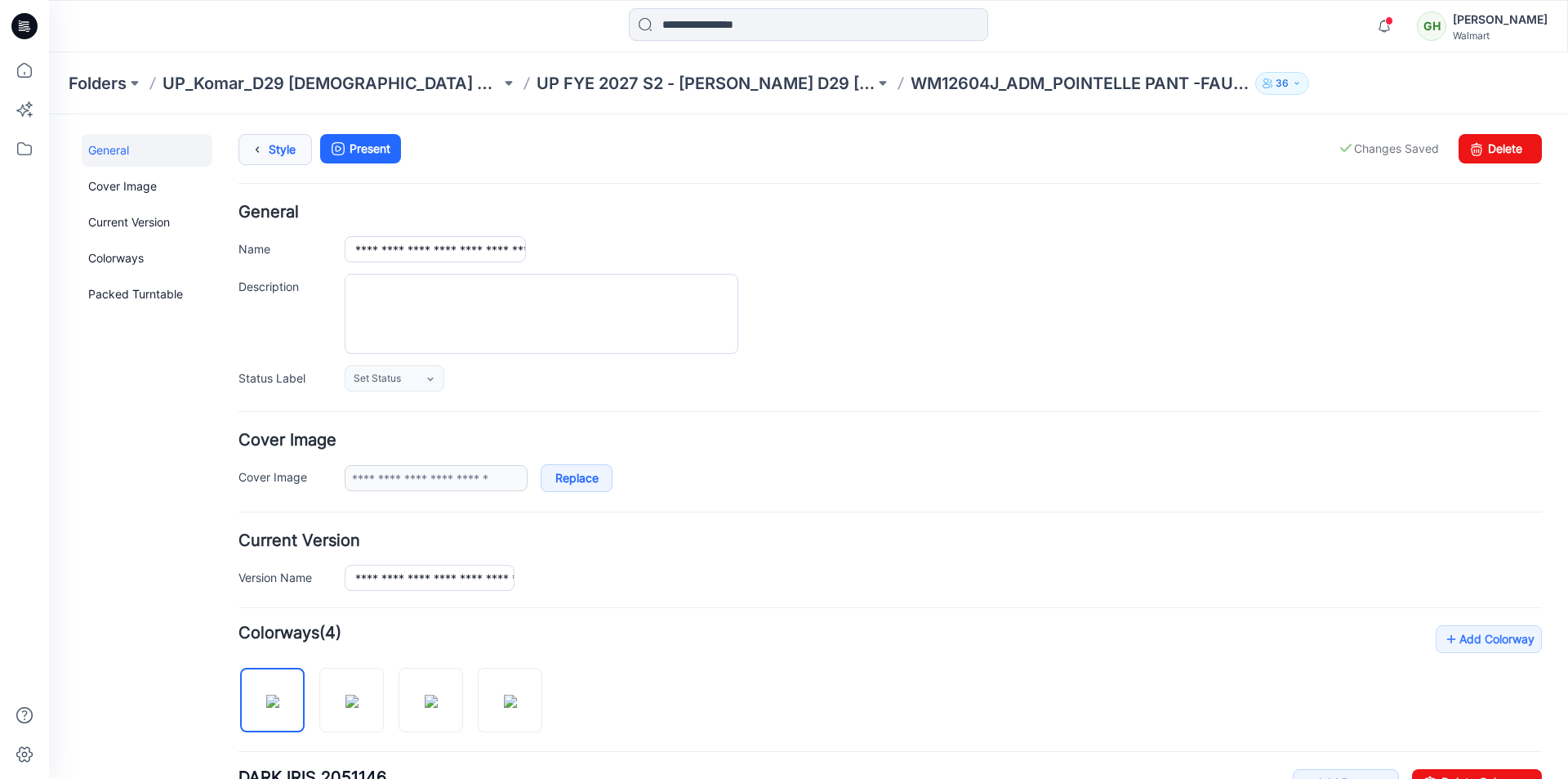
click at [266, 155] on icon at bounding box center [257, 149] width 23 height 29
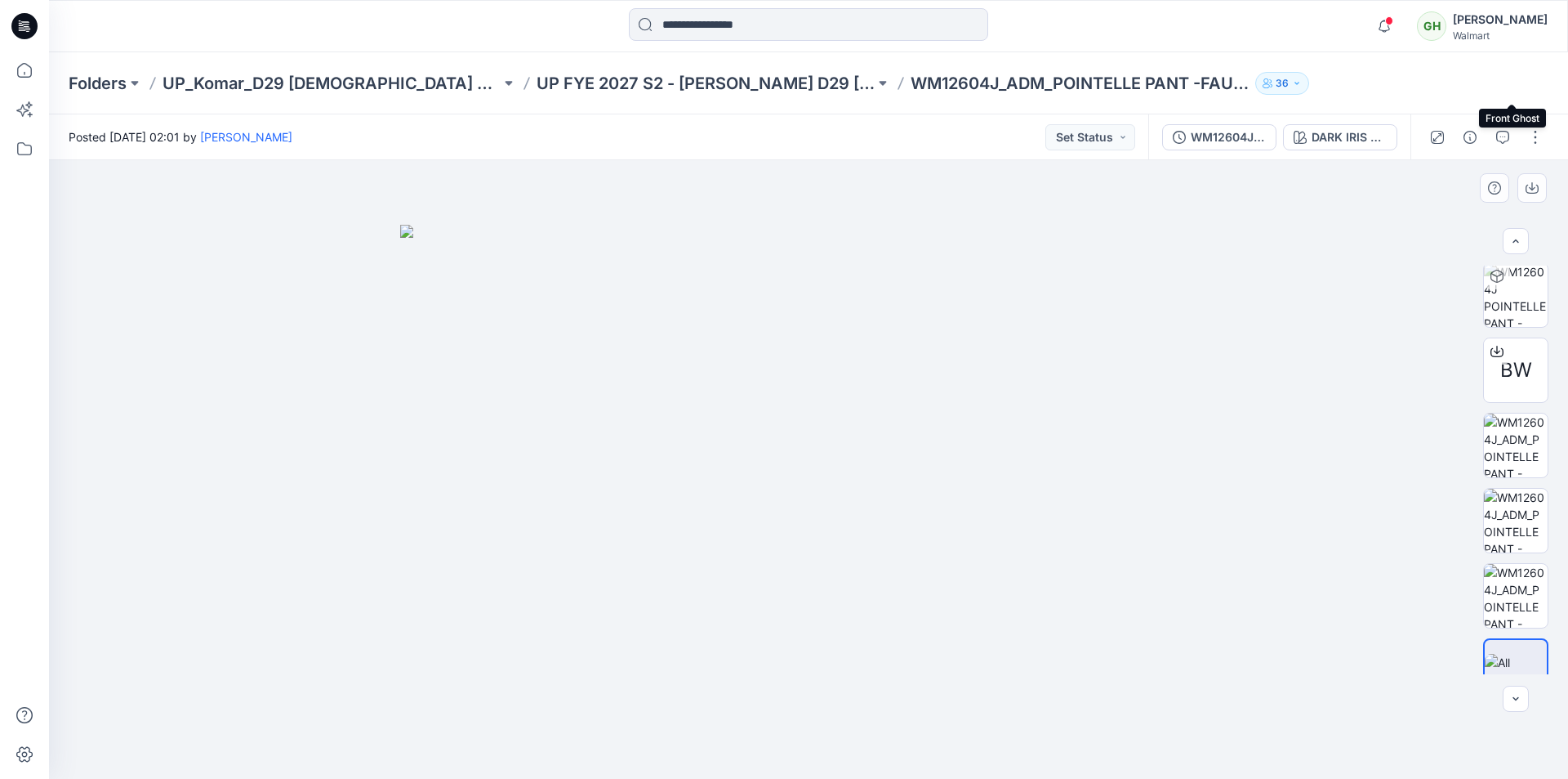
scroll to position [408, 0]
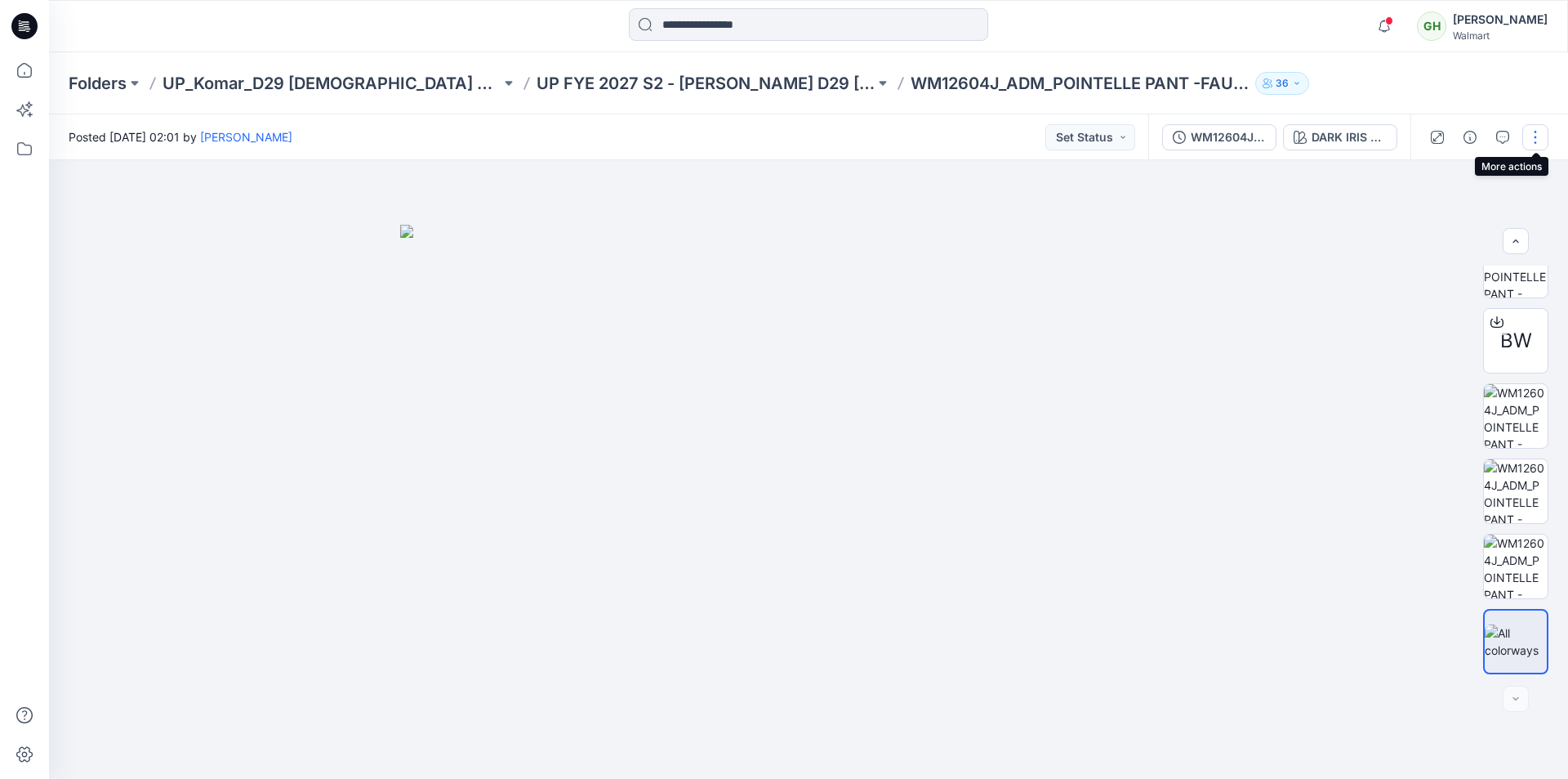
click at [1543, 134] on button "button" at bounding box center [1534, 137] width 26 height 26
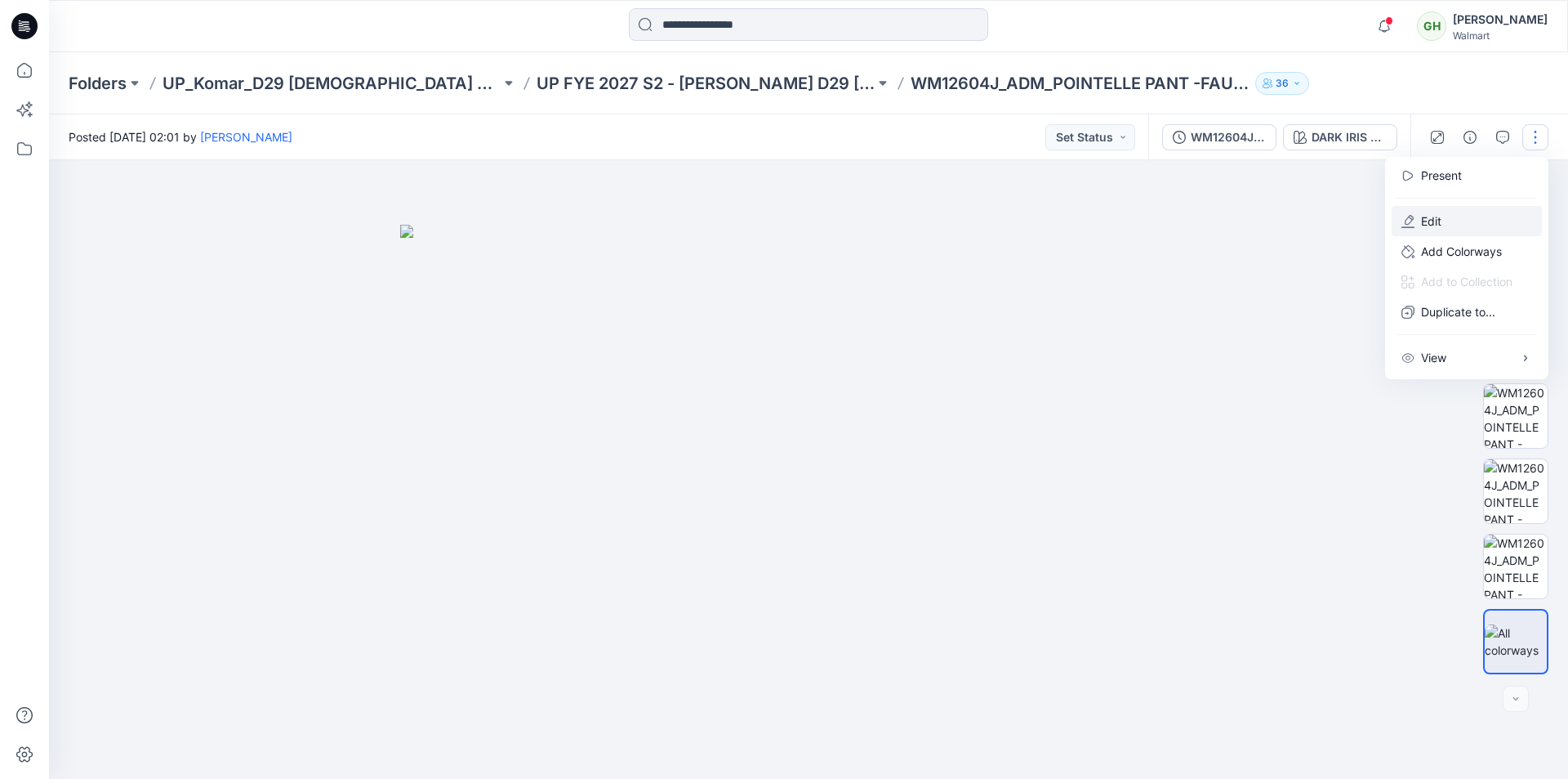
click at [1428, 217] on p "Edit" at bounding box center [1431, 220] width 20 height 17
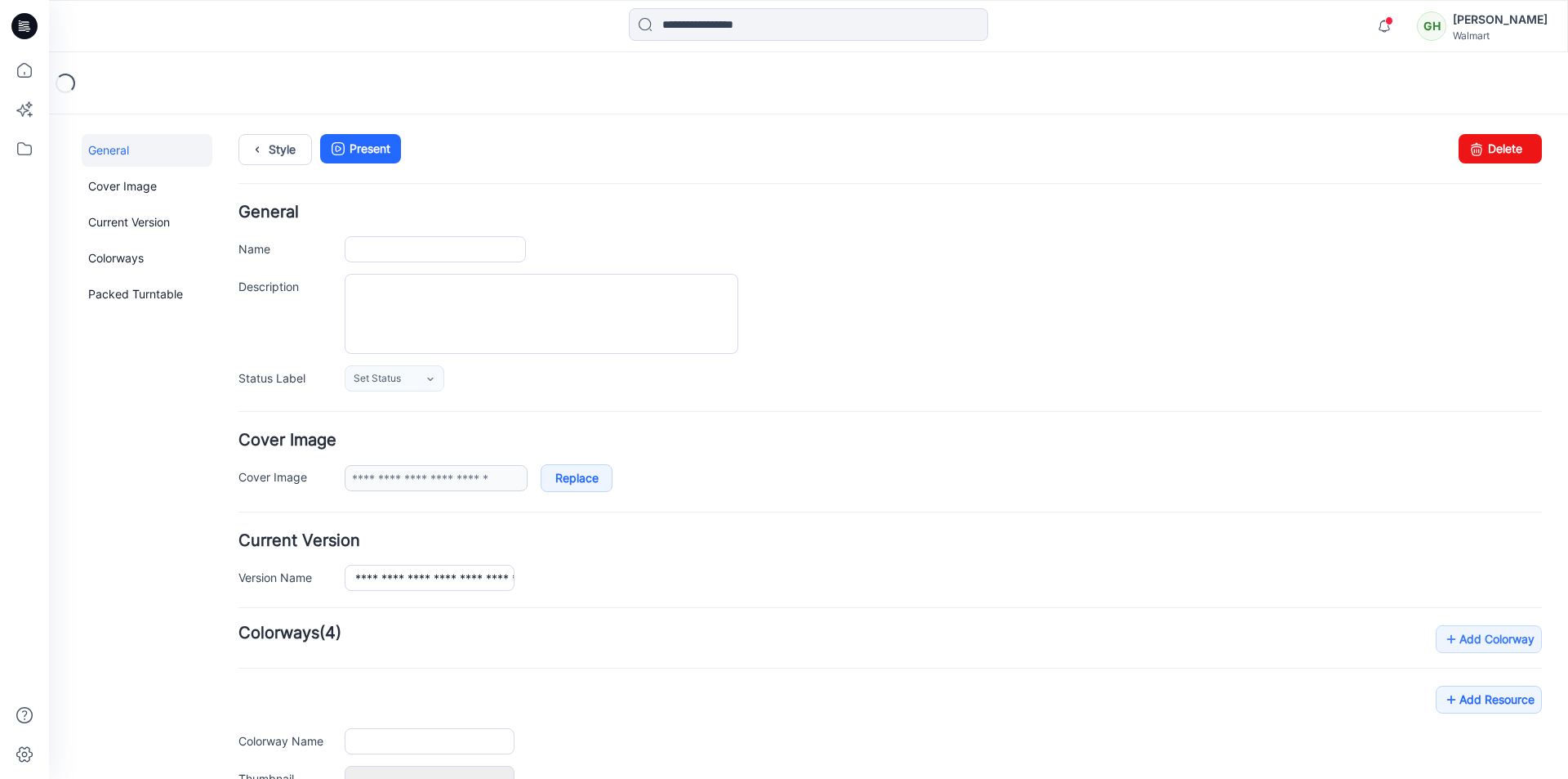
type input "**********"
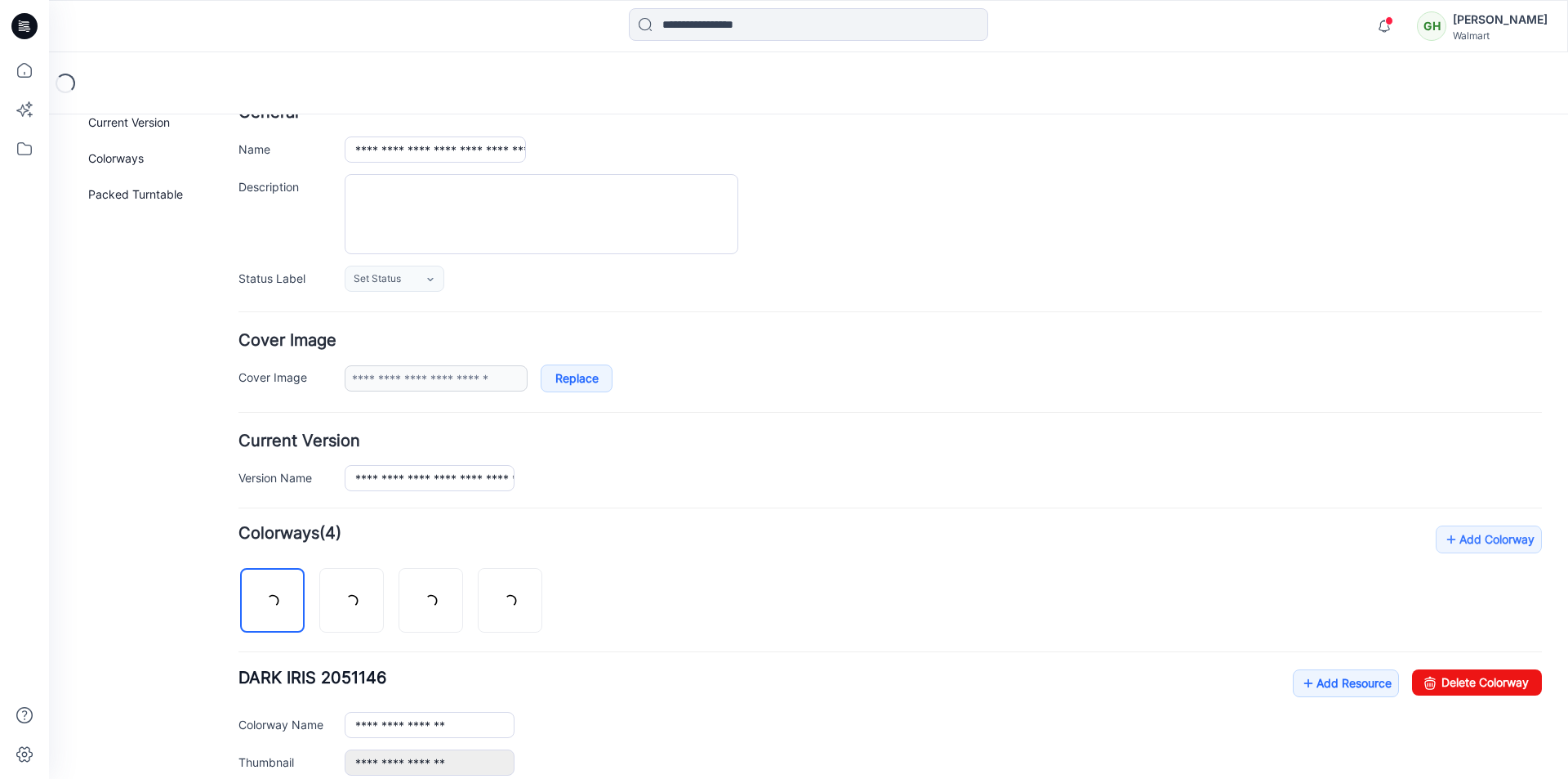
scroll to position [201, 0]
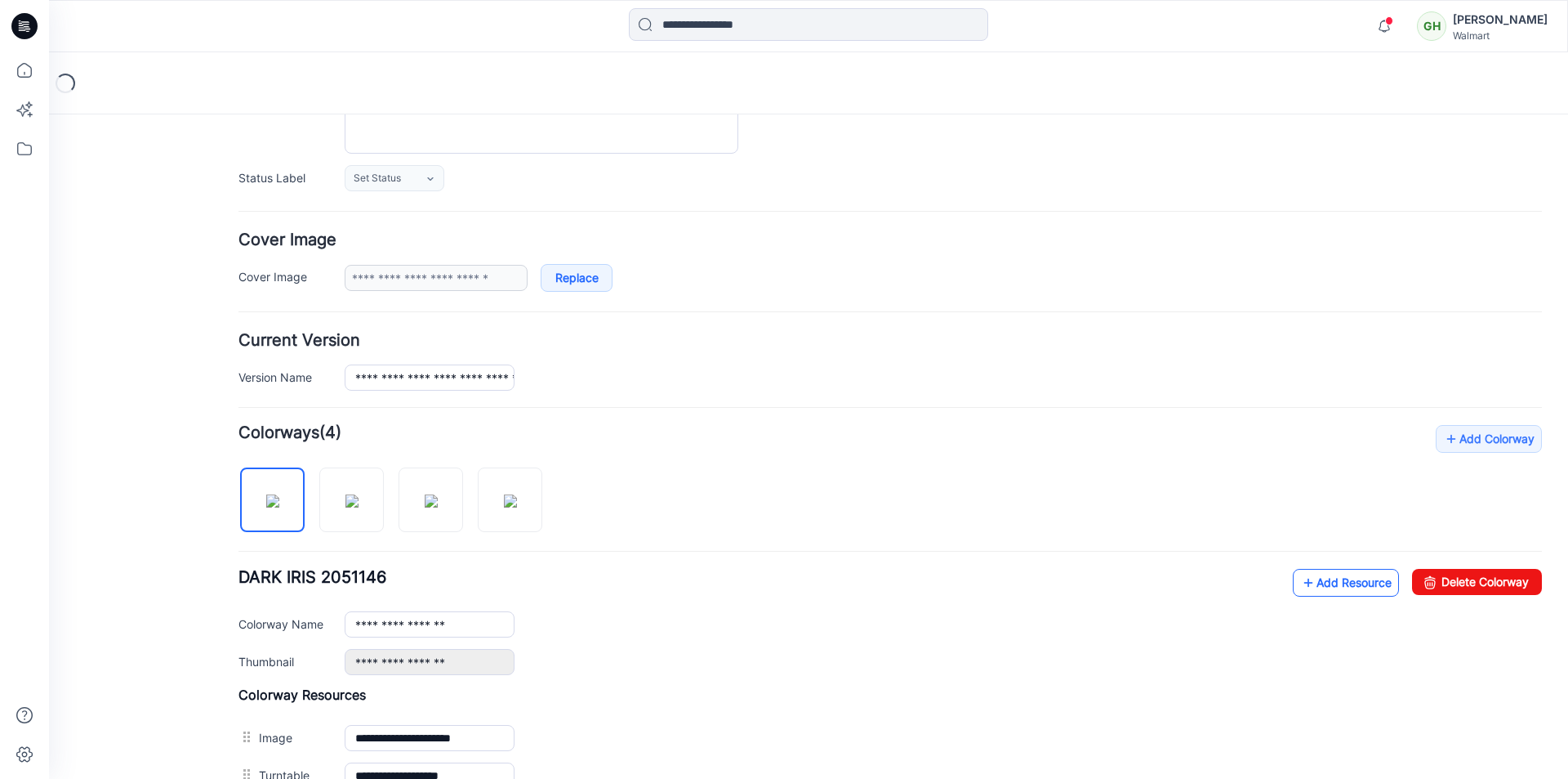
click at [1309, 579] on link "Add Resource" at bounding box center [1346, 582] width 106 height 28
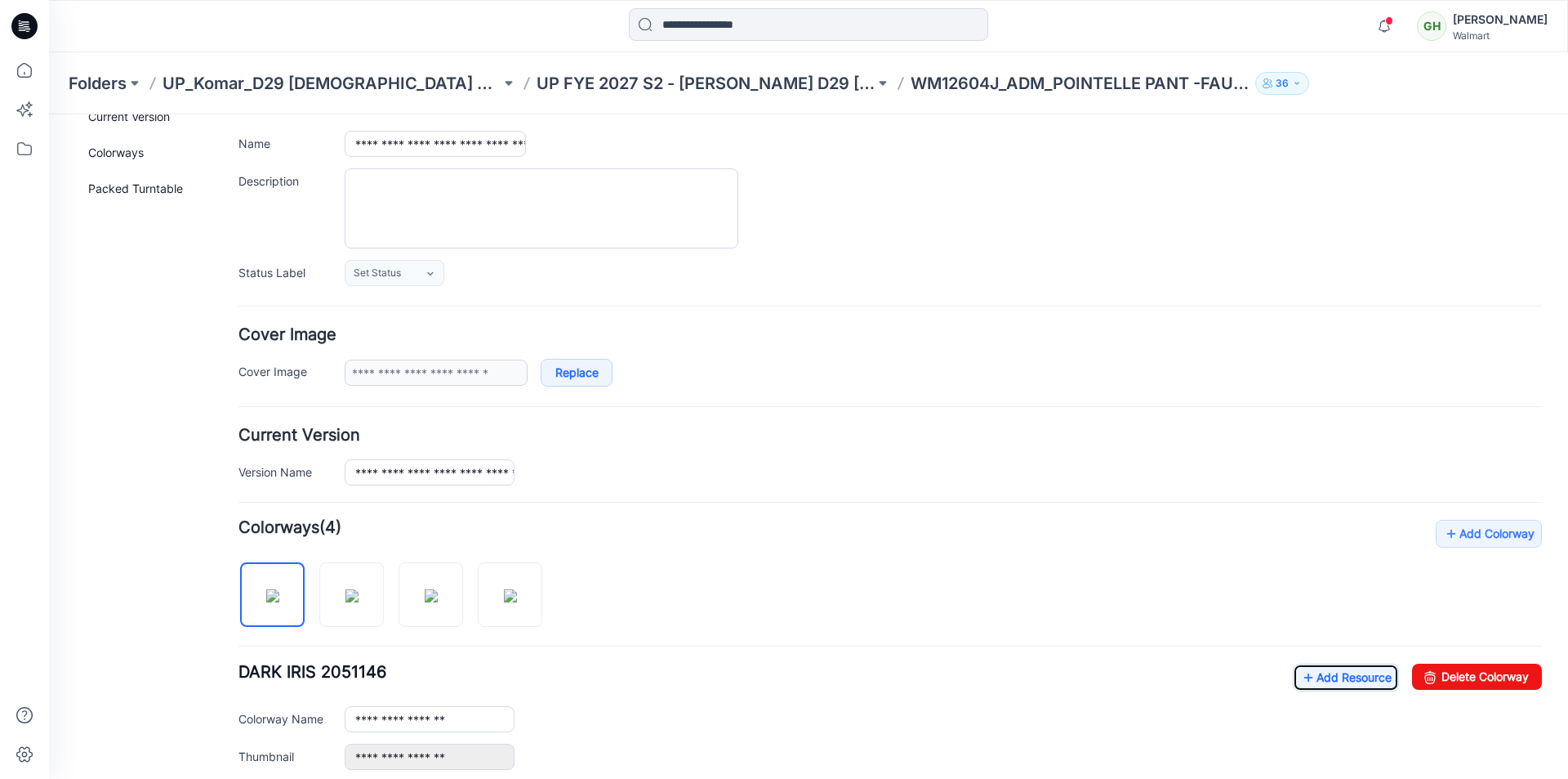
scroll to position [0, 0]
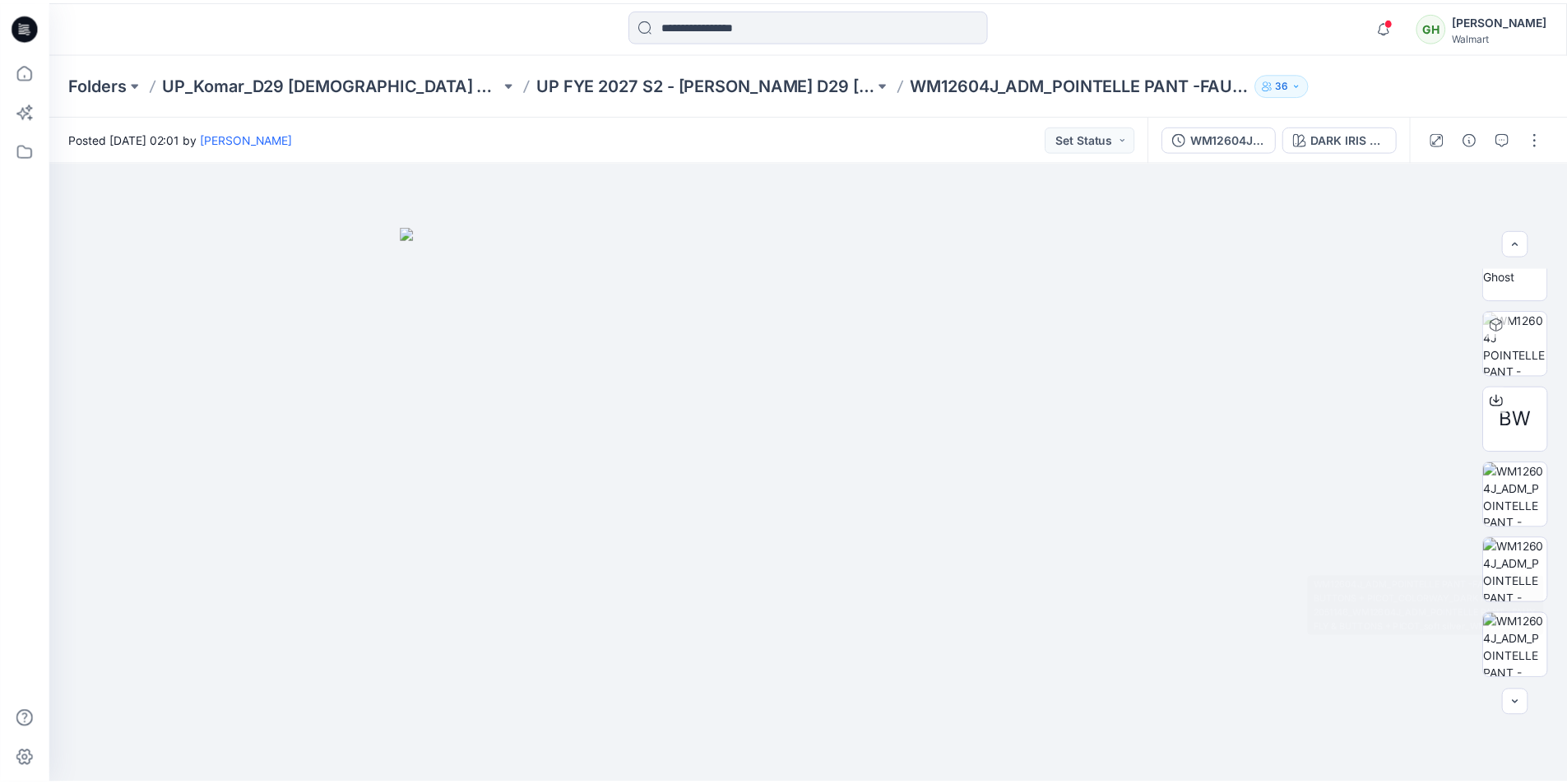
scroll to position [240, 0]
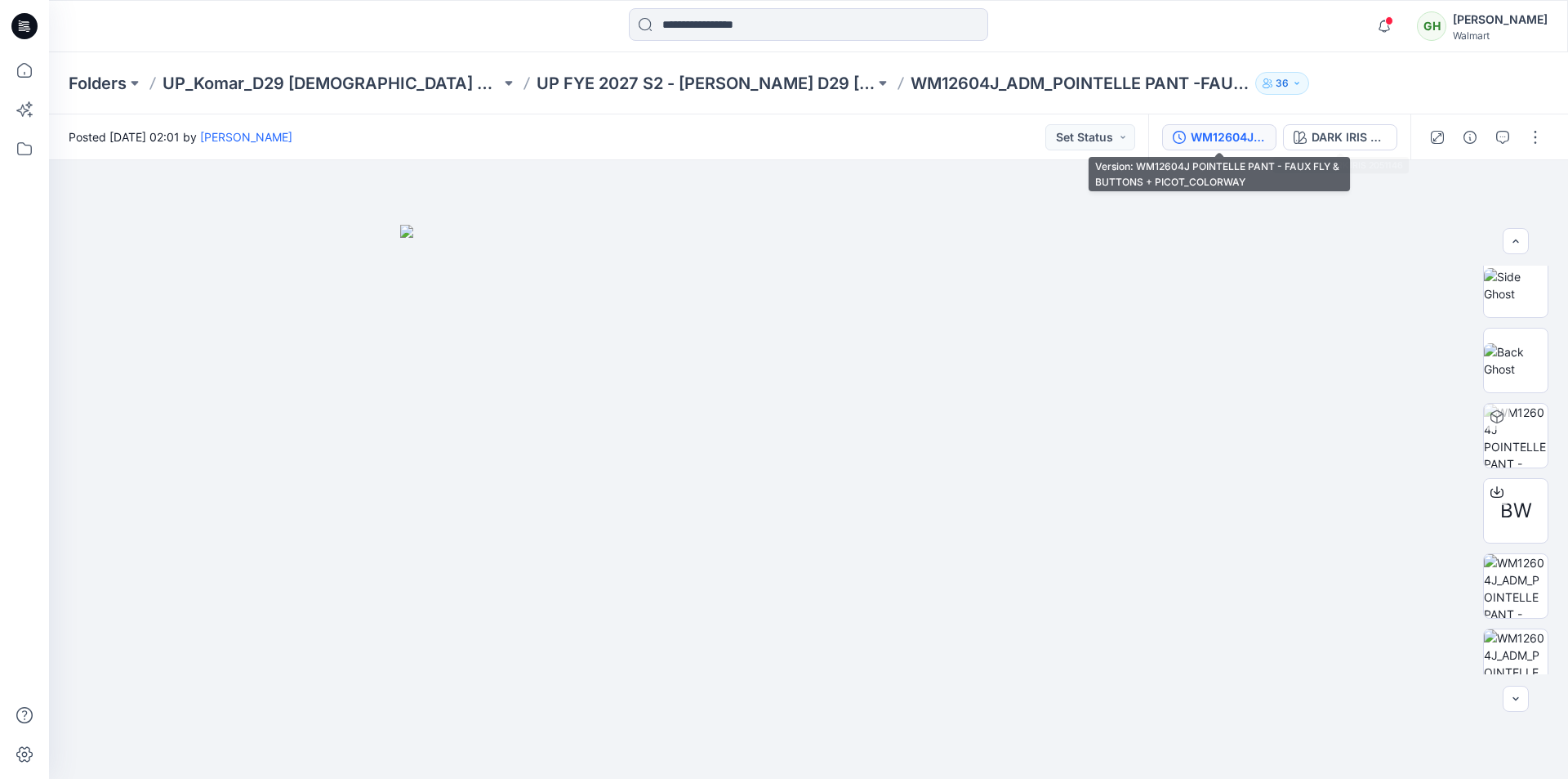
click at [1212, 138] on div "WM12604J POINTELLE PANT - FAUX FLY & BUTTONS + PICOT_COLORWAY" at bounding box center [1228, 138] width 75 height 18
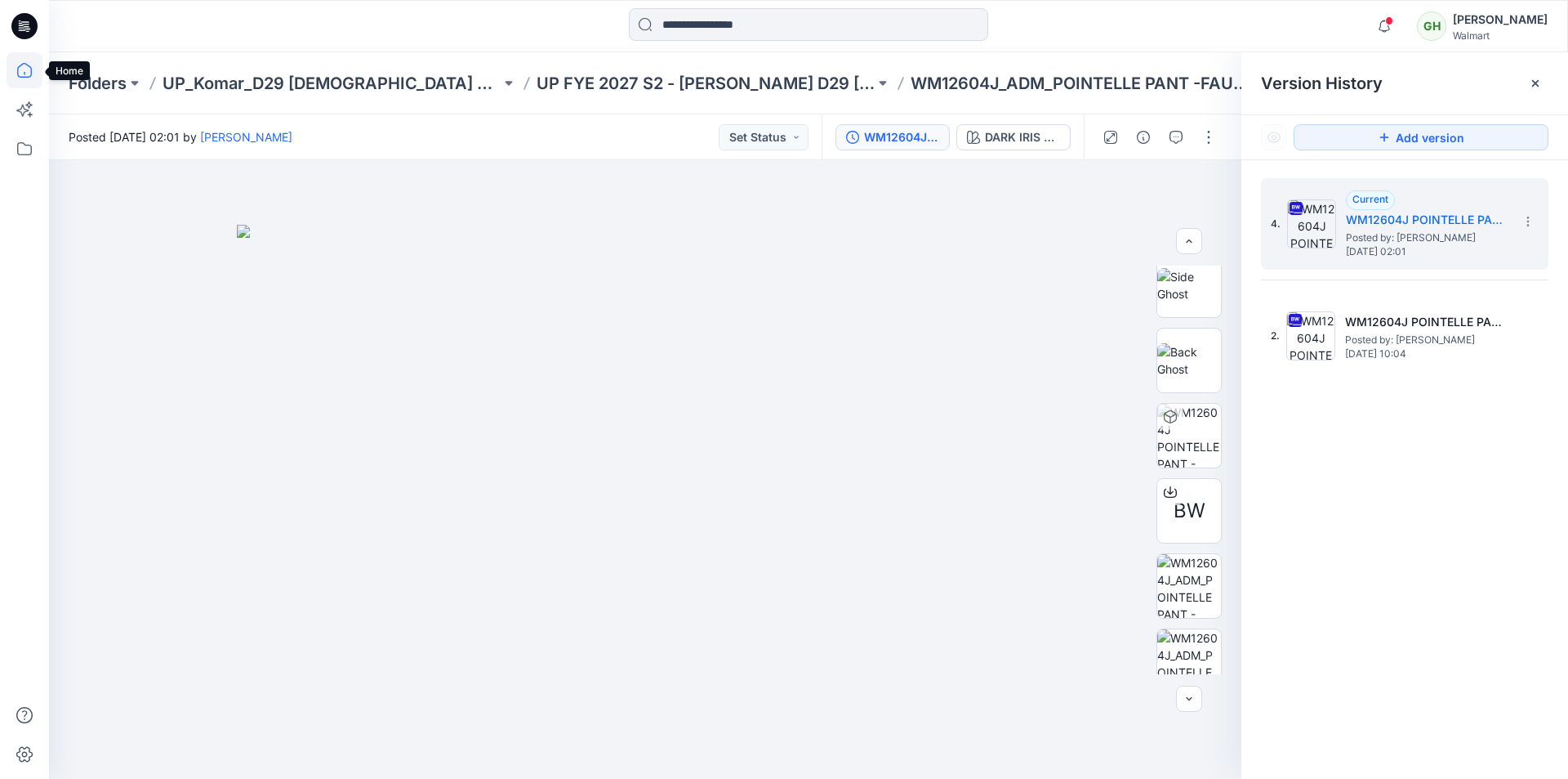
click at [14, 68] on icon at bounding box center [24, 70] width 36 height 36
